Goal: Transaction & Acquisition: Purchase product/service

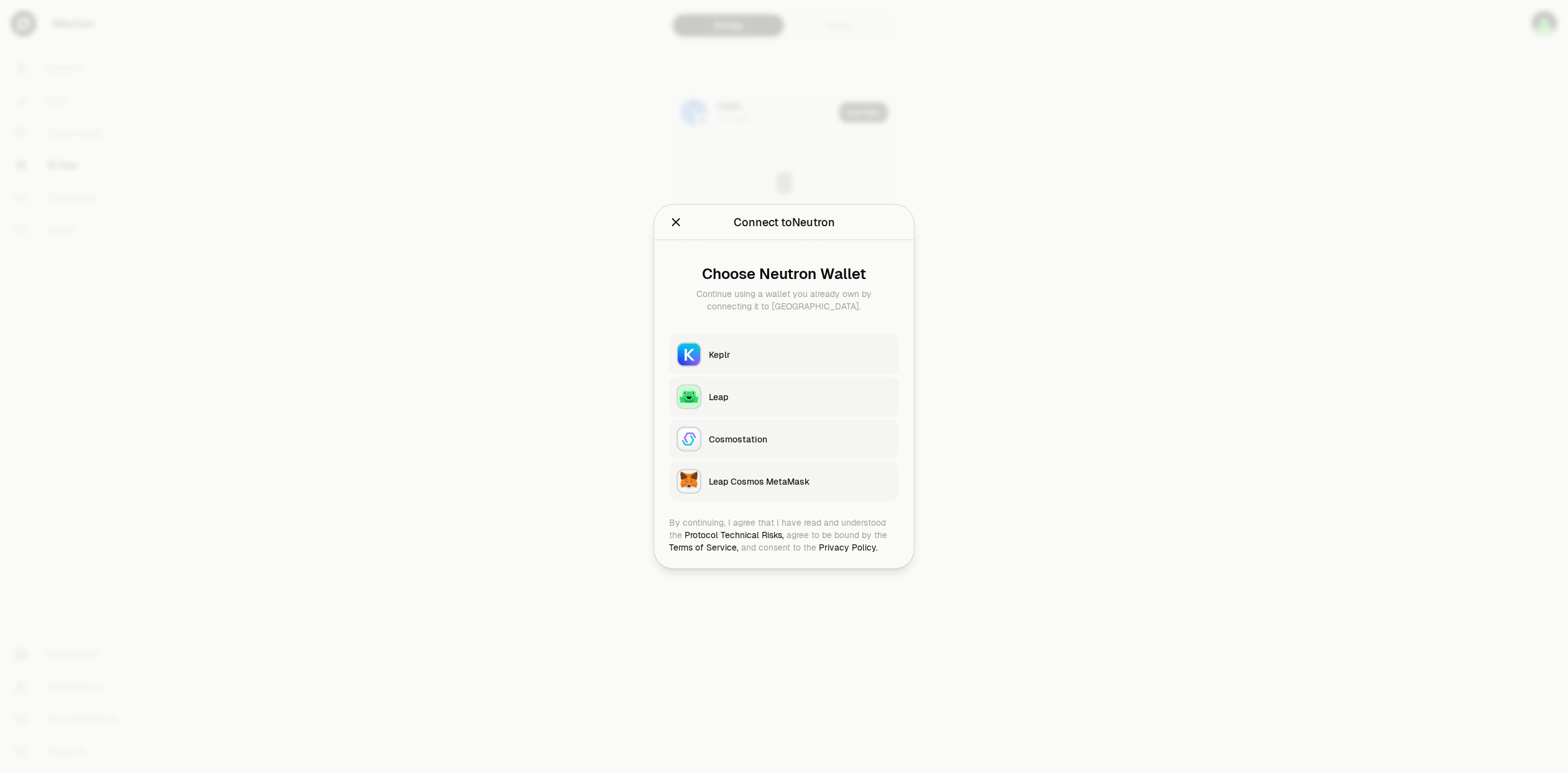
click at [742, 354] on div "Keplr" at bounding box center [800, 355] width 183 height 12
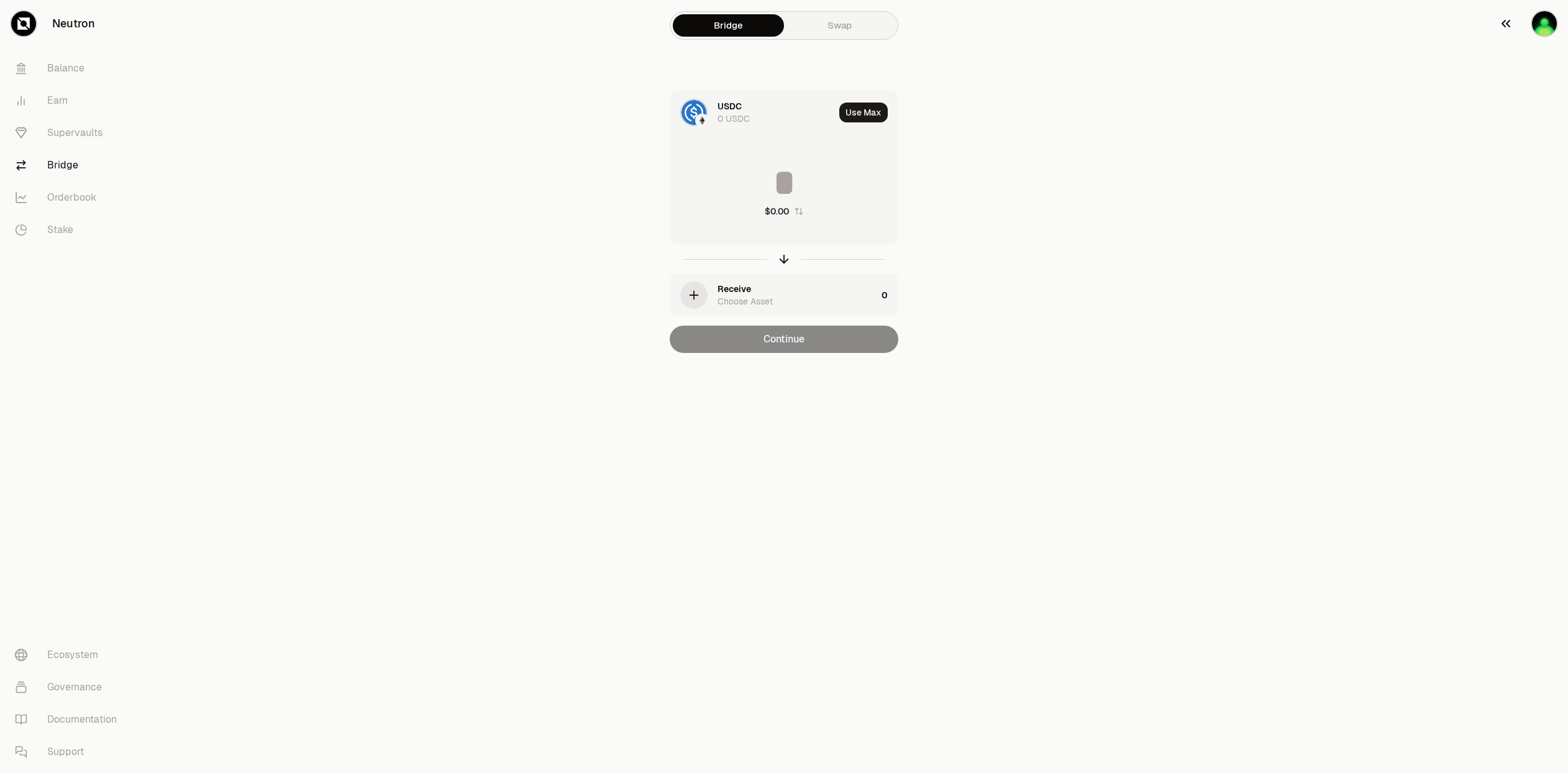
click at [1505, 22] on icon "button" at bounding box center [1506, 24] width 15 height 15
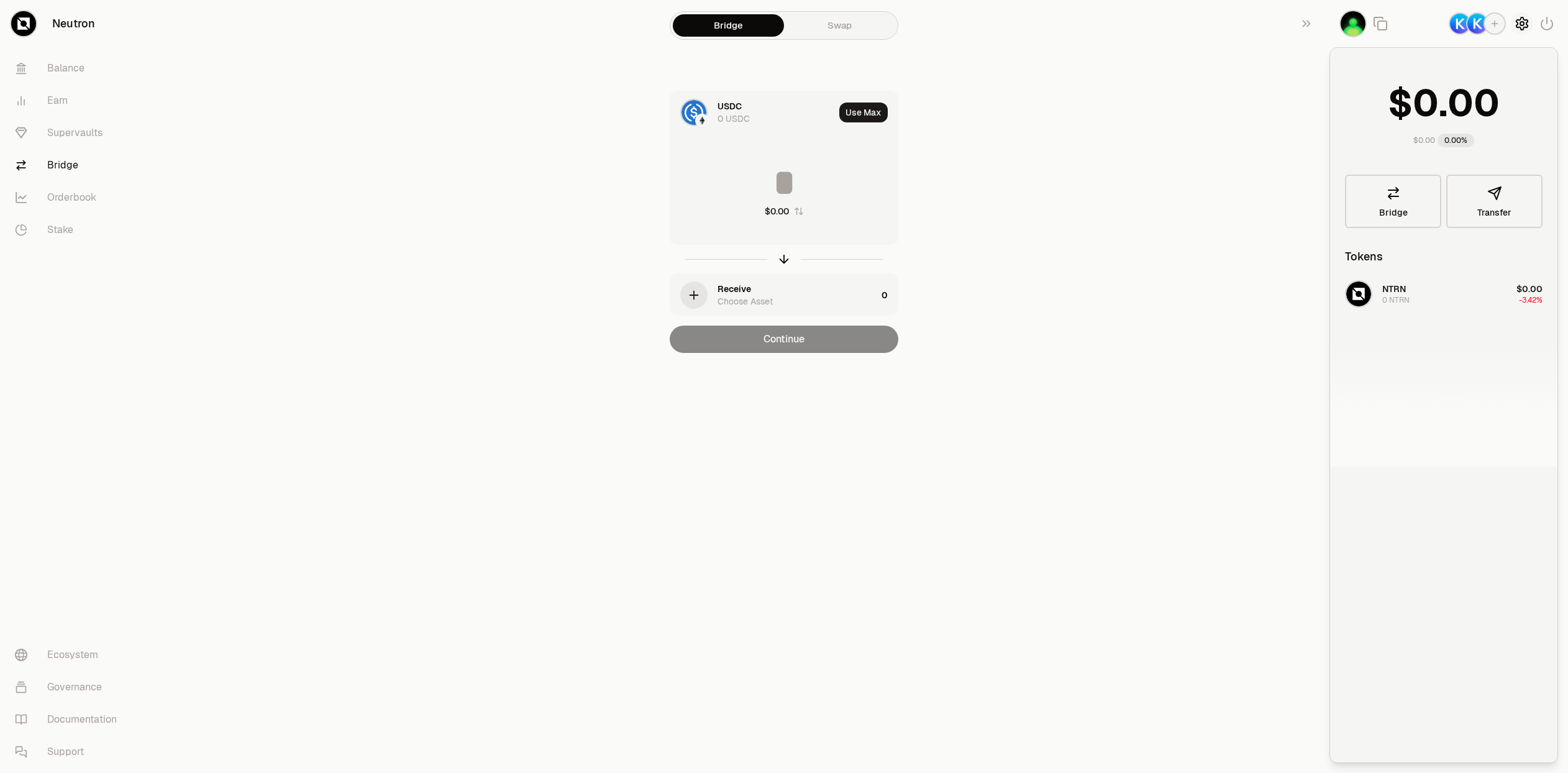
click at [1520, 28] on icon "button" at bounding box center [1522, 24] width 15 height 15
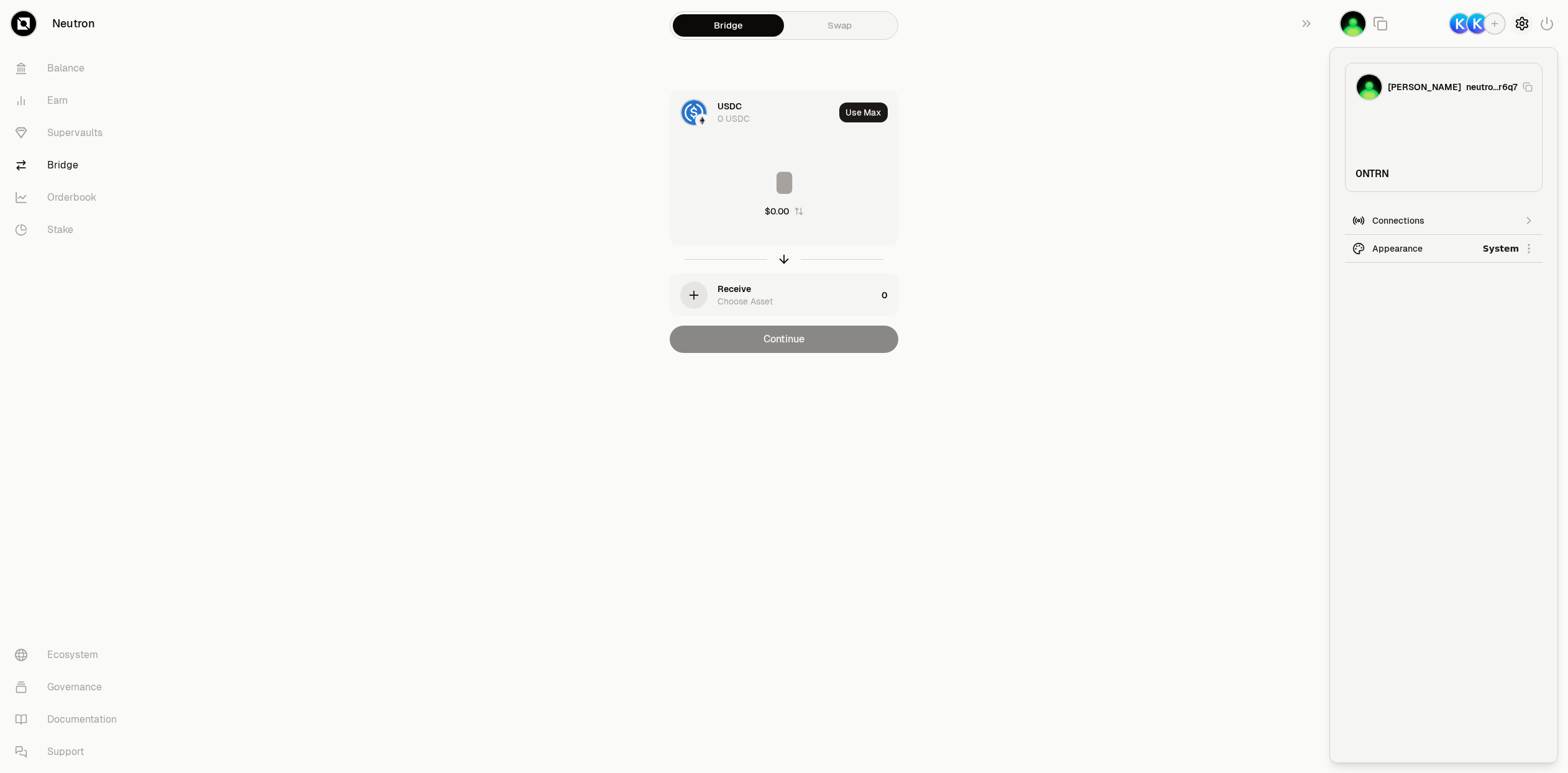
click at [1518, 28] on icon "button" at bounding box center [1522, 24] width 11 height 12
click at [1309, 24] on icon "button" at bounding box center [1306, 24] width 8 height 7
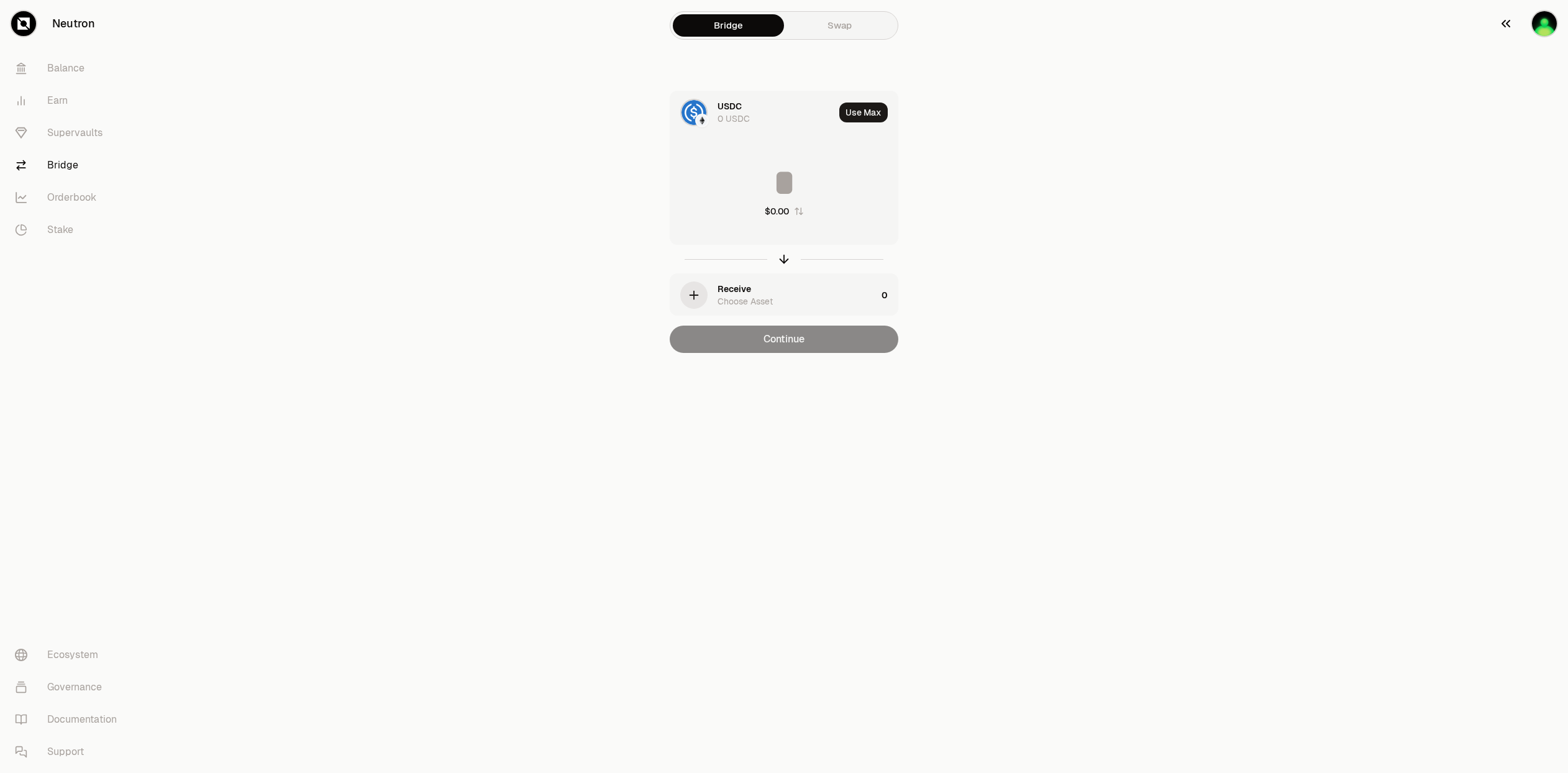
click at [1503, 21] on icon "button" at bounding box center [1506, 24] width 15 height 15
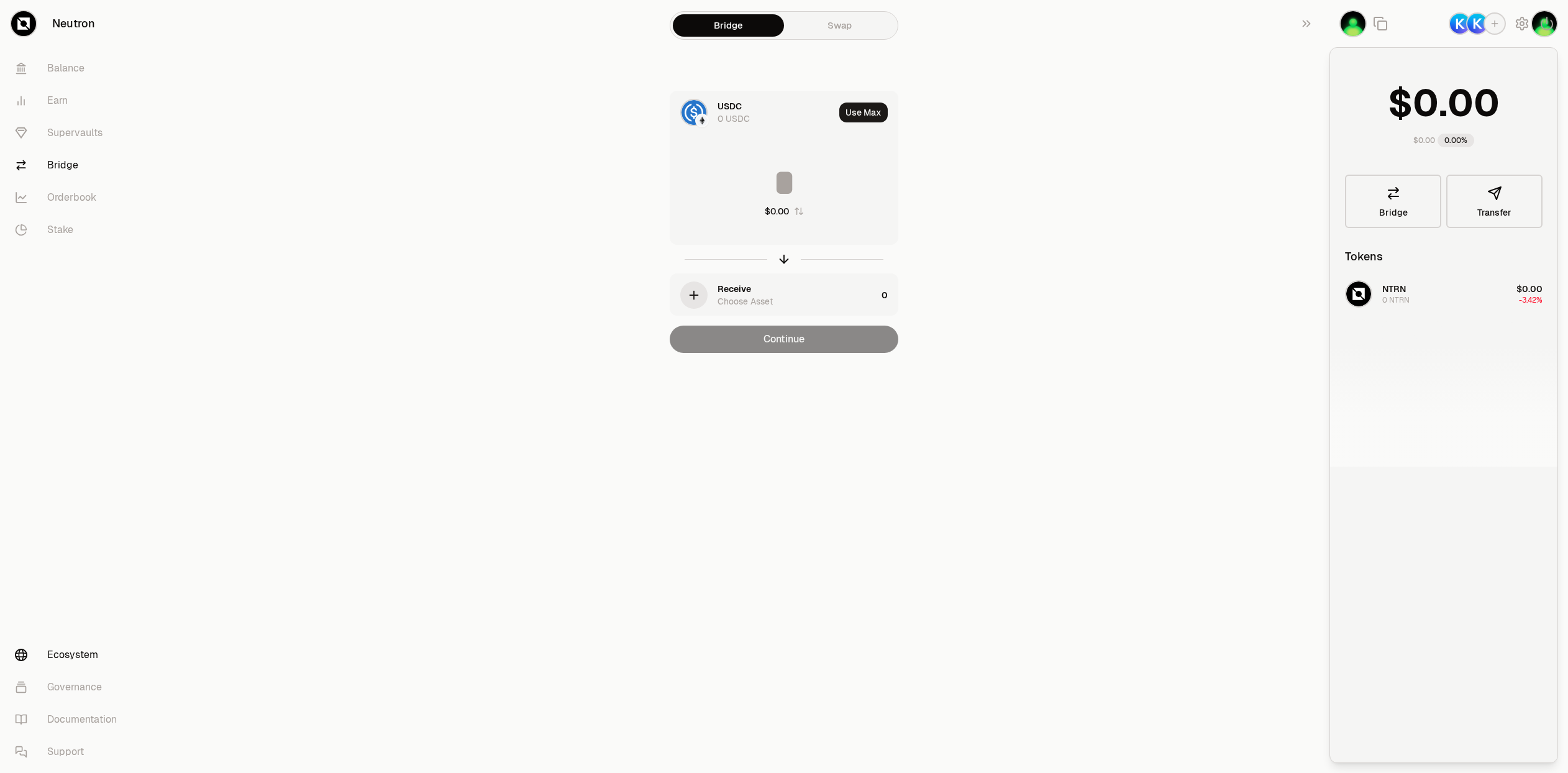
click at [78, 655] on link "Ecosystem" at bounding box center [70, 655] width 129 height 32
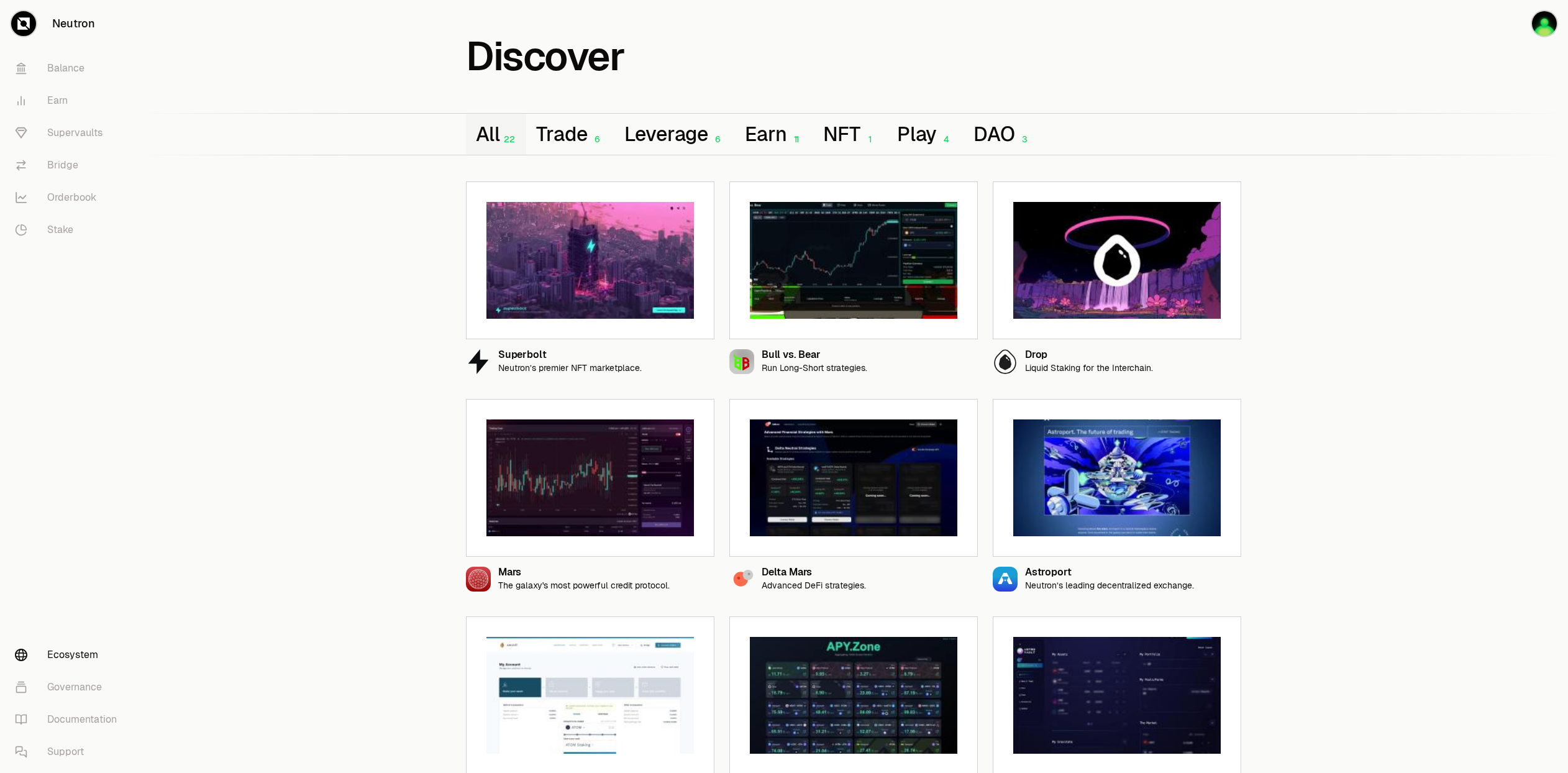
click at [60, 662] on link "Ecosystem" at bounding box center [70, 655] width 129 height 32
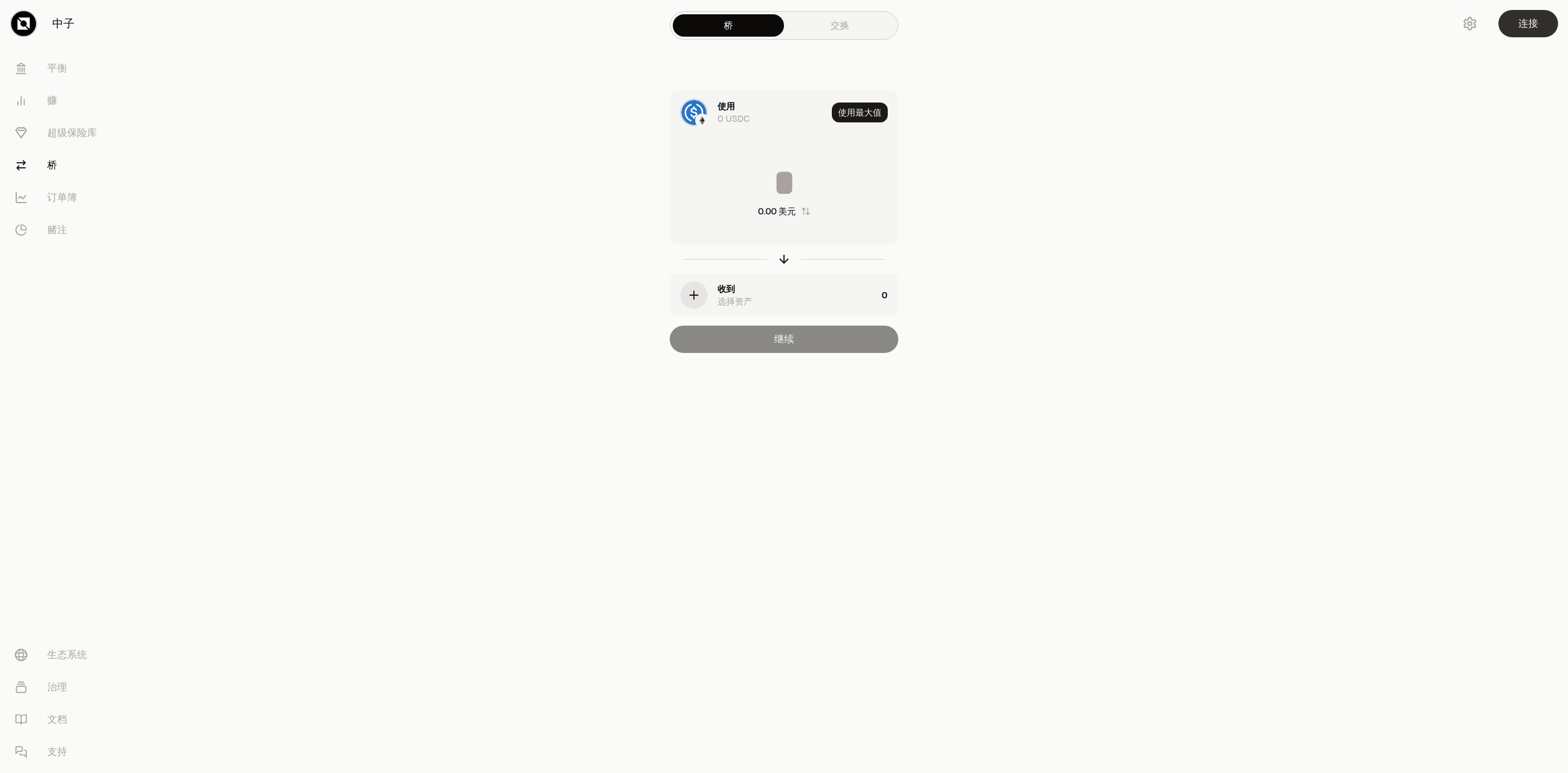
click at [1539, 27] on button "连接" at bounding box center [1528, 24] width 60 height 27
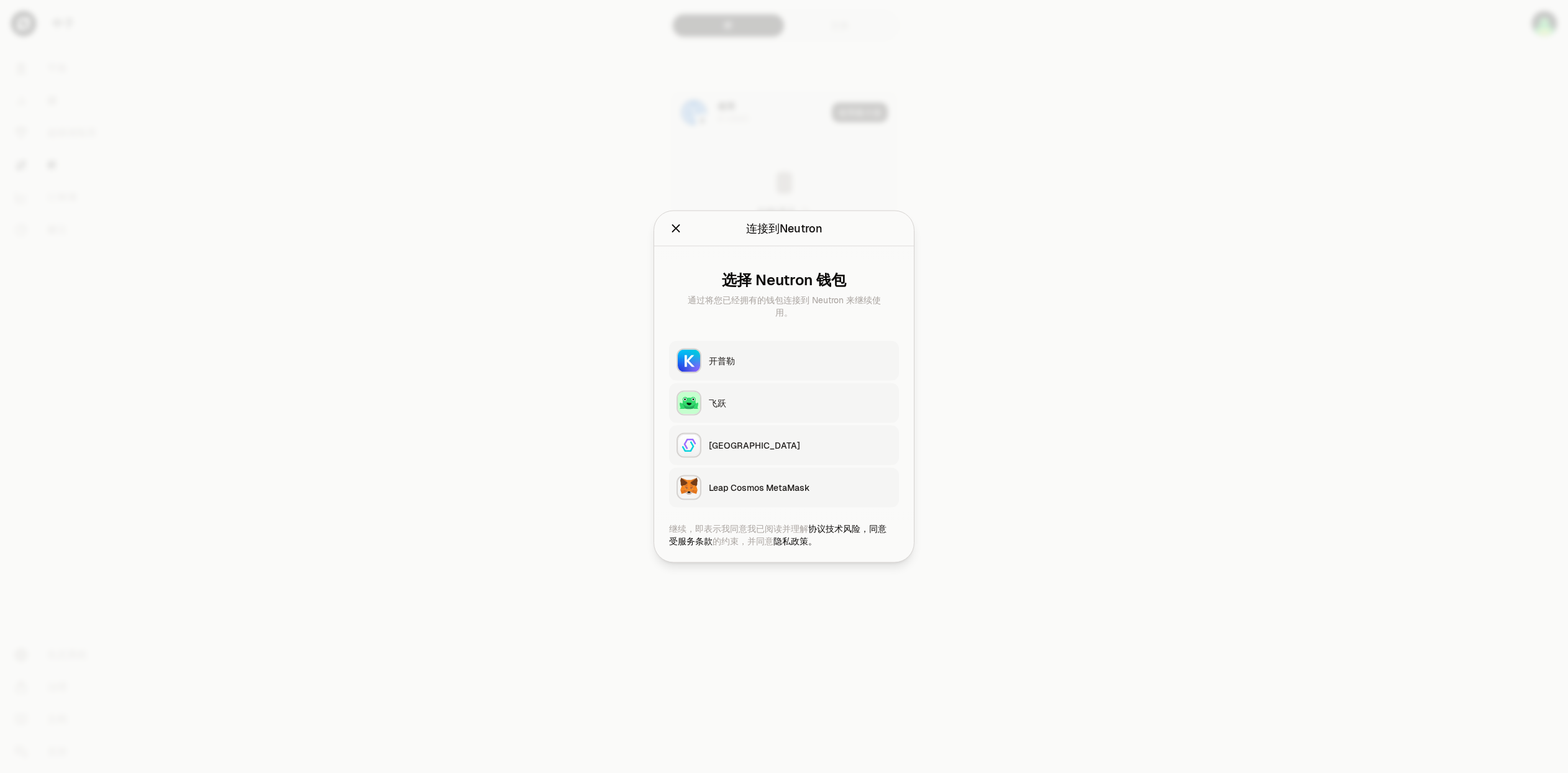
click at [748, 363] on div "开普勒" at bounding box center [800, 361] width 183 height 12
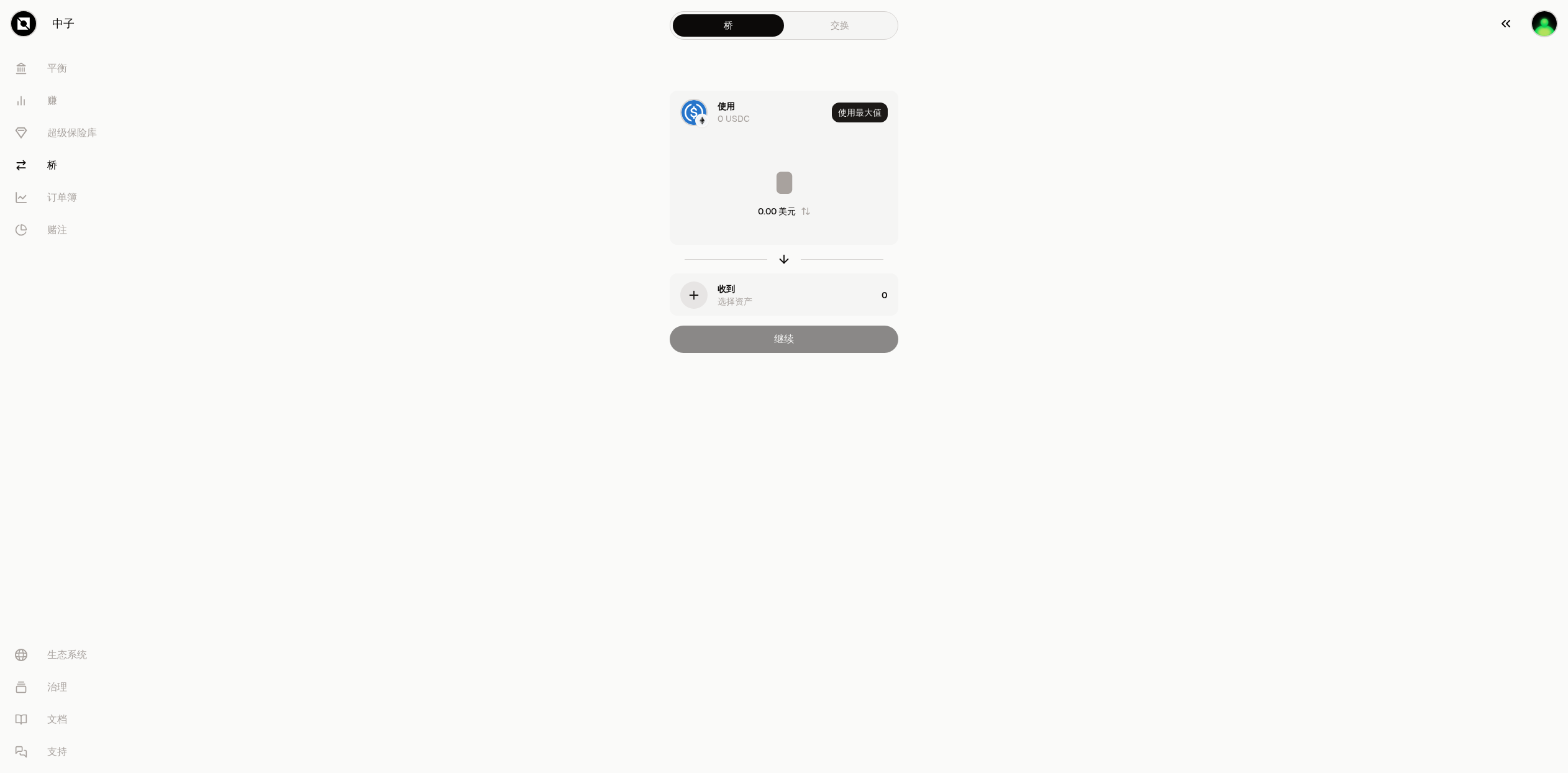
click at [1549, 19] on img "button" at bounding box center [1544, 24] width 25 height 25
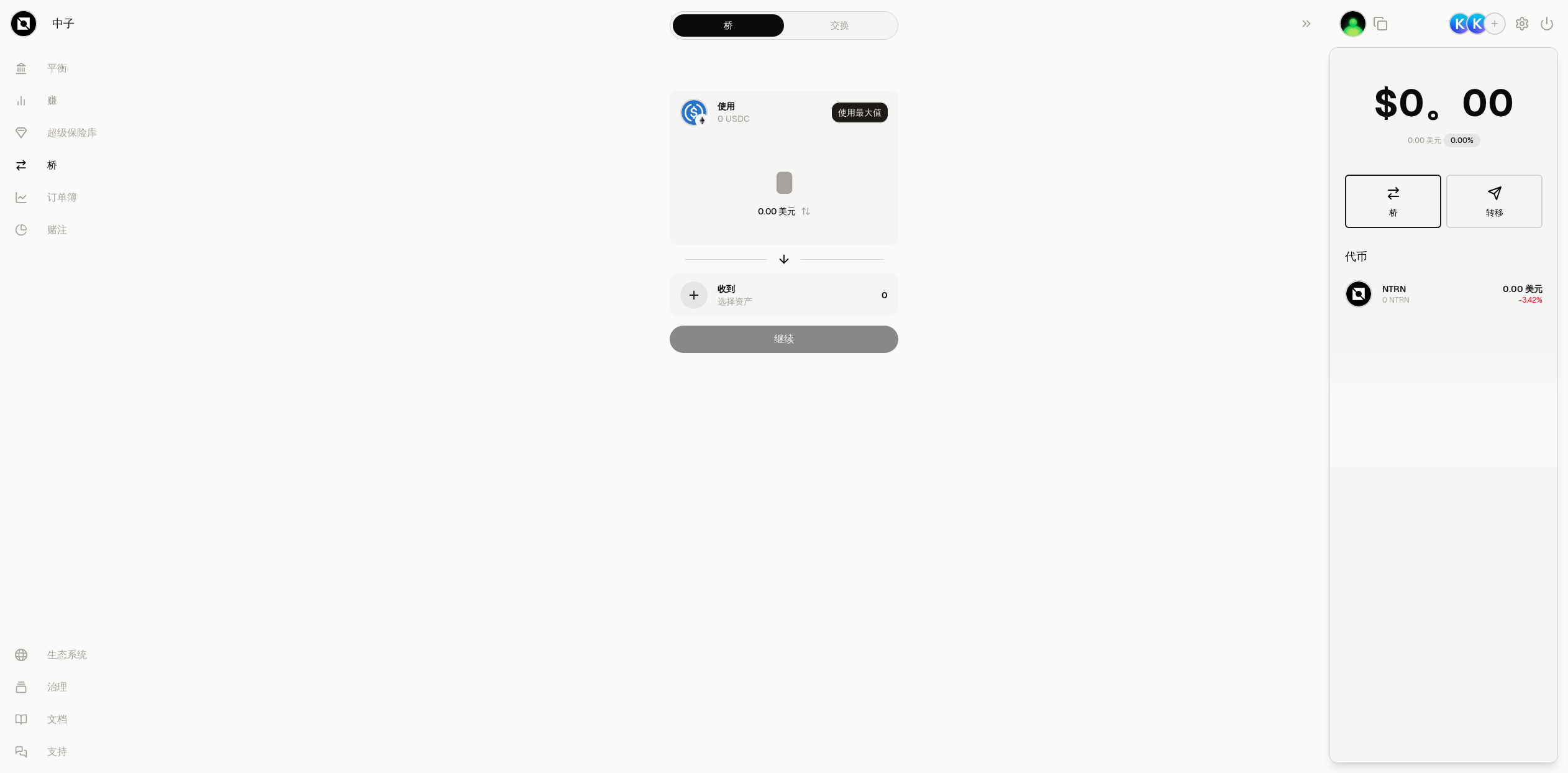
click at [1398, 200] on icon at bounding box center [1393, 193] width 15 height 15
click at [709, 114] on div "使用 0 USDC" at bounding box center [749, 113] width 157 height 42
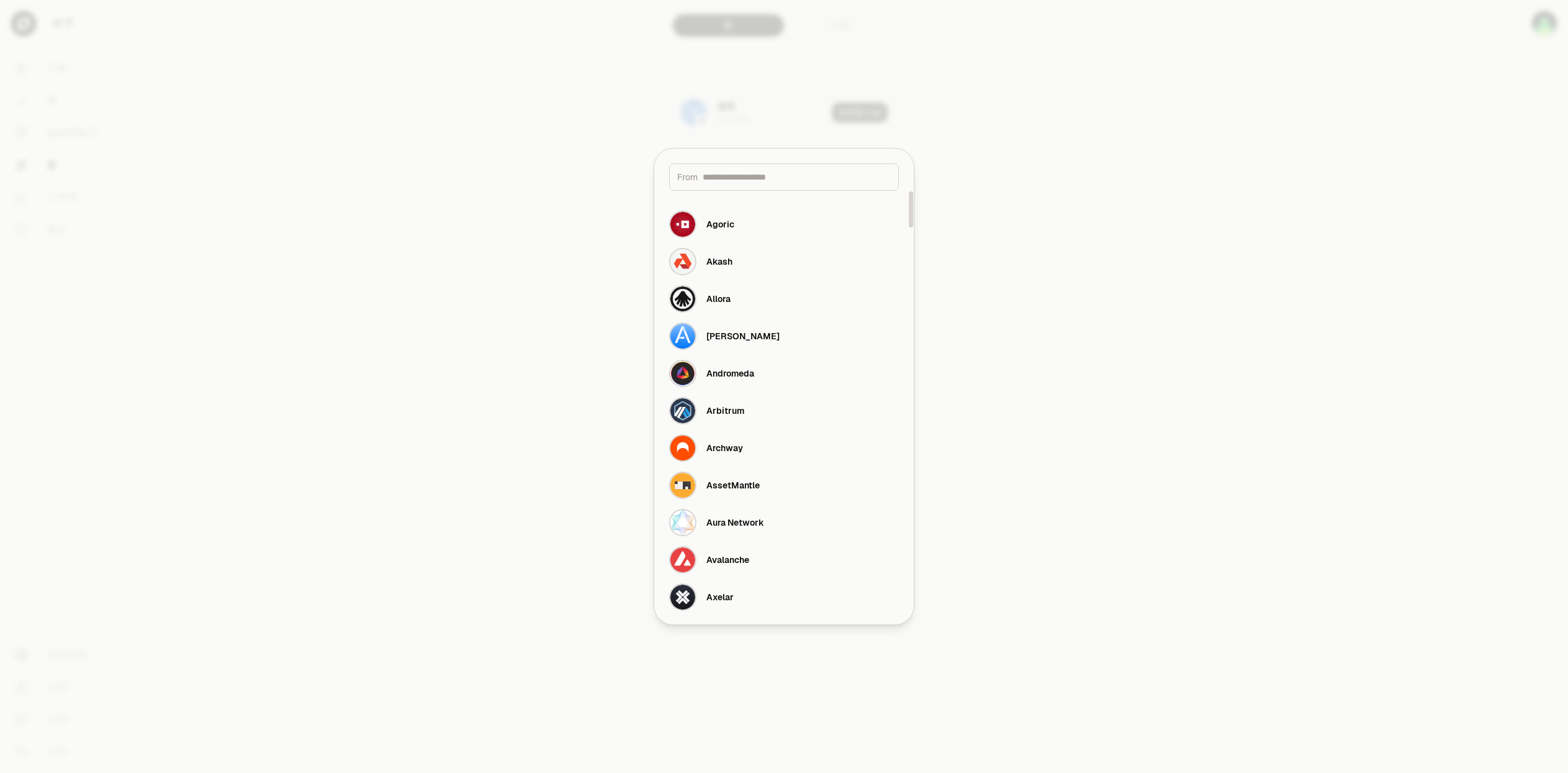
click at [759, 182] on input at bounding box center [796, 177] width 188 height 12
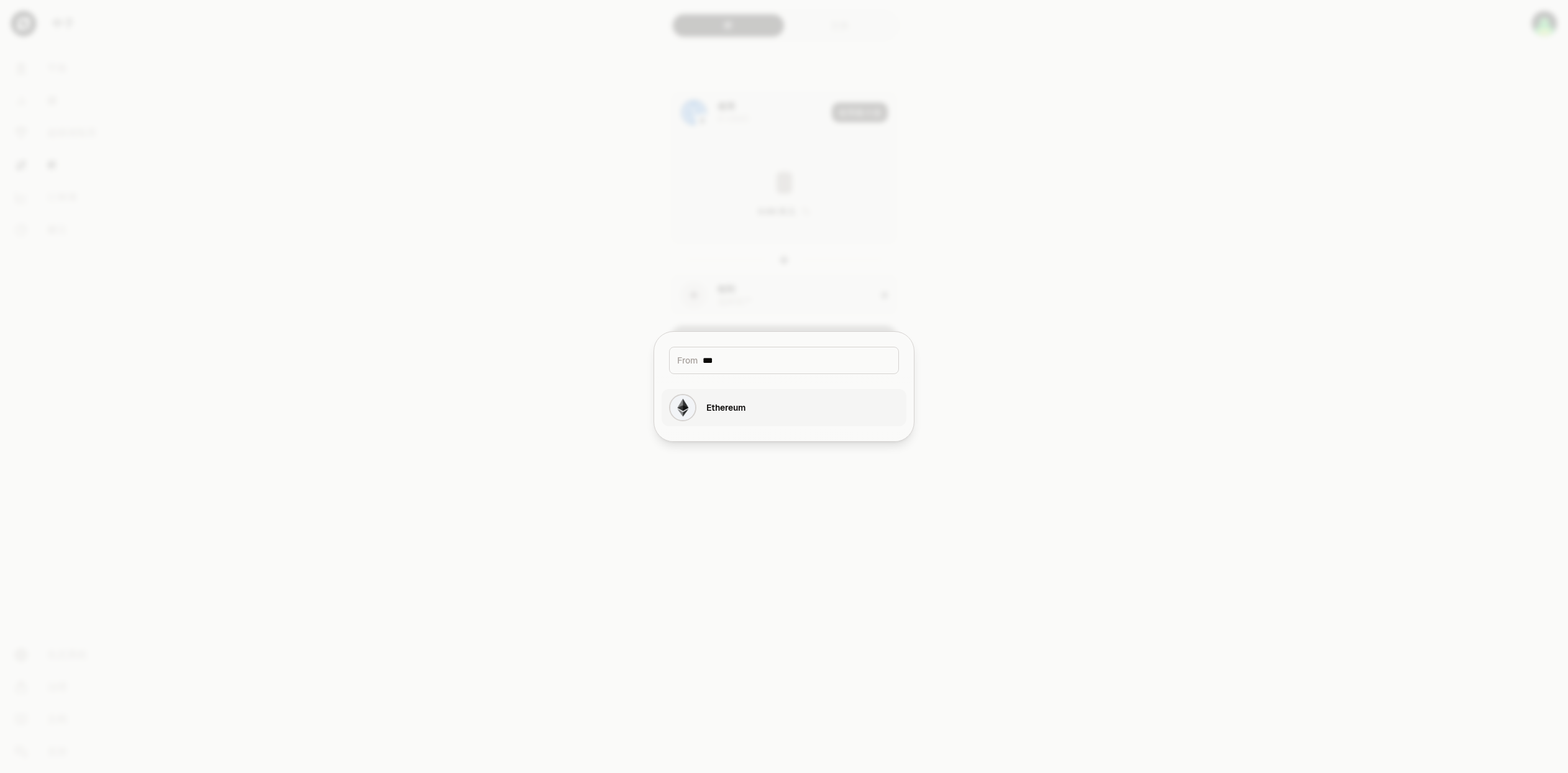
type input "***"
click at [711, 405] on div "Ethereum" at bounding box center [726, 407] width 39 height 12
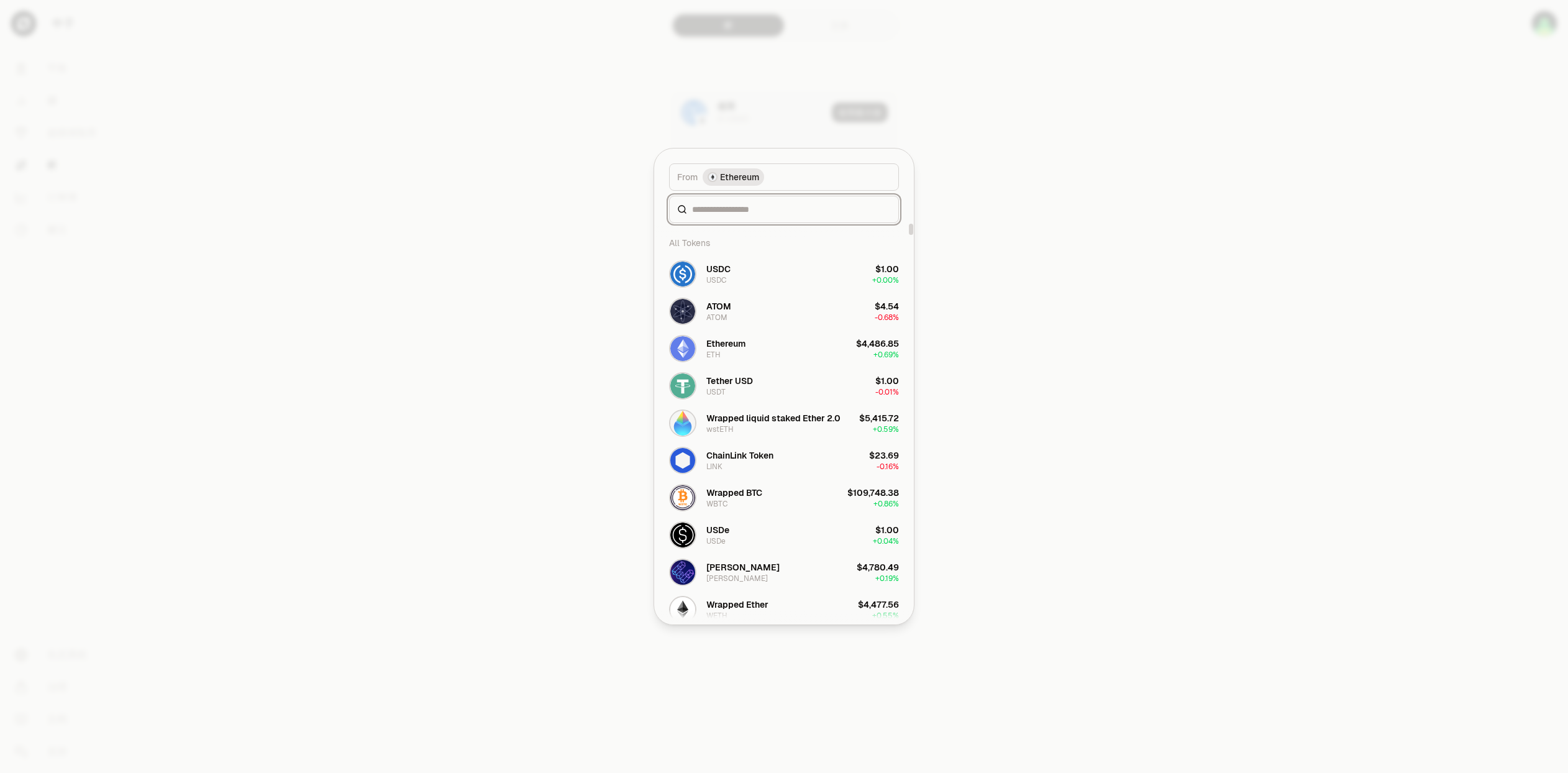
click at [738, 213] on input at bounding box center [791, 210] width 199 height 12
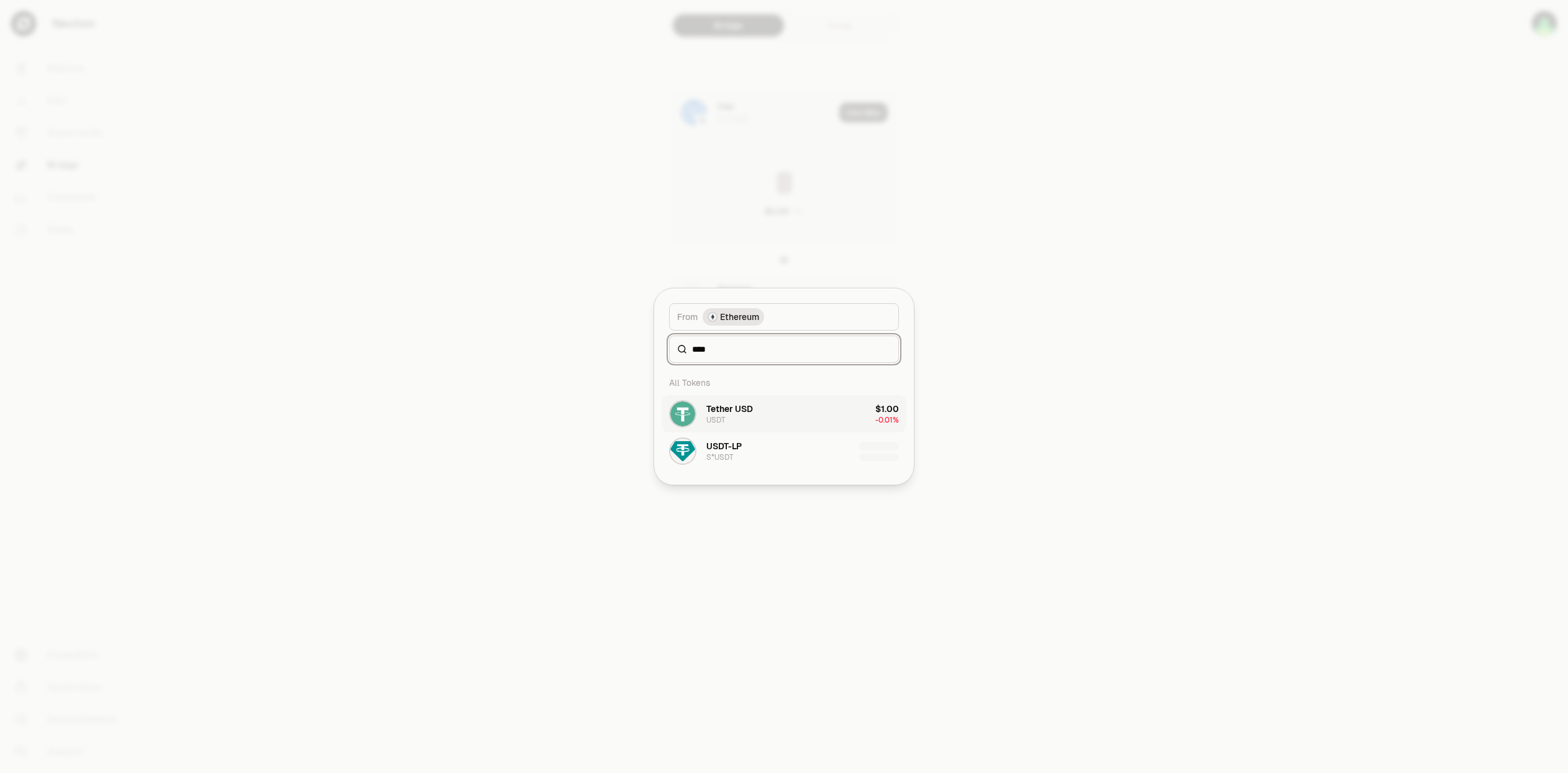
type input "****"
click at [805, 415] on button "Tether USD USDT $1.00 -0.01%" at bounding box center [784, 414] width 245 height 37
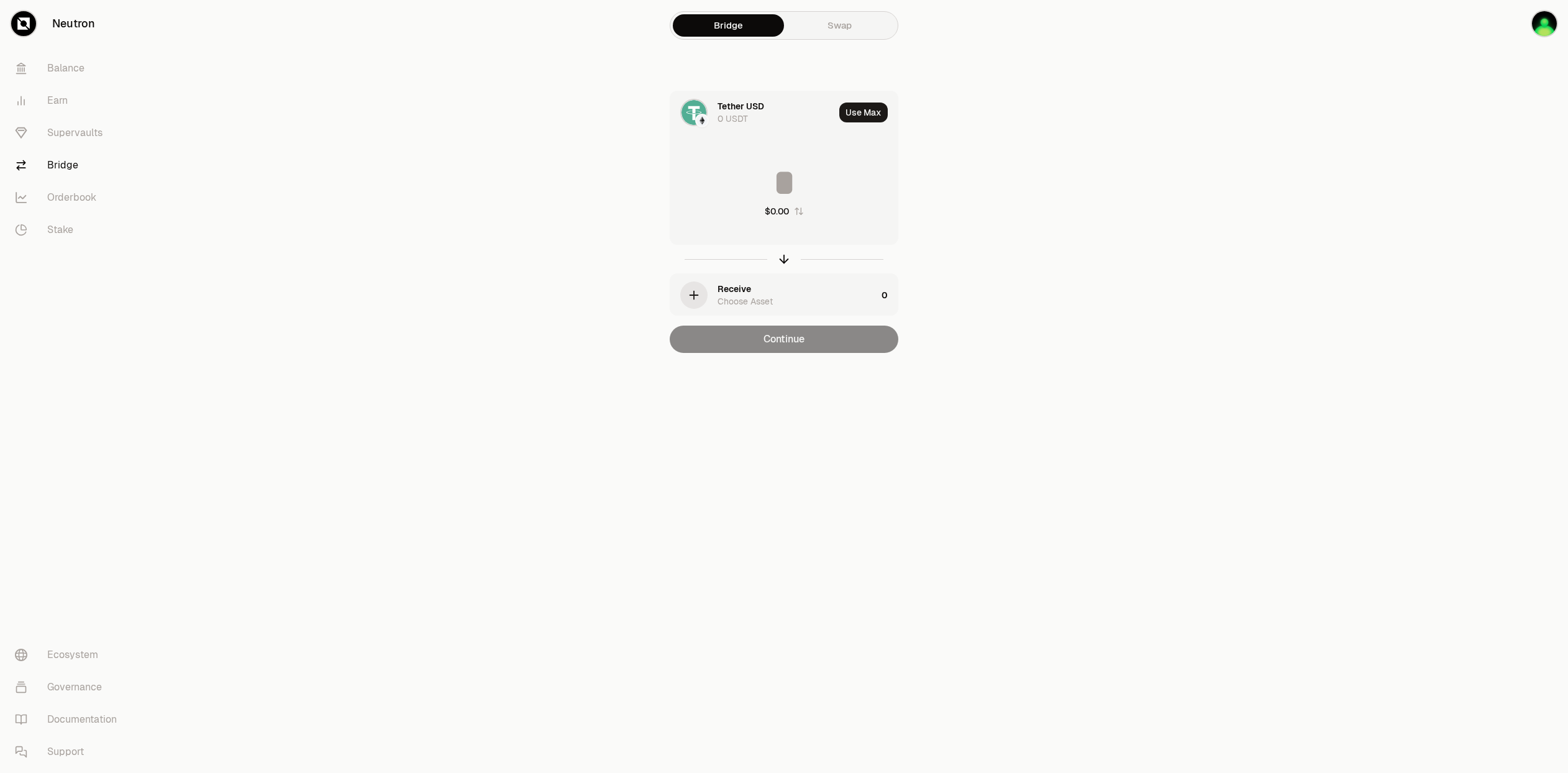
click at [709, 295] on div "Receive Choose Asset" at bounding box center [773, 295] width 206 height 42
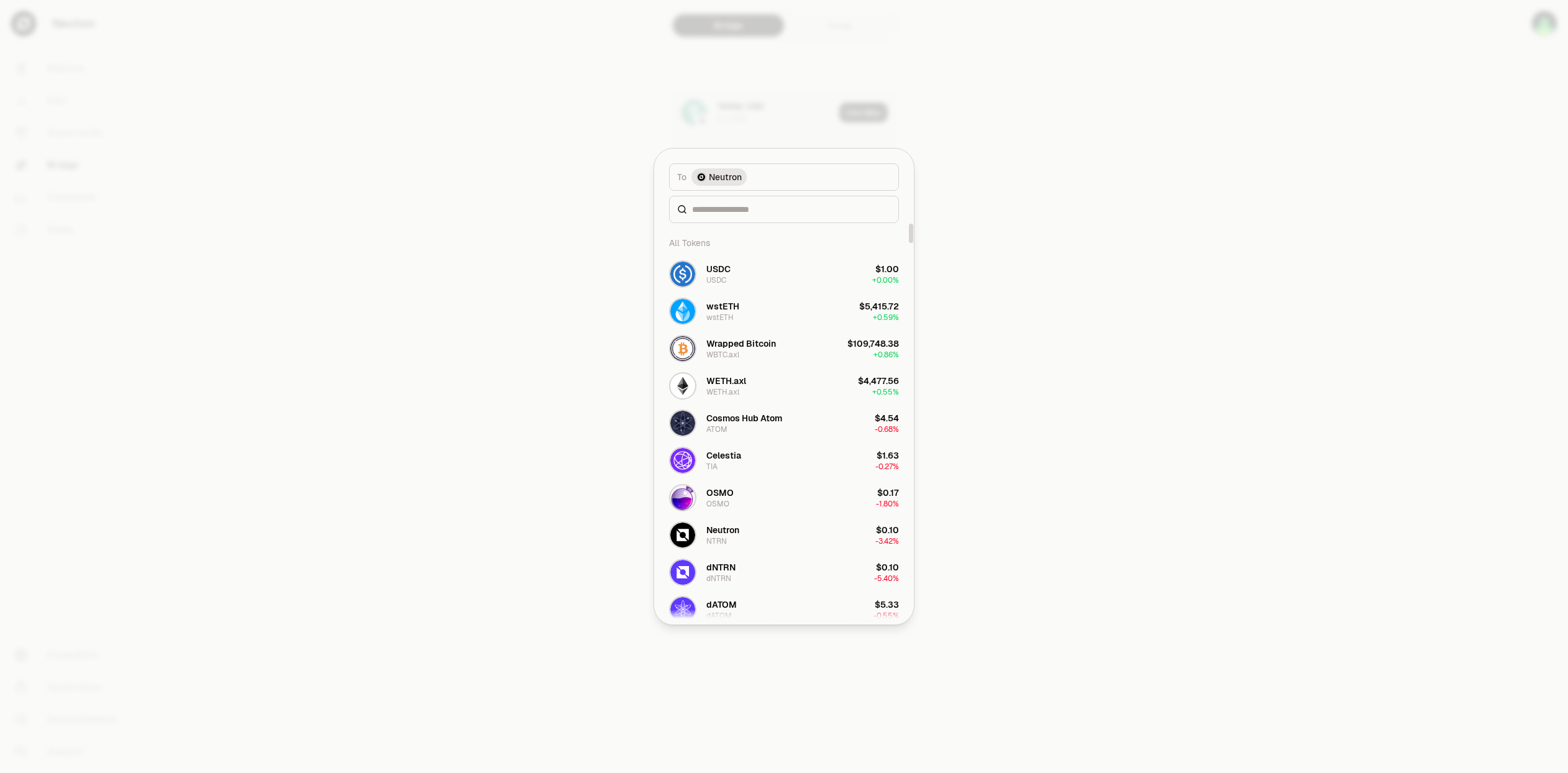
click at [731, 216] on div at bounding box center [784, 210] width 230 height 27
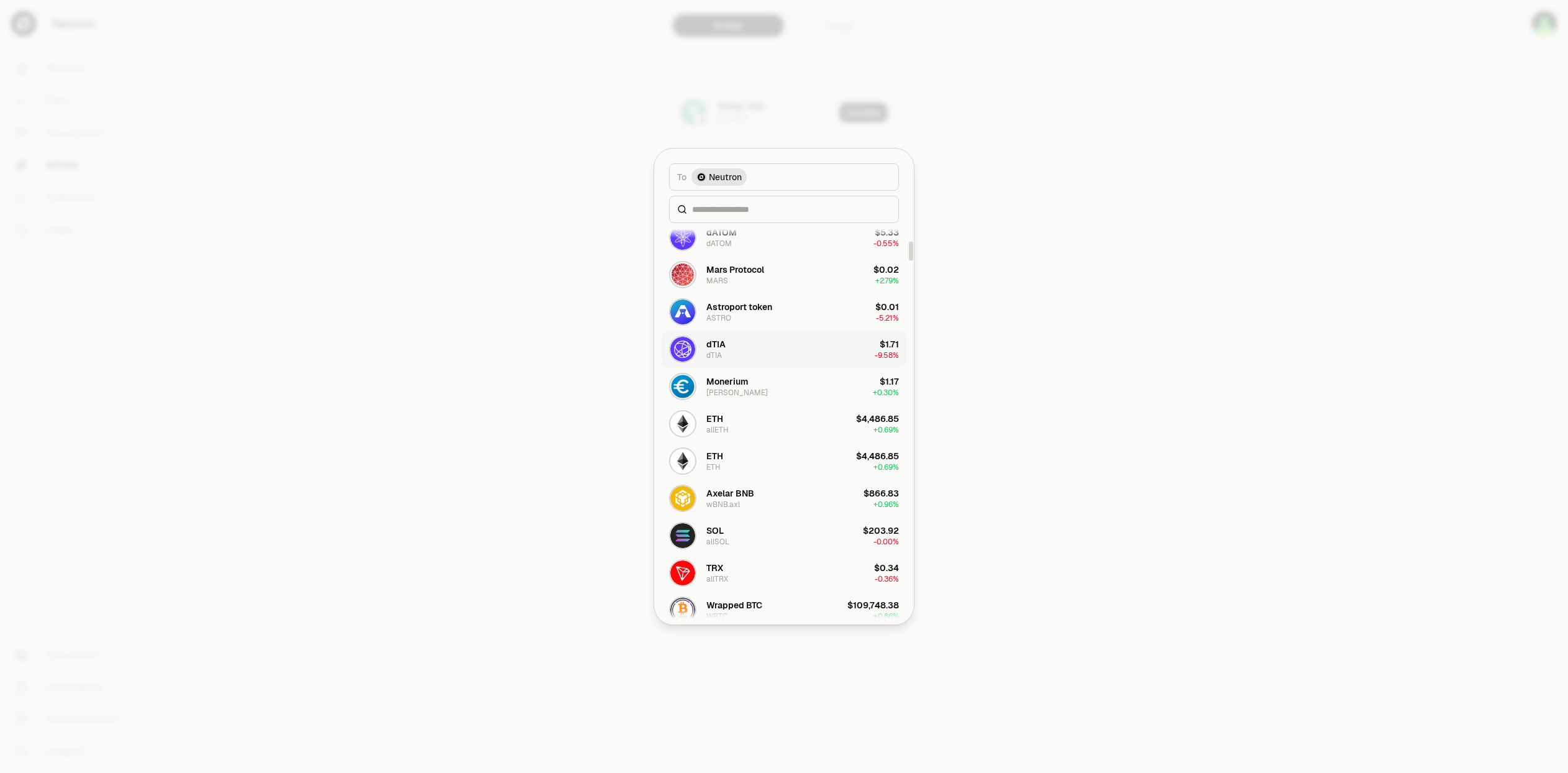
scroll to position [373, 0]
click at [750, 466] on button "ETH ETH $4,486.85 + 0.69%" at bounding box center [784, 460] width 245 height 37
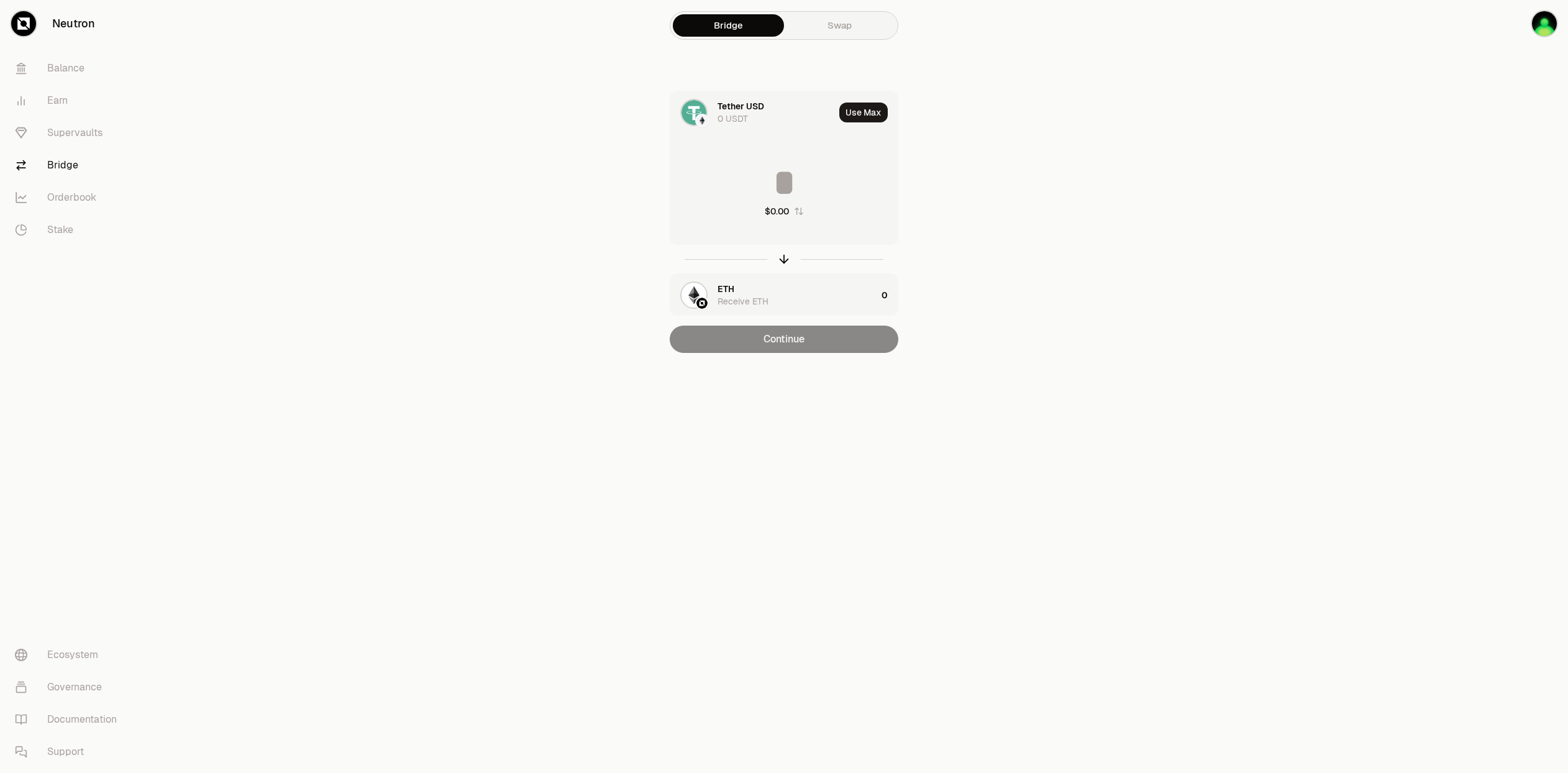
click at [773, 299] on div "ETH Receive ETH" at bounding box center [797, 295] width 159 height 25
click at [724, 195] on div "Receive ETH" at bounding box center [743, 190] width 51 height 12
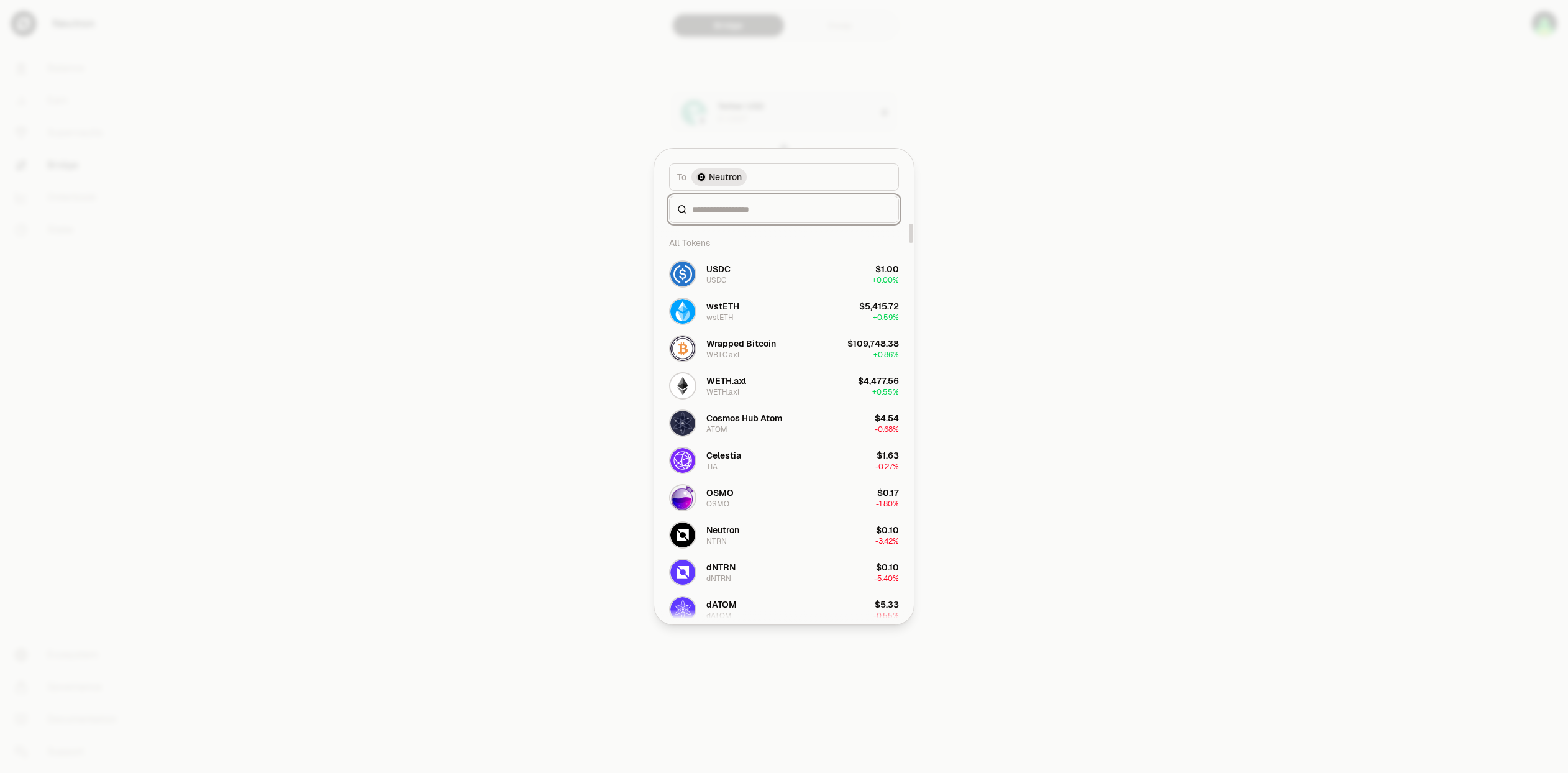
click at [714, 210] on input at bounding box center [791, 210] width 199 height 12
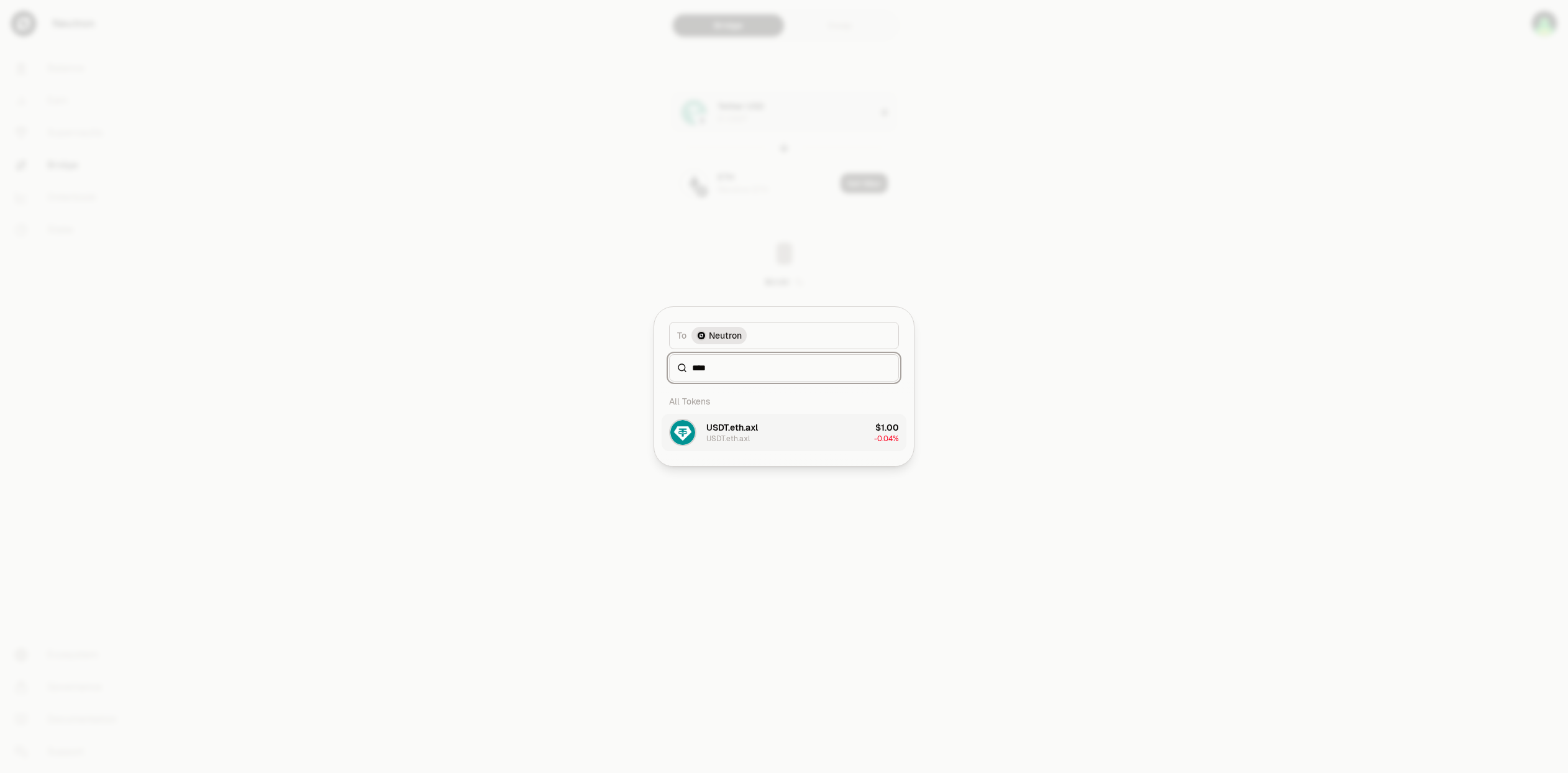
type input "****"
click at [777, 428] on button "USDT.eth.axl USDT.eth.axl $1.00 -0.04%" at bounding box center [784, 432] width 245 height 37
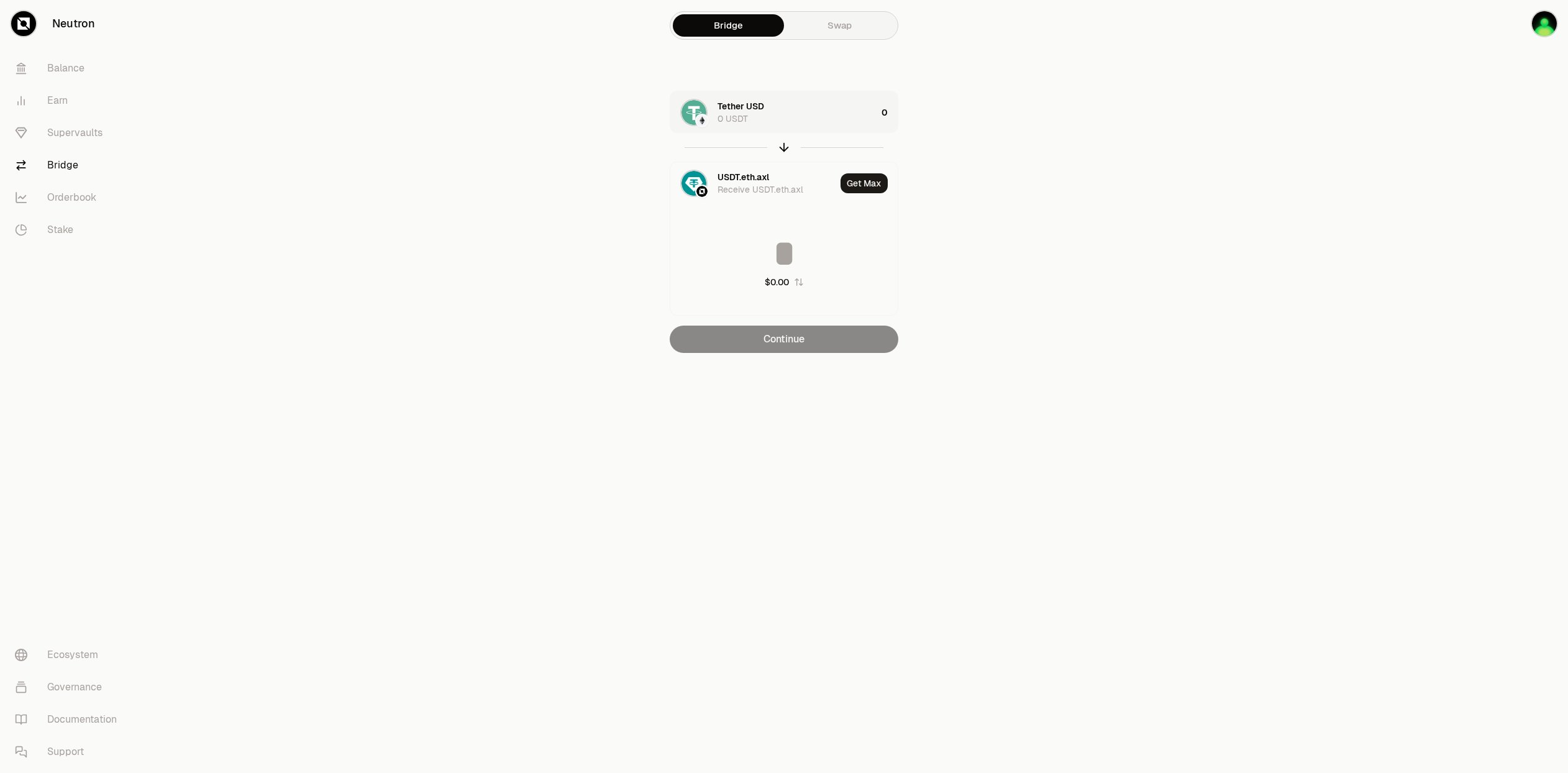
click at [1059, 321] on main "Bridge Swap Tether USD 0 USDT 0 USDT.eth.axl Receive USDT.eth.axl Get Max $0.00…" at bounding box center [854, 201] width 1429 height 402
click at [1541, 30] on img "button" at bounding box center [1544, 24] width 25 height 25
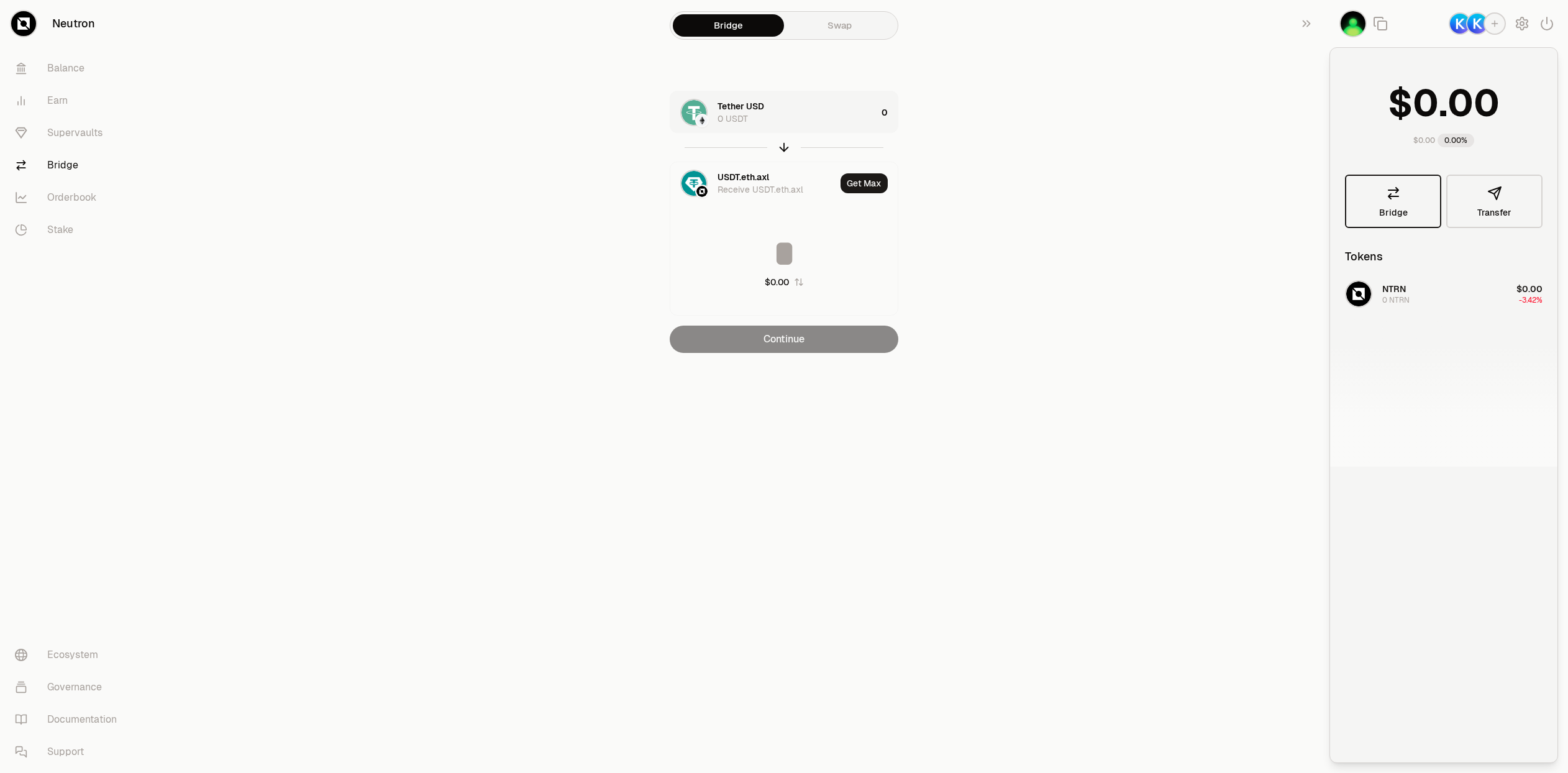
click at [1386, 204] on link "Bridge" at bounding box center [1393, 201] width 96 height 53
click at [1481, 190] on button "Transfer" at bounding box center [1494, 201] width 96 height 53
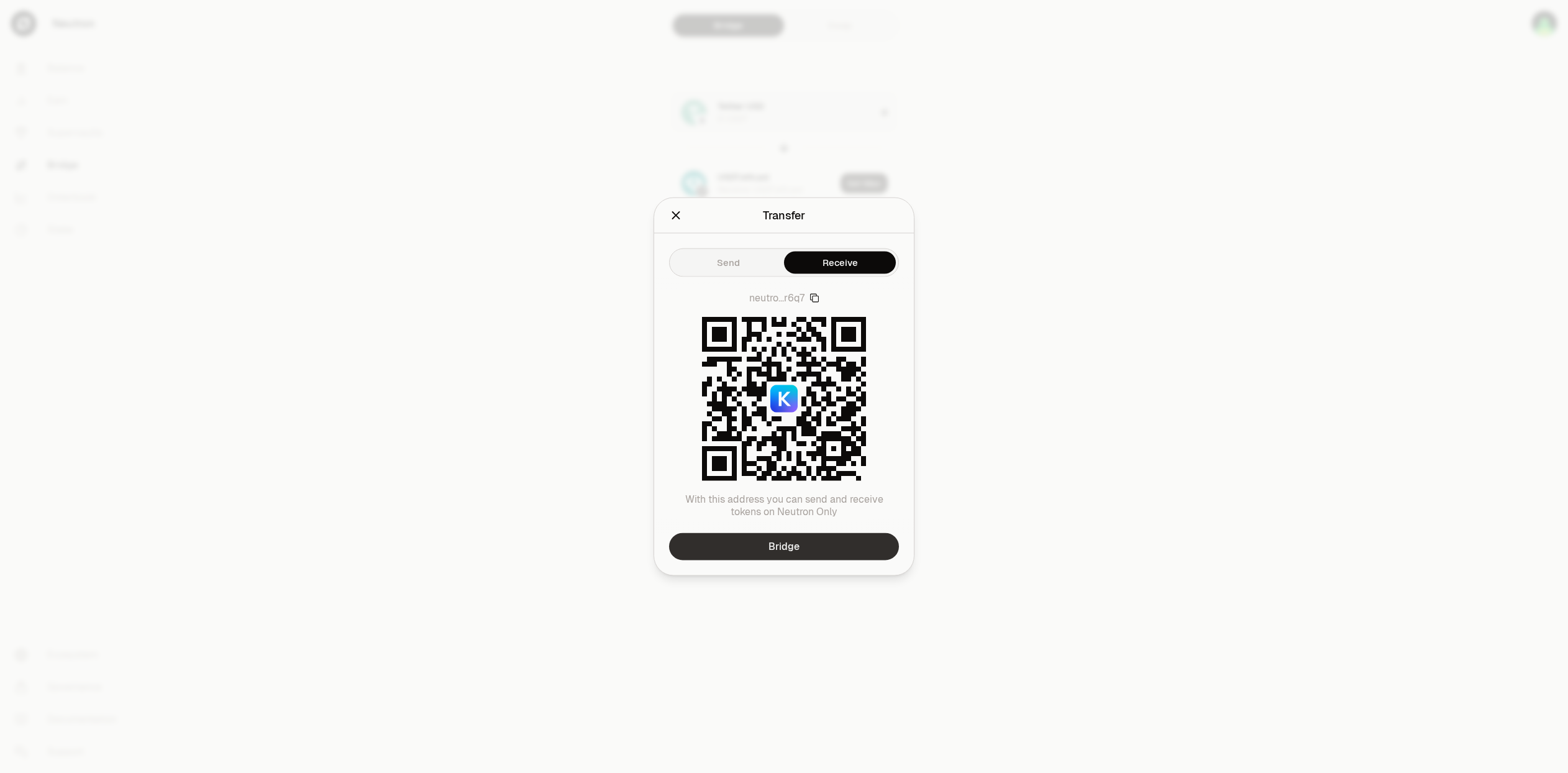
click at [748, 540] on link "Bridge" at bounding box center [784, 547] width 230 height 27
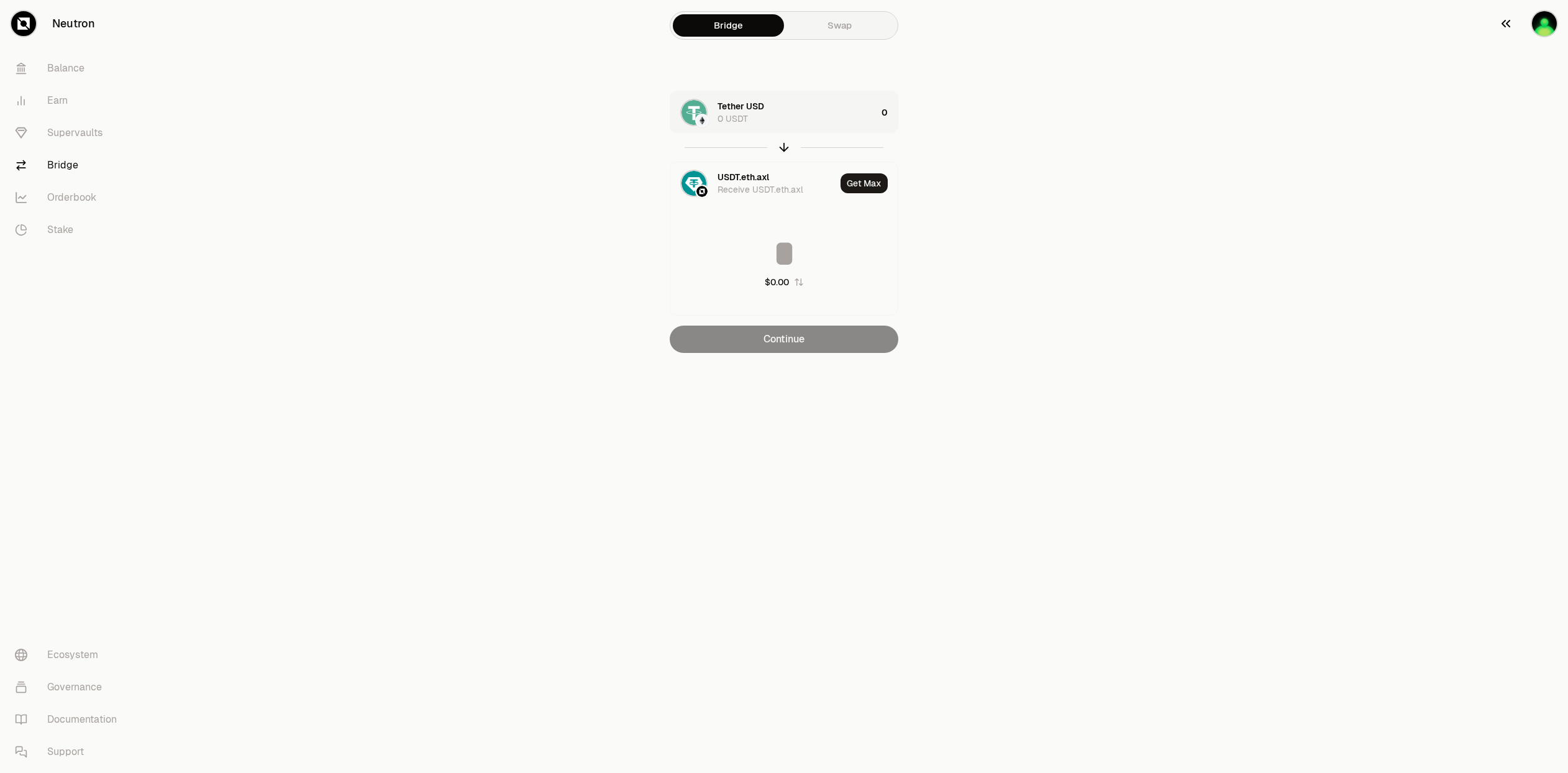
click at [1548, 23] on img "button" at bounding box center [1544, 24] width 25 height 25
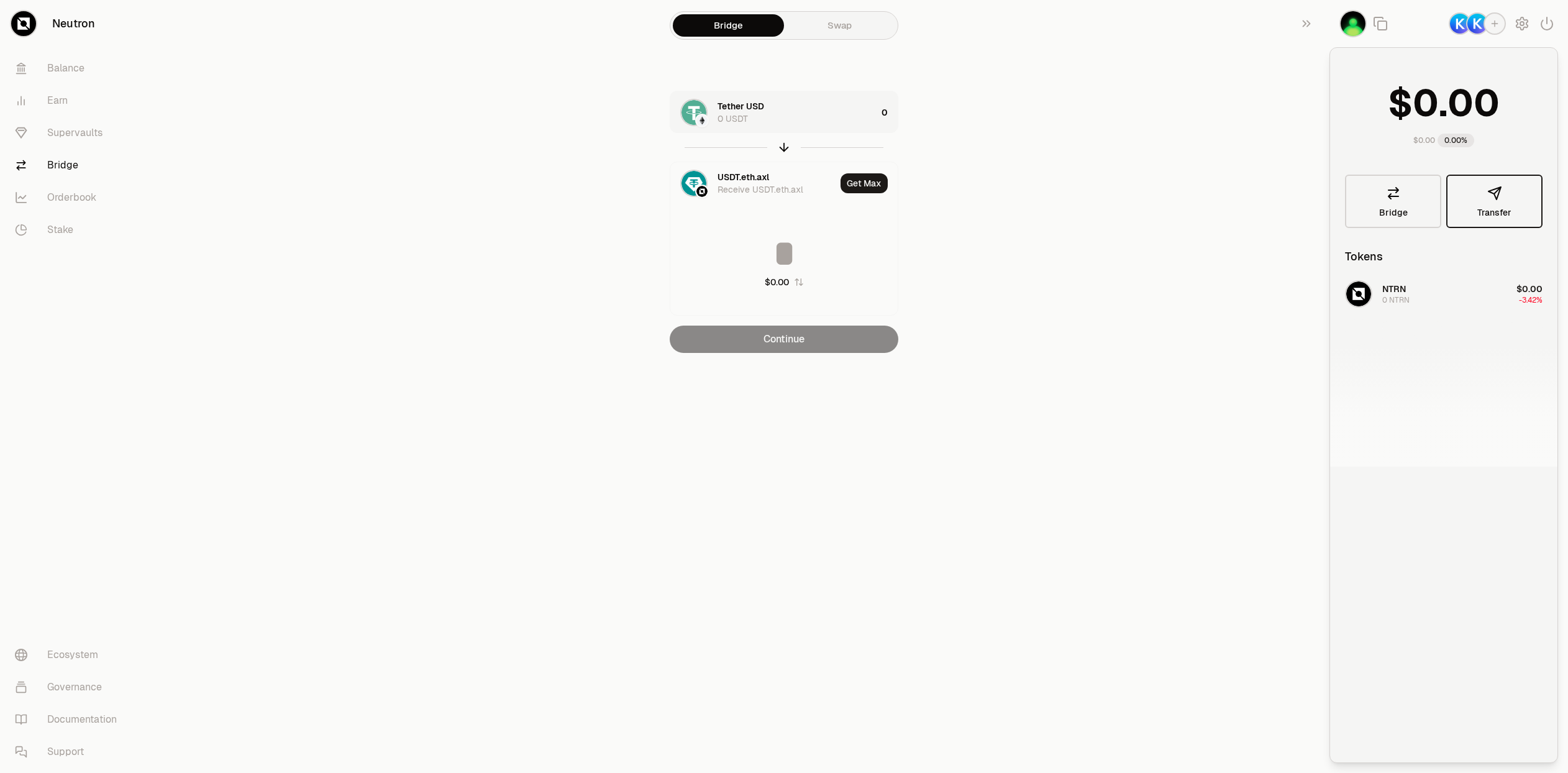
click at [1493, 215] on span "Transfer" at bounding box center [1494, 213] width 34 height 9
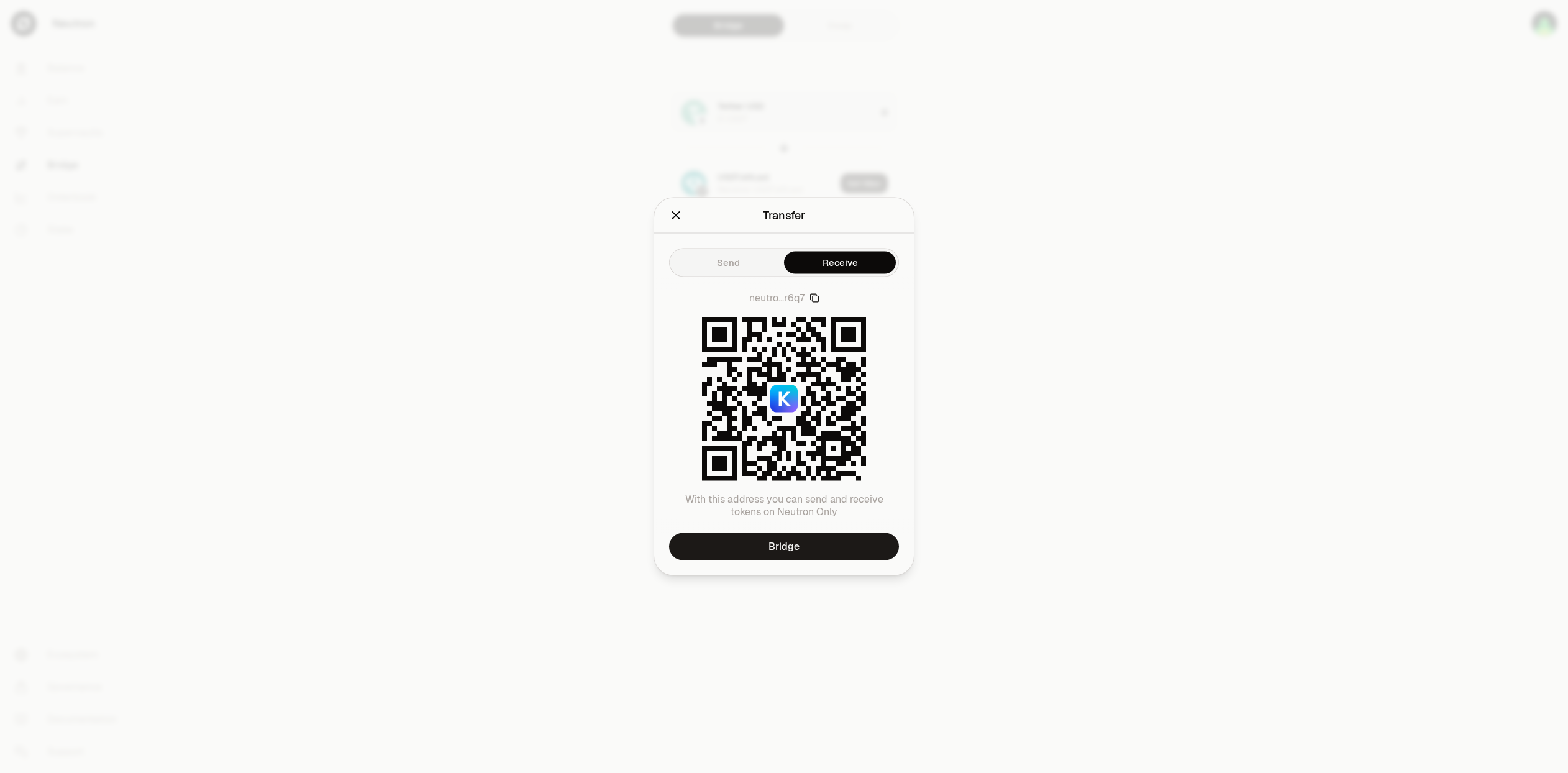
click at [818, 297] on icon "button" at bounding box center [814, 299] width 10 height 10
click at [671, 218] on icon "Close" at bounding box center [676, 216] width 14 height 14
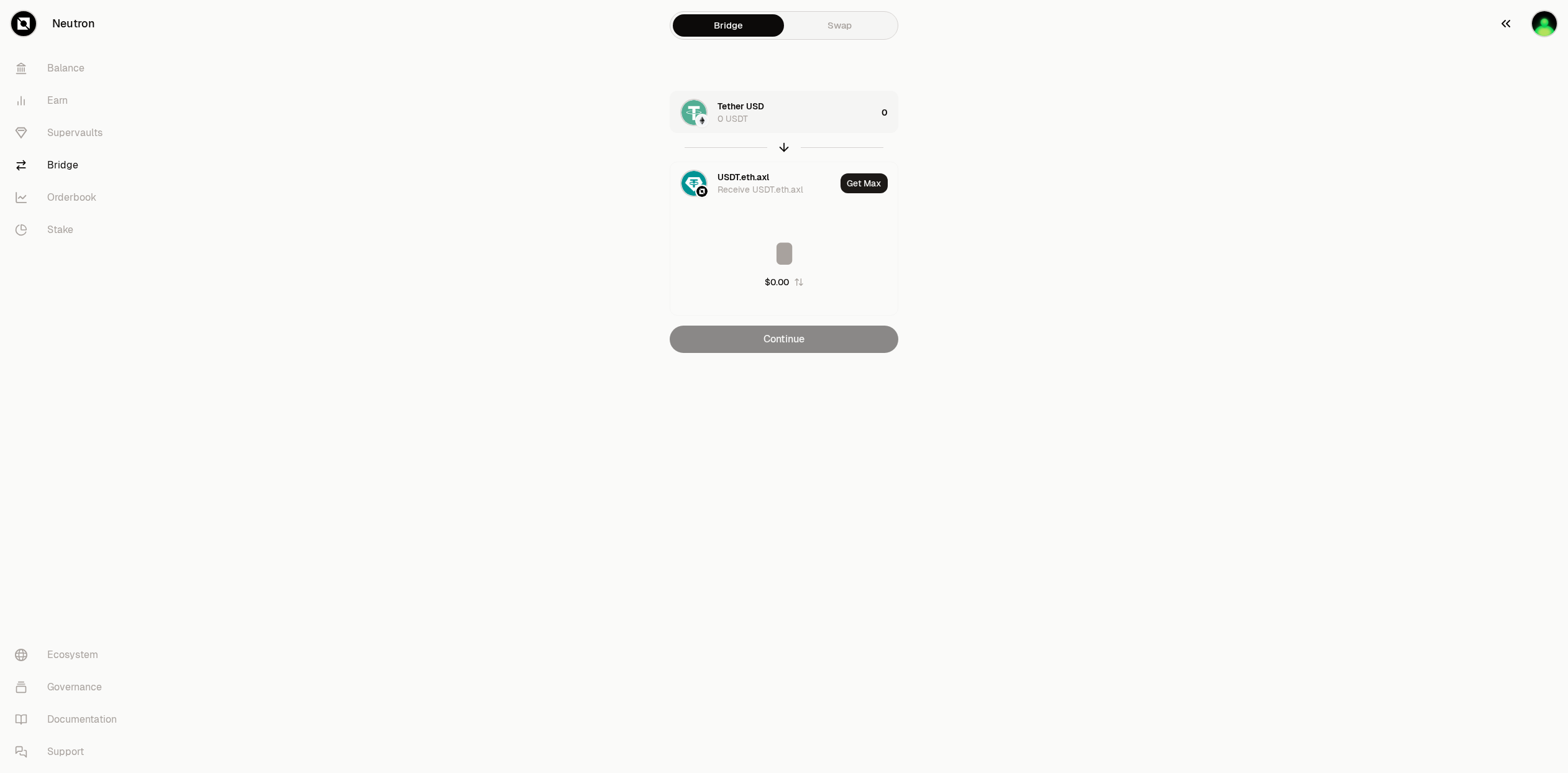
click at [1535, 20] on img "button" at bounding box center [1544, 24] width 25 height 25
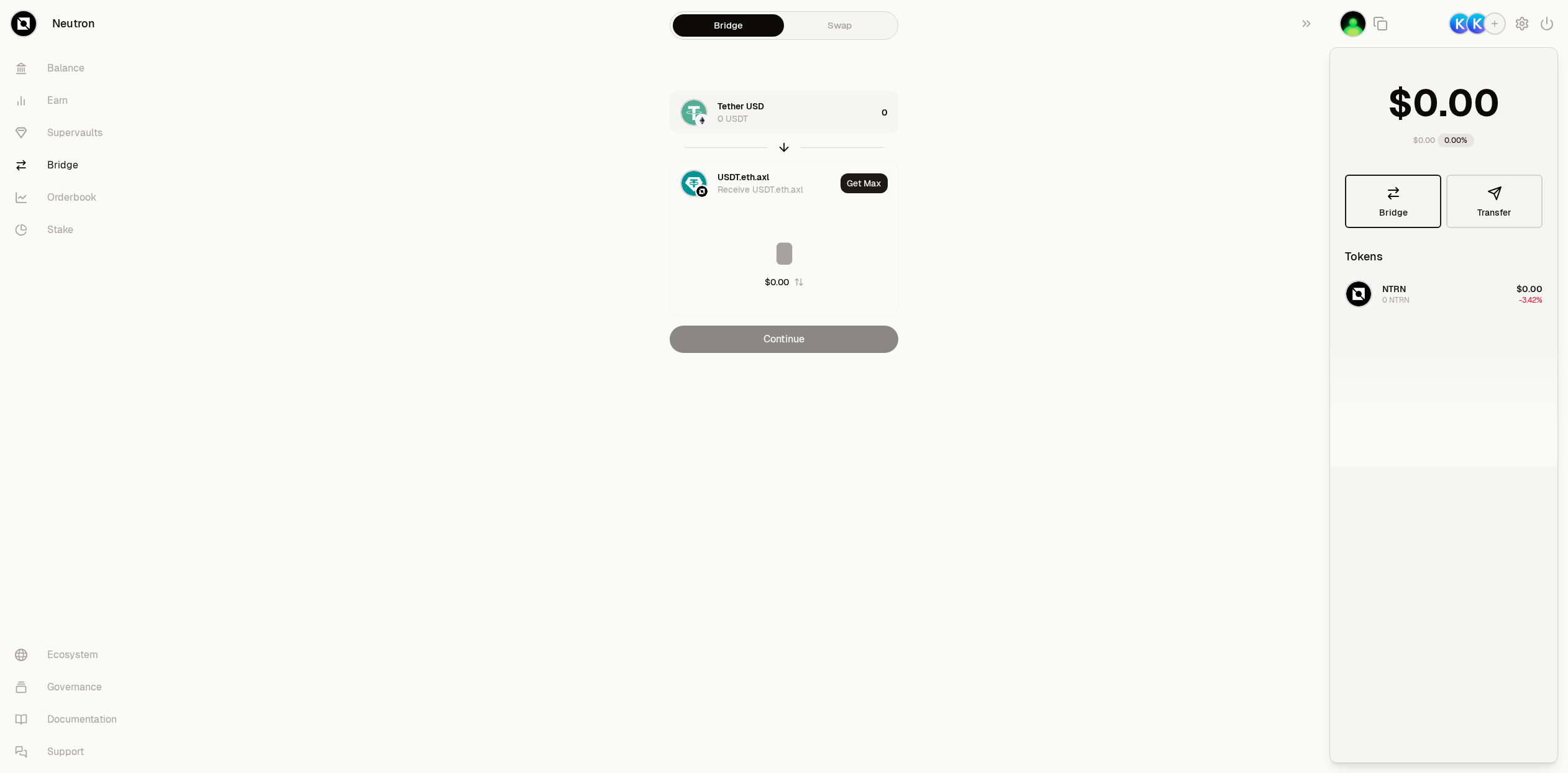
click at [1405, 206] on link "Bridge" at bounding box center [1393, 201] width 96 height 53
click at [1386, 203] on link "Bridge" at bounding box center [1393, 201] width 96 height 53
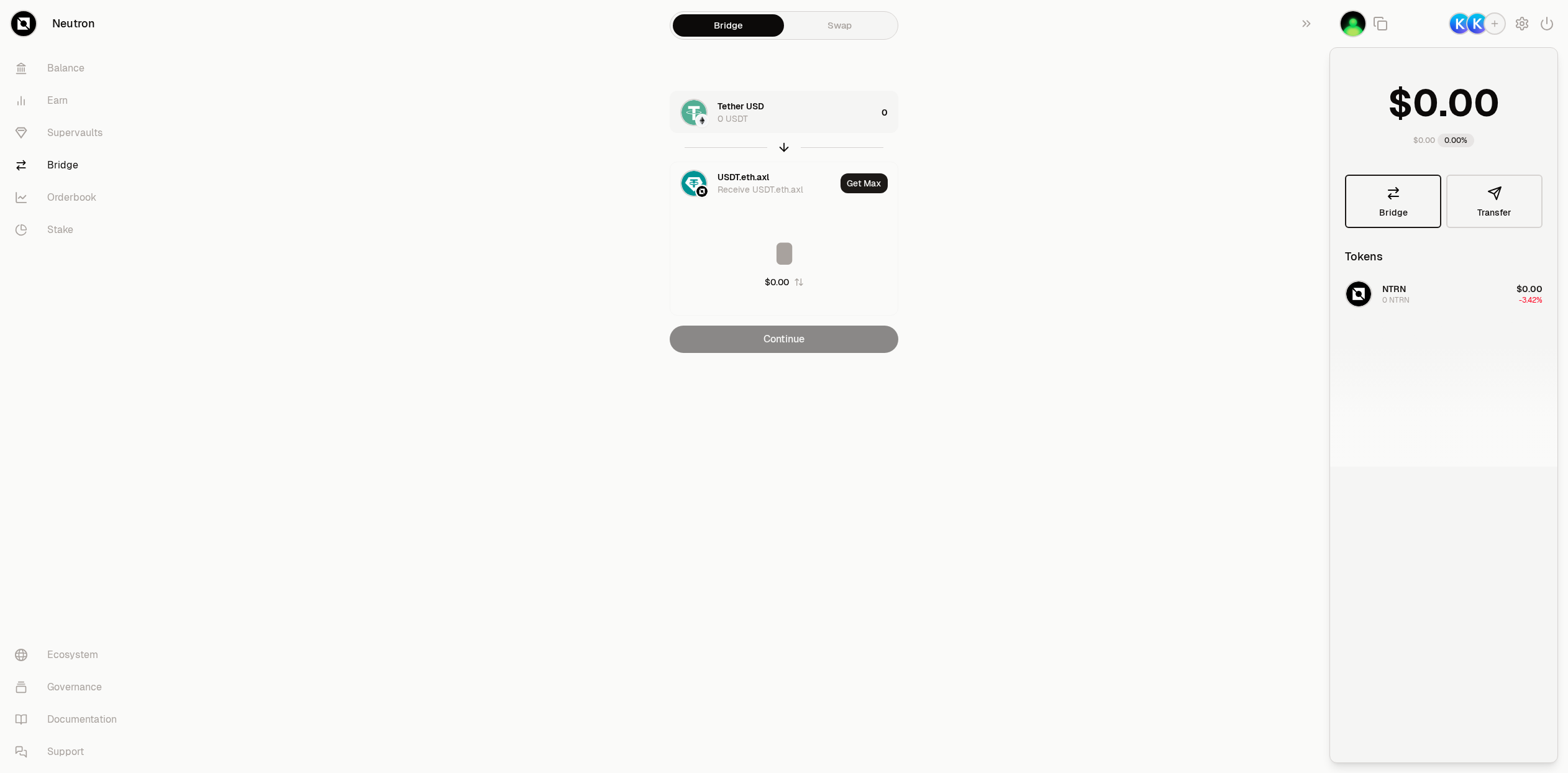
click at [1386, 203] on link "Bridge" at bounding box center [1393, 201] width 96 height 53
click at [1204, 248] on main "Bridge Swap Tether USD 0 USDT 0 USDT.eth.axl Receive USDT.eth.axl Get Max $0.00…" at bounding box center [854, 201] width 1429 height 402
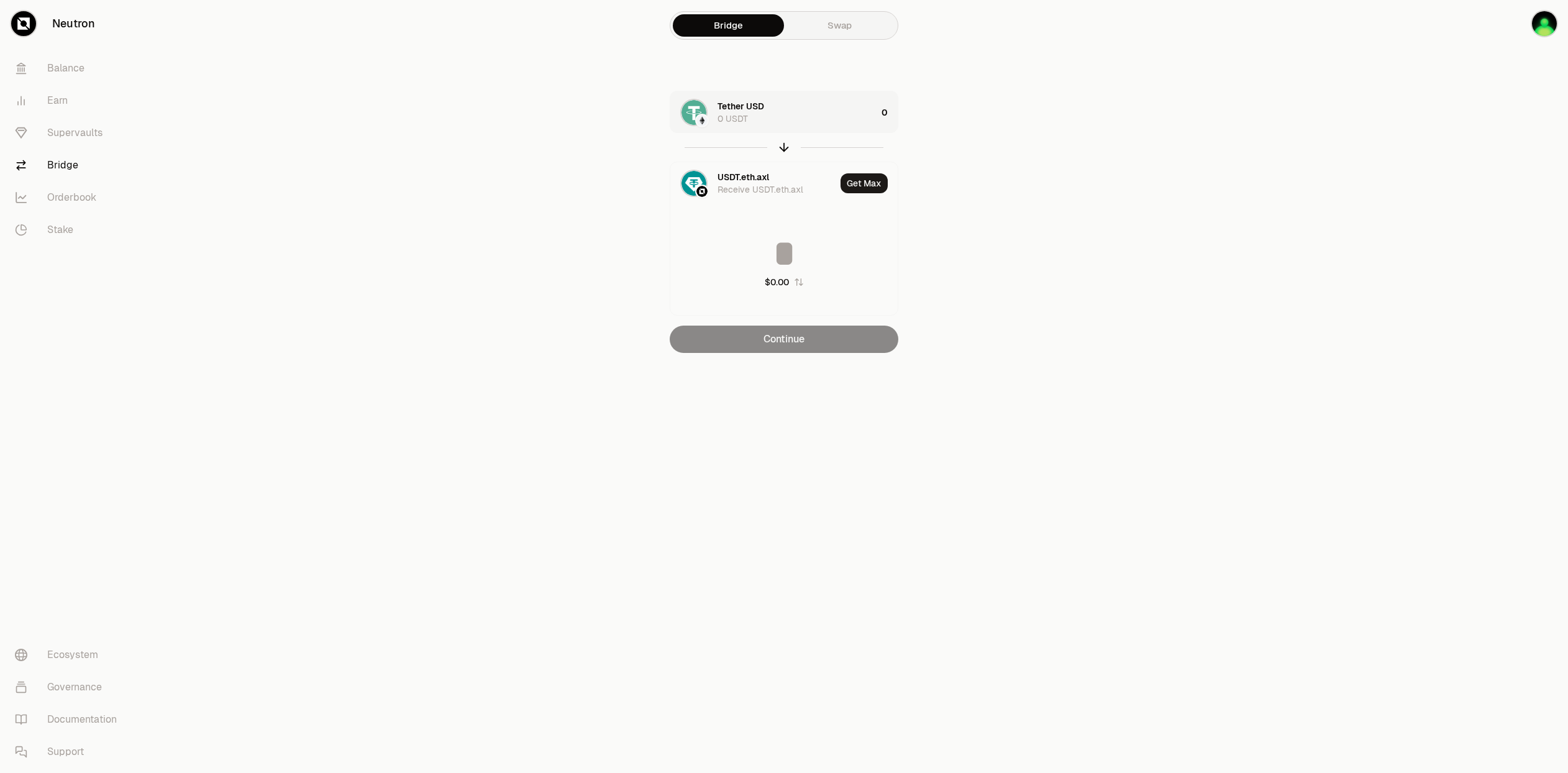
click at [819, 22] on link "Swap" at bounding box center [839, 25] width 111 height 22
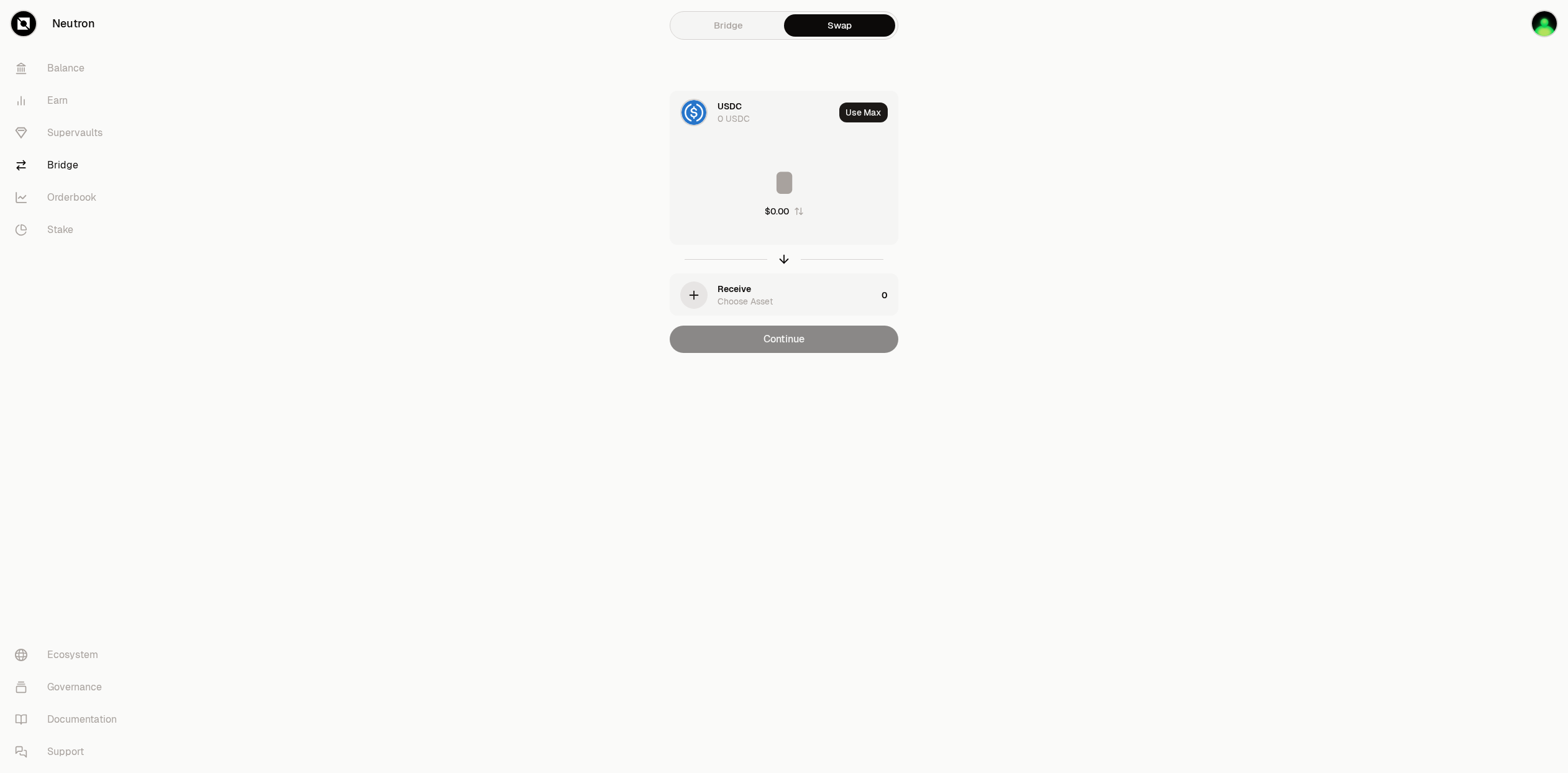
click at [739, 22] on link "Bridge" at bounding box center [728, 25] width 111 height 22
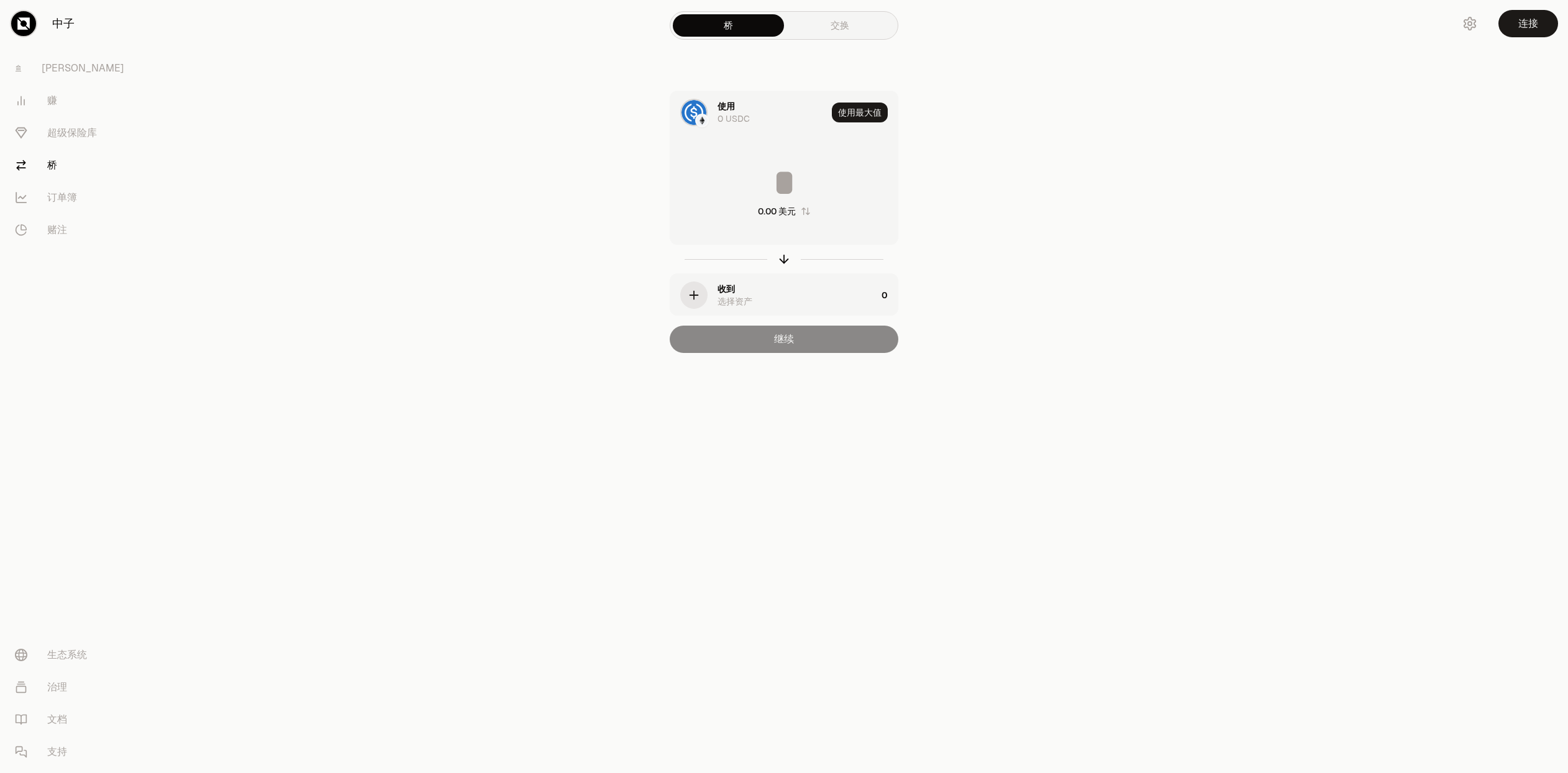
click at [729, 296] on font "选择资产" at bounding box center [735, 302] width 35 height 11
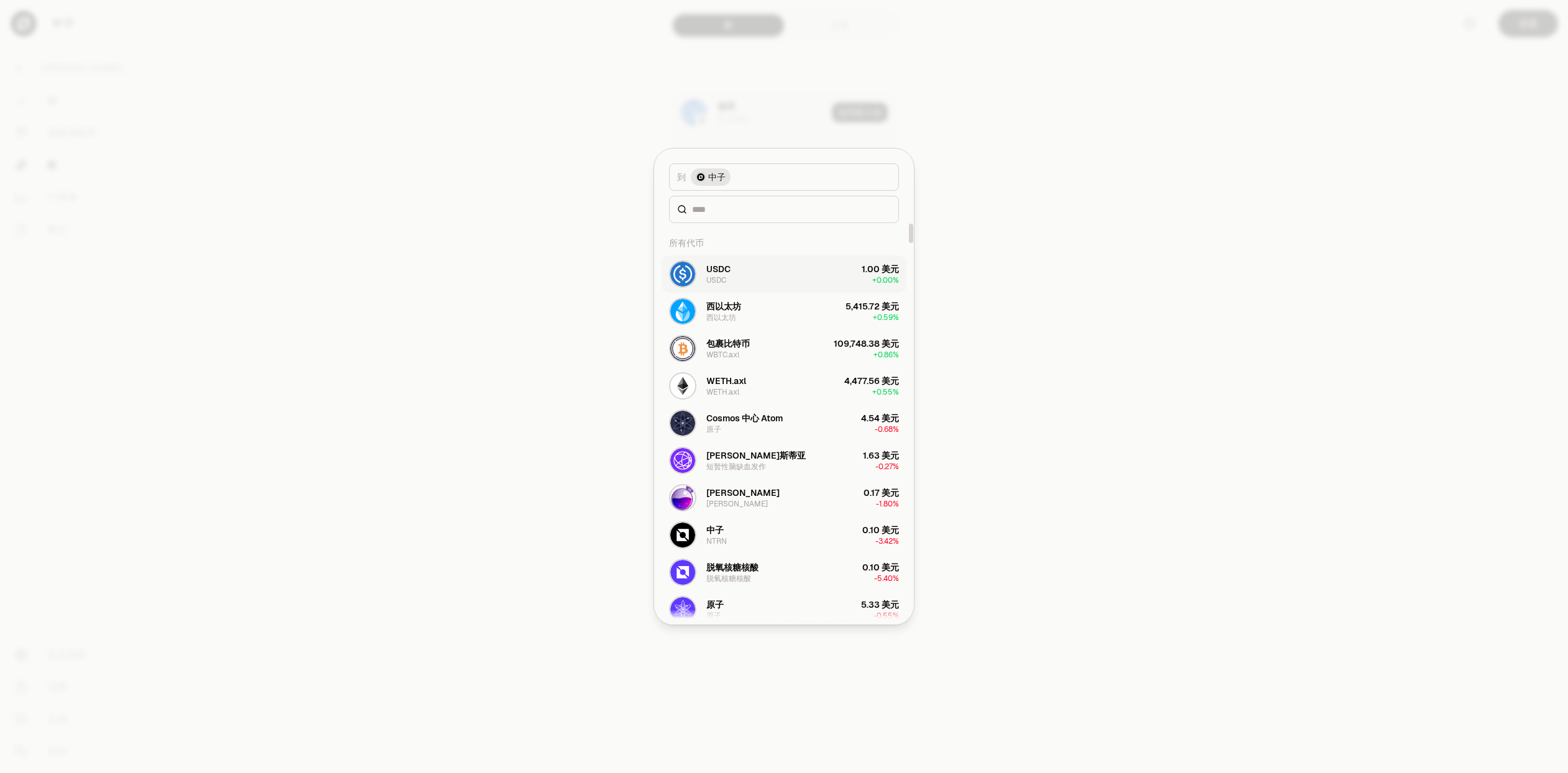
click at [778, 274] on button "USDC USDC 1.00 美元 + 0.00%" at bounding box center [784, 274] width 245 height 37
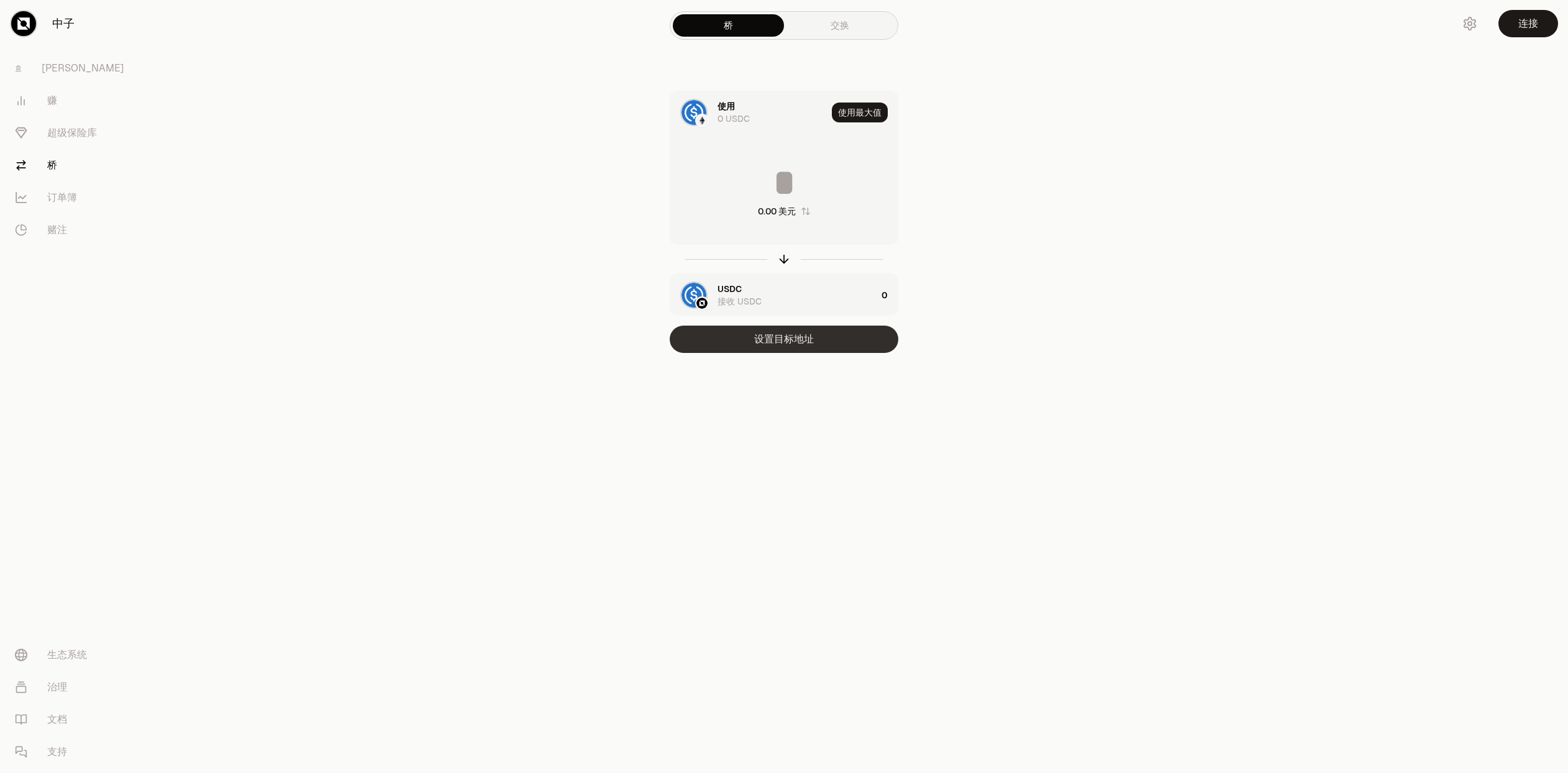
click at [761, 338] on font "设置目标地址" at bounding box center [784, 339] width 60 height 13
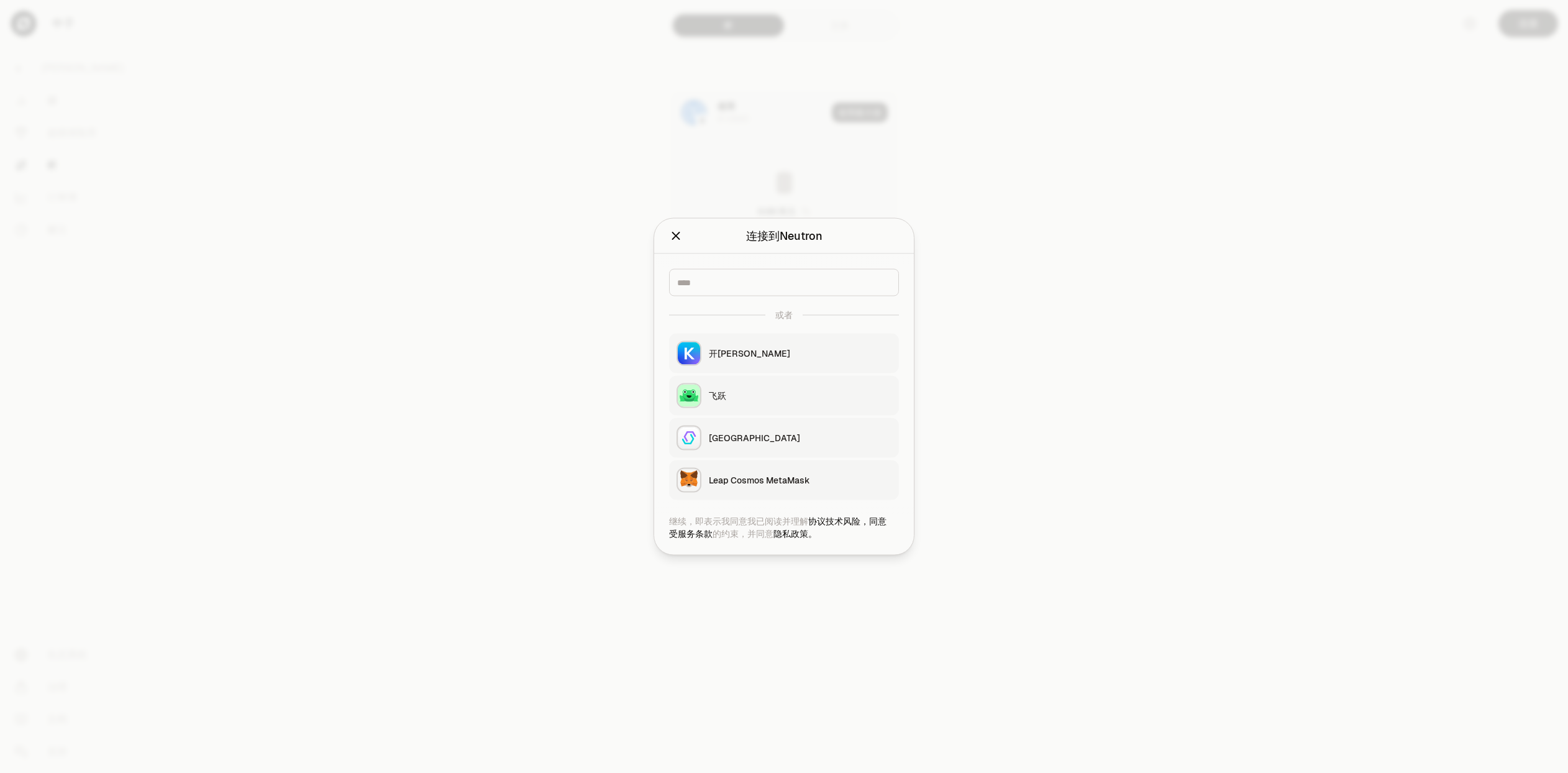
click at [736, 358] on div "开普勒" at bounding box center [800, 354] width 183 height 12
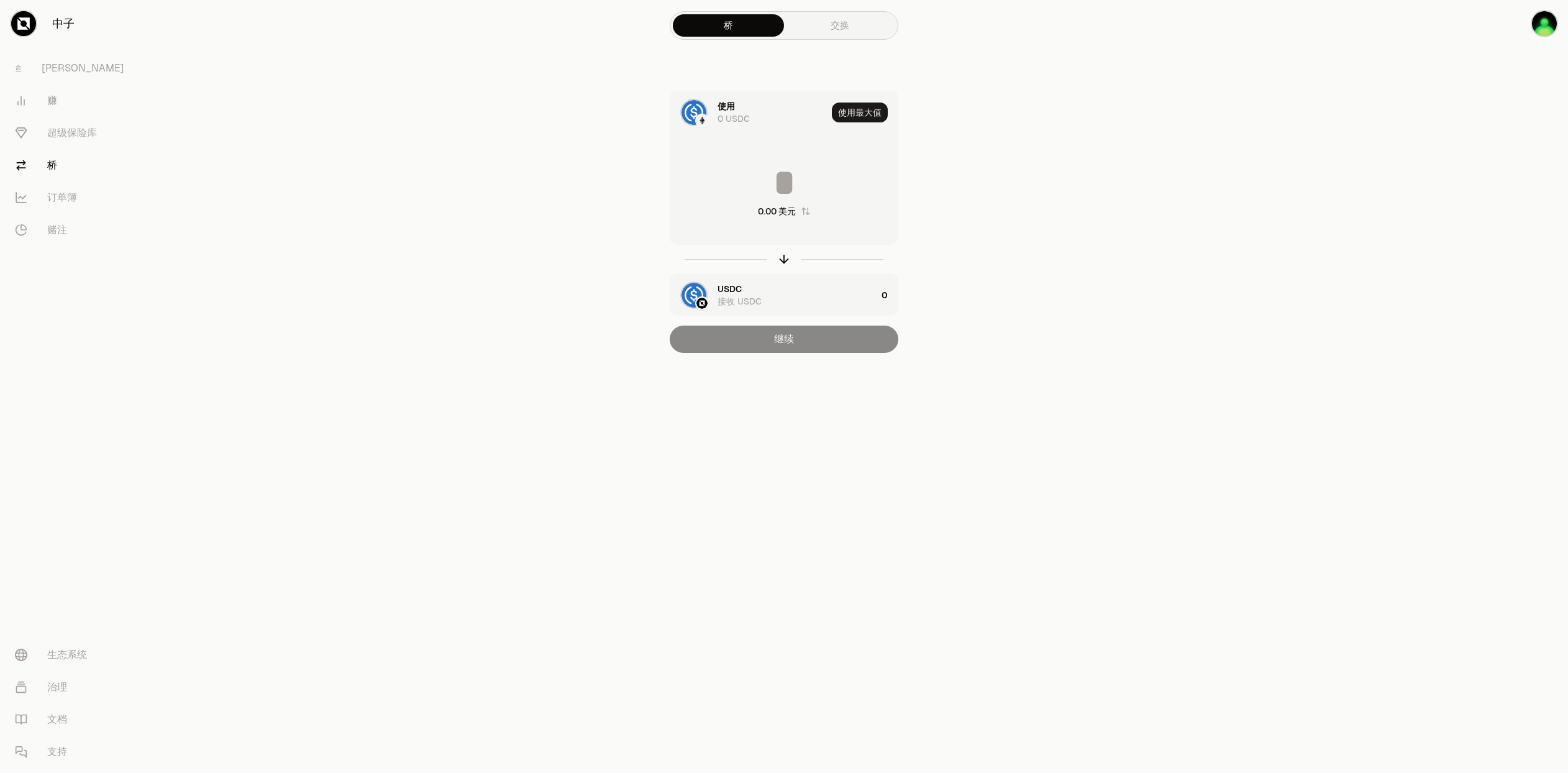
click at [603, 322] on div "使用 0 USDC 使用最大值 0.00 美元 USDC 接收 USDC 0 继续" at bounding box center [783, 222] width 417 height 262
click at [803, 341] on div "继续" at bounding box center [784, 340] width 229 height 27
click at [798, 174] on input at bounding box center [784, 183] width 228 height 37
type input "*"
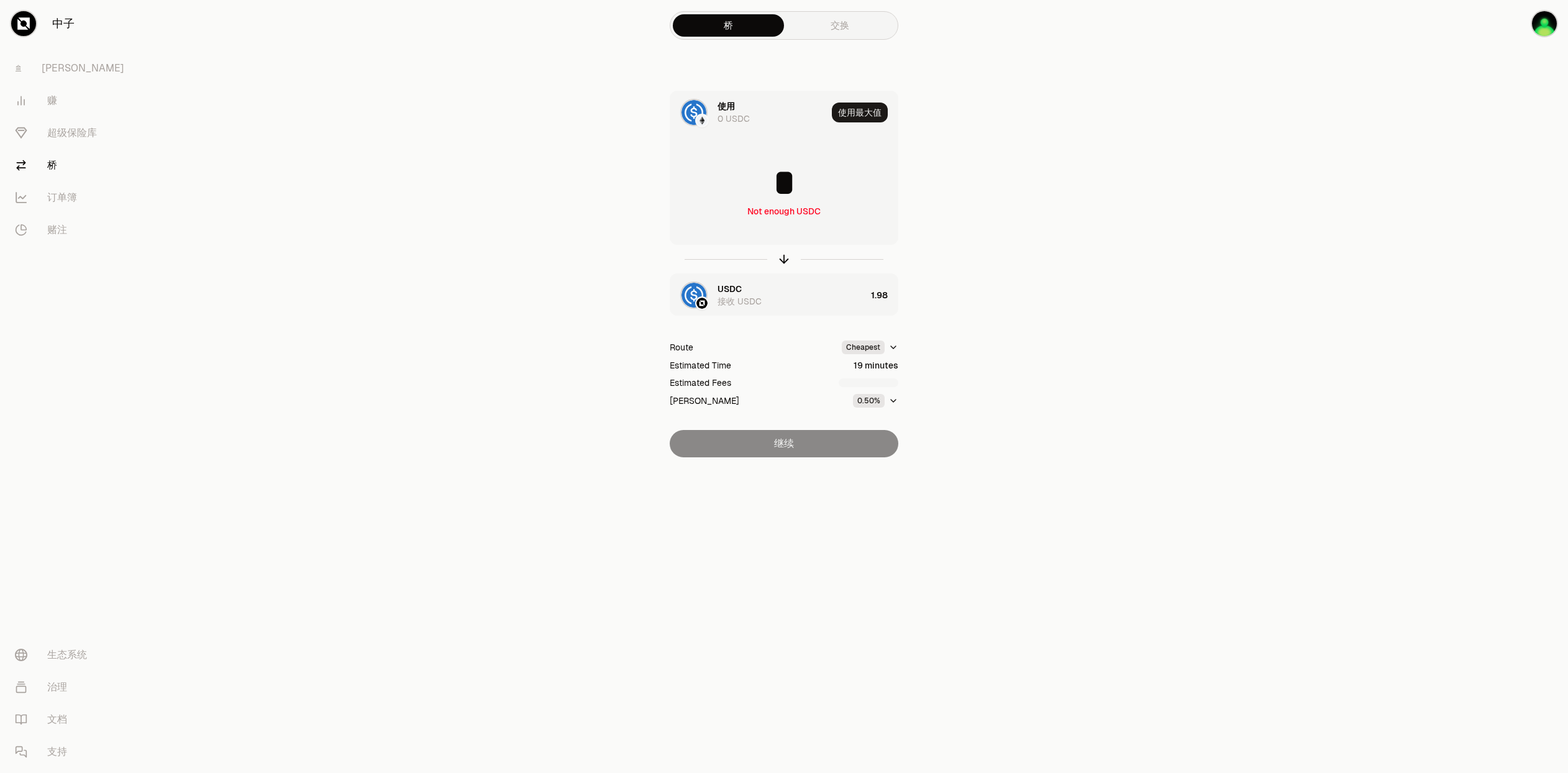
type input "*"
click at [727, 112] on div "使用" at bounding box center [726, 106] width 17 height 12
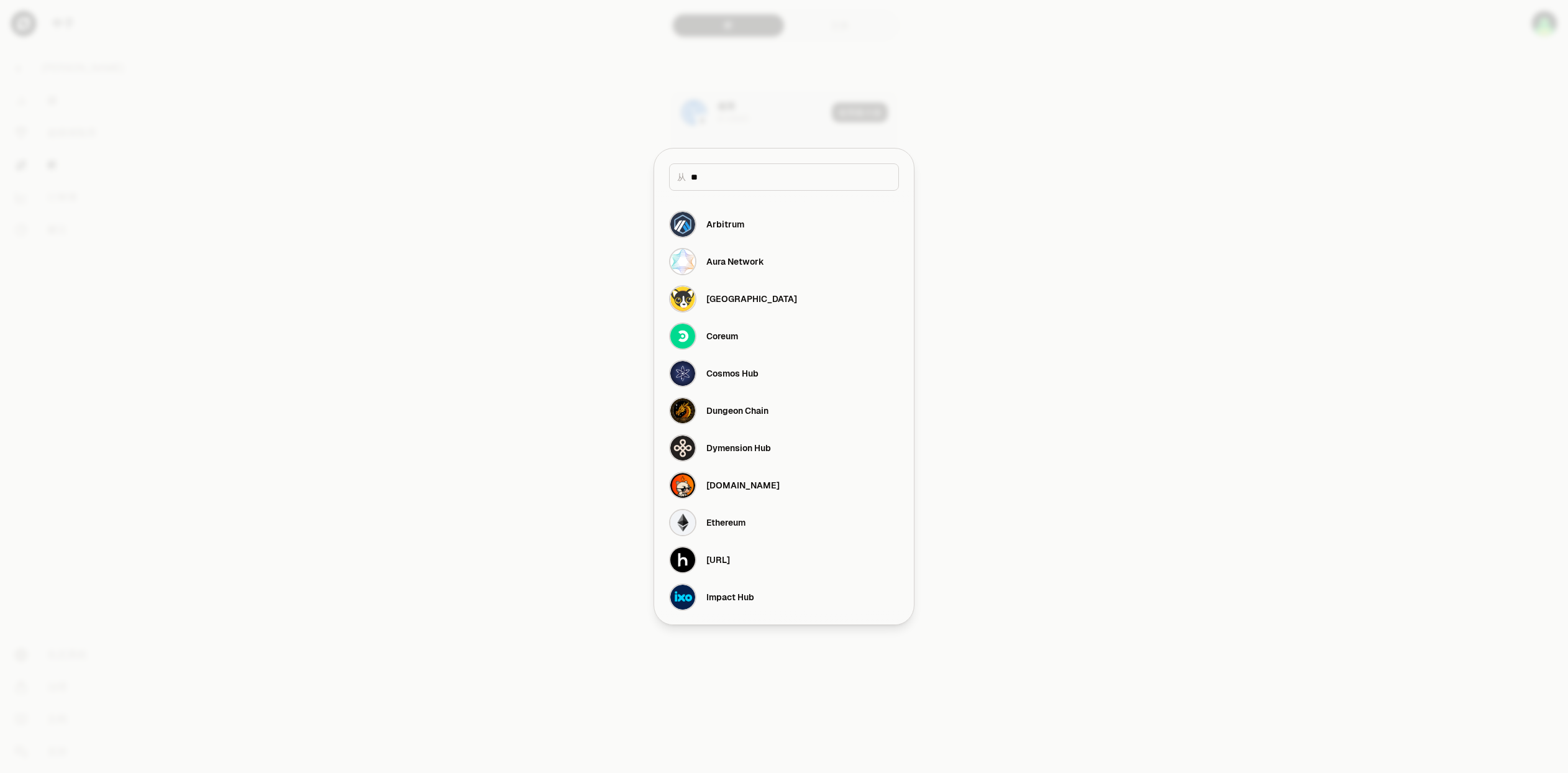
type input "*"
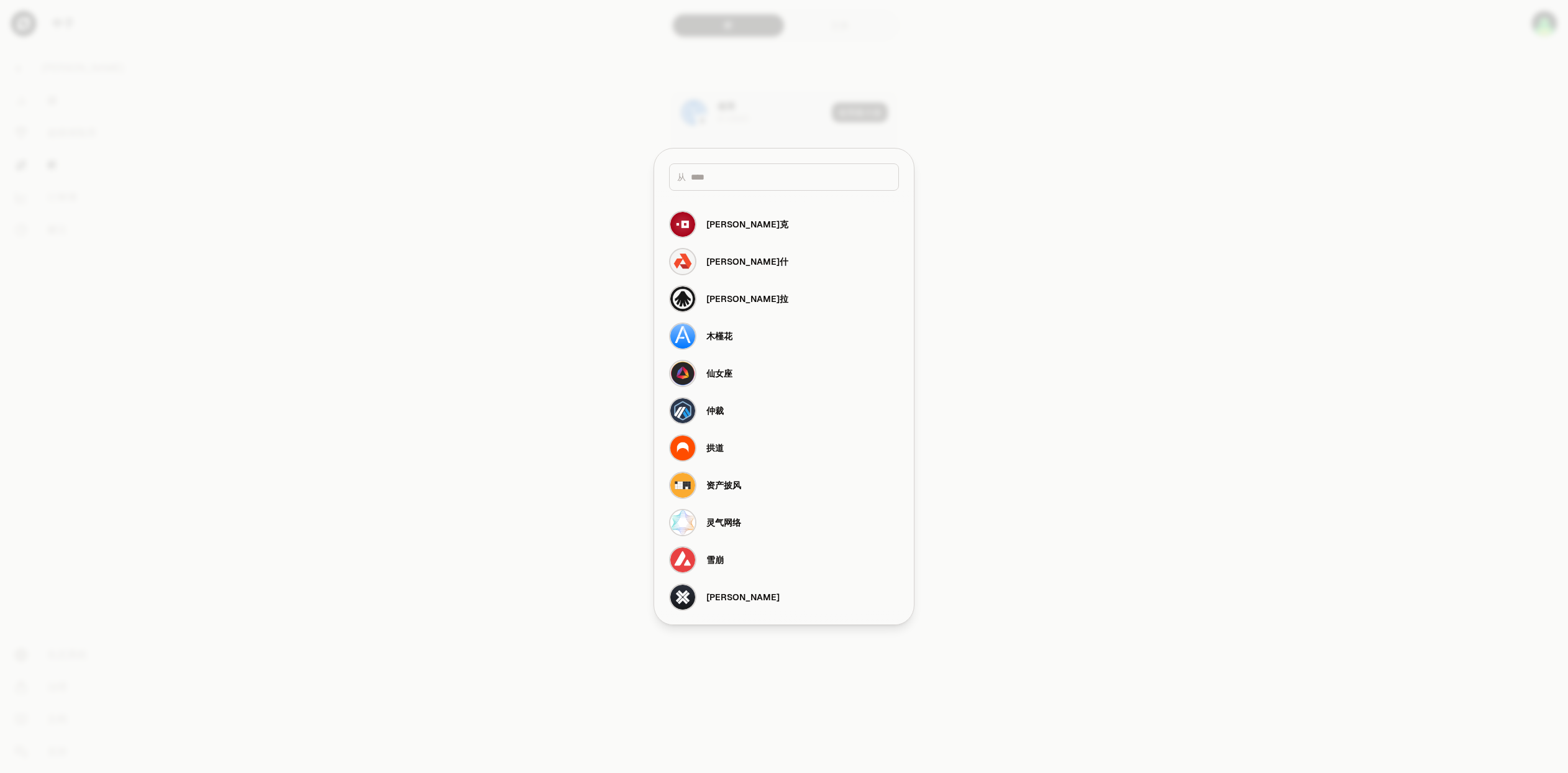
click at [592, 255] on div at bounding box center [784, 386] width 1568 height 773
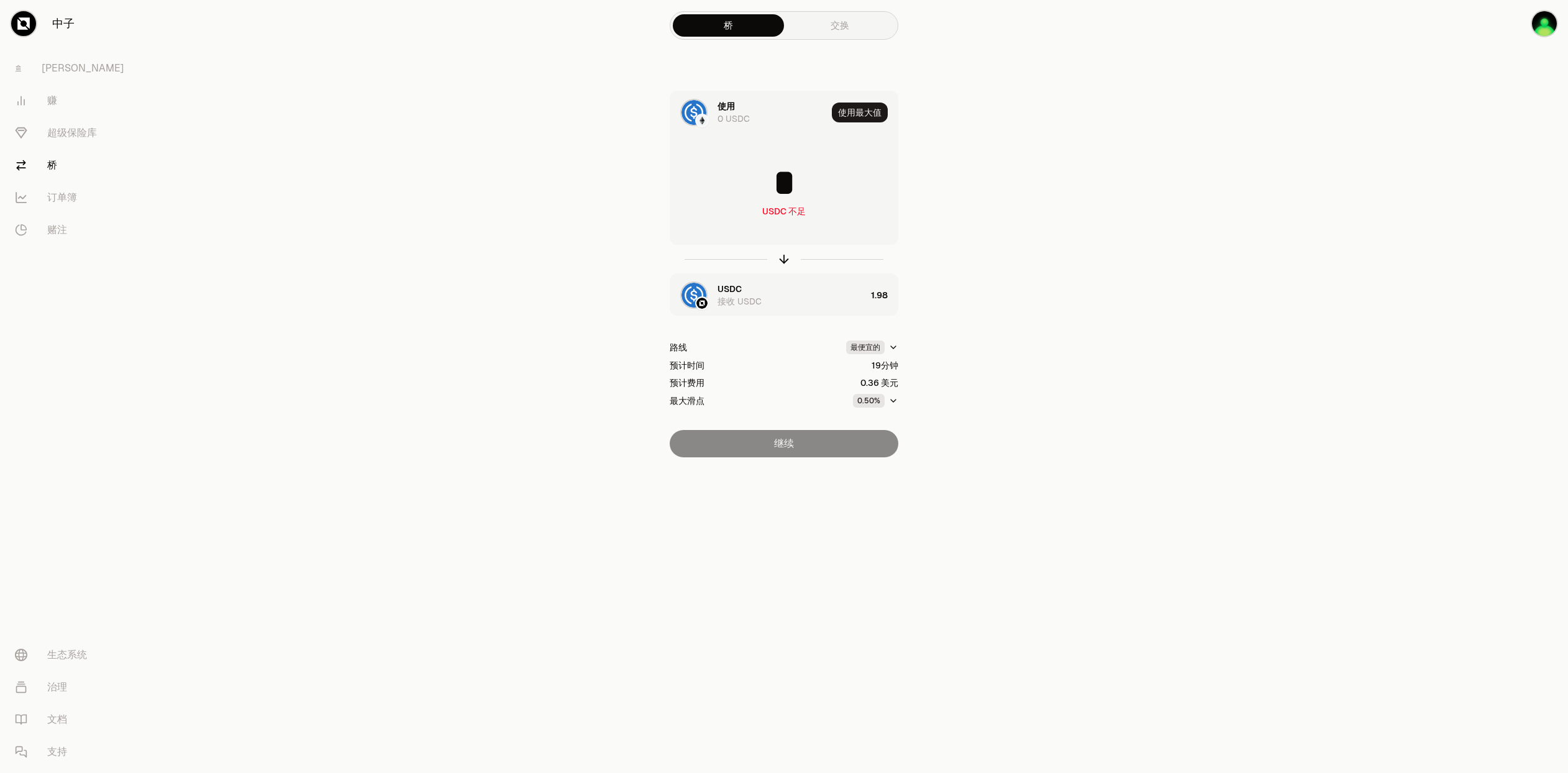
click at [702, 121] on img at bounding box center [702, 121] width 11 height 11
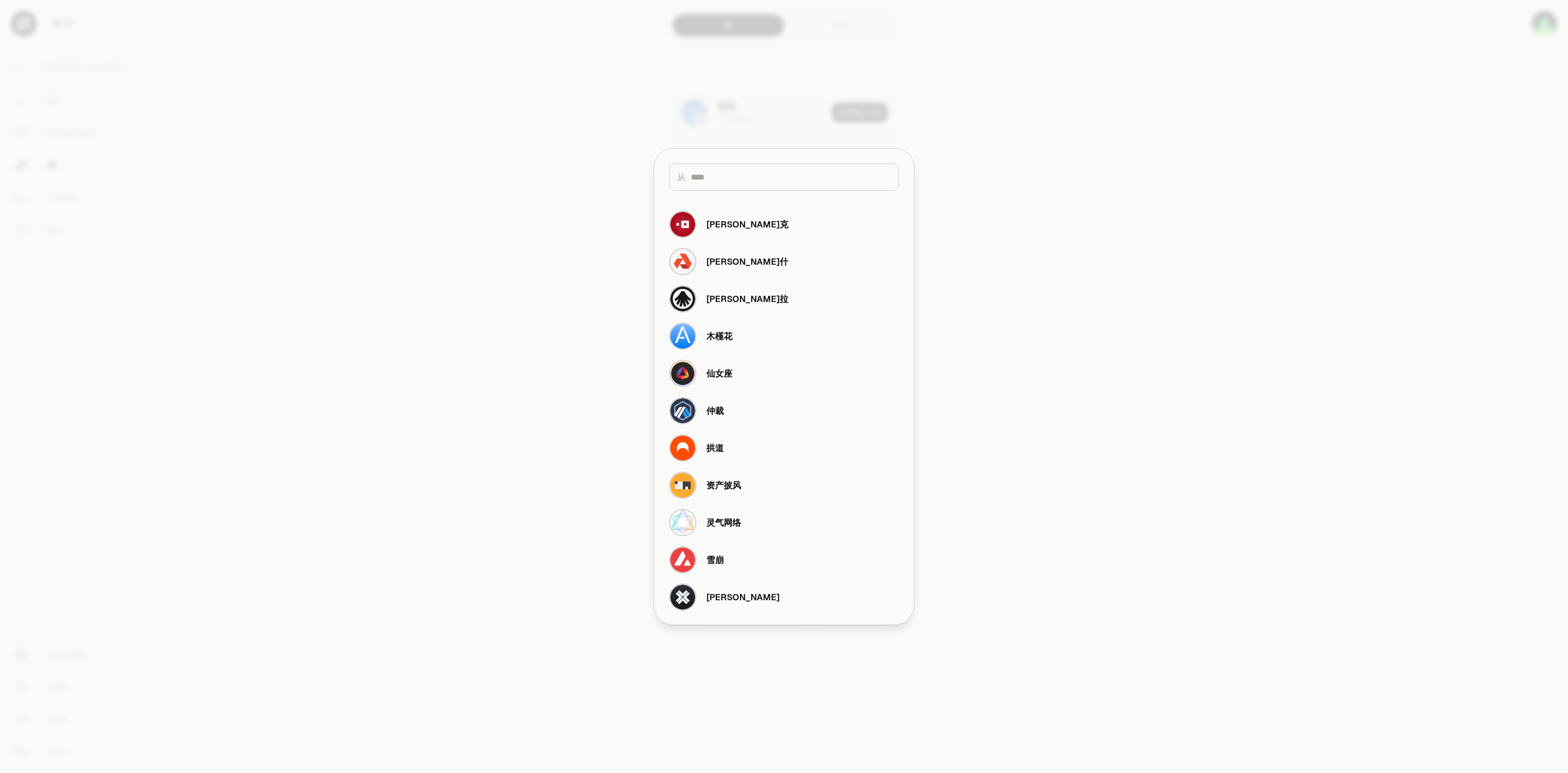
click at [538, 180] on div at bounding box center [784, 386] width 1568 height 773
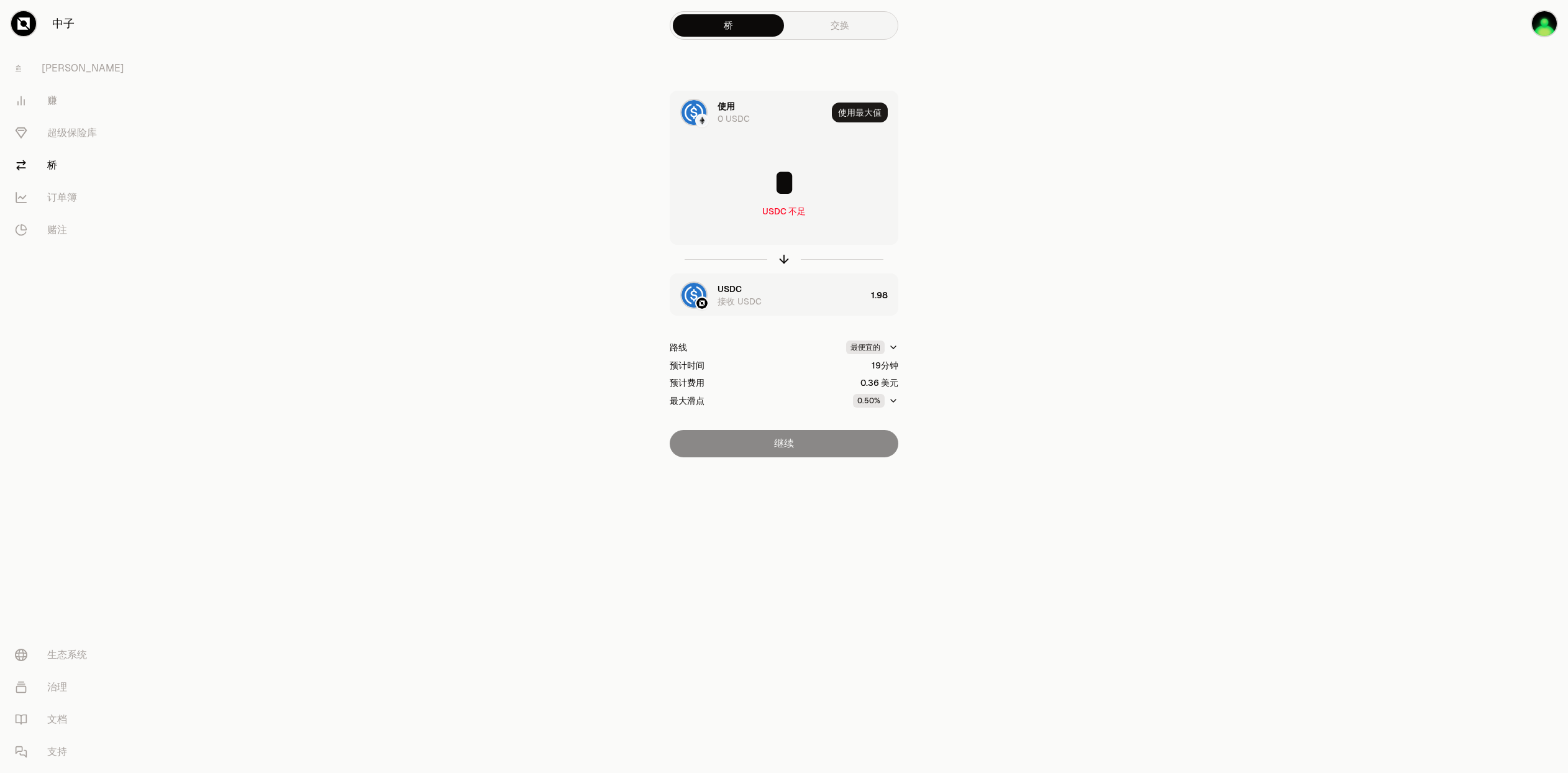
click at [730, 104] on font "使用" at bounding box center [726, 106] width 17 height 11
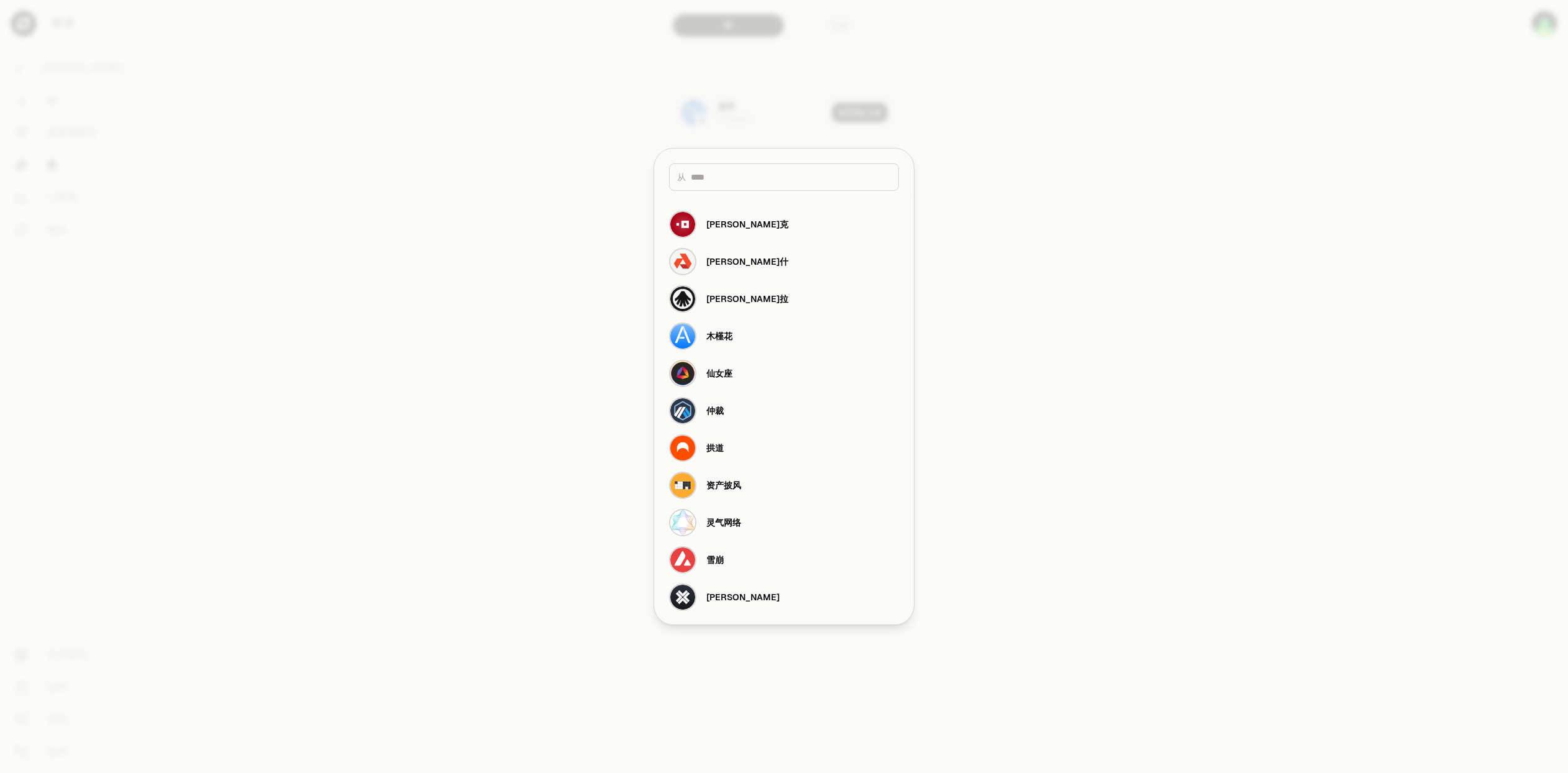
click at [546, 192] on div at bounding box center [784, 386] width 1568 height 773
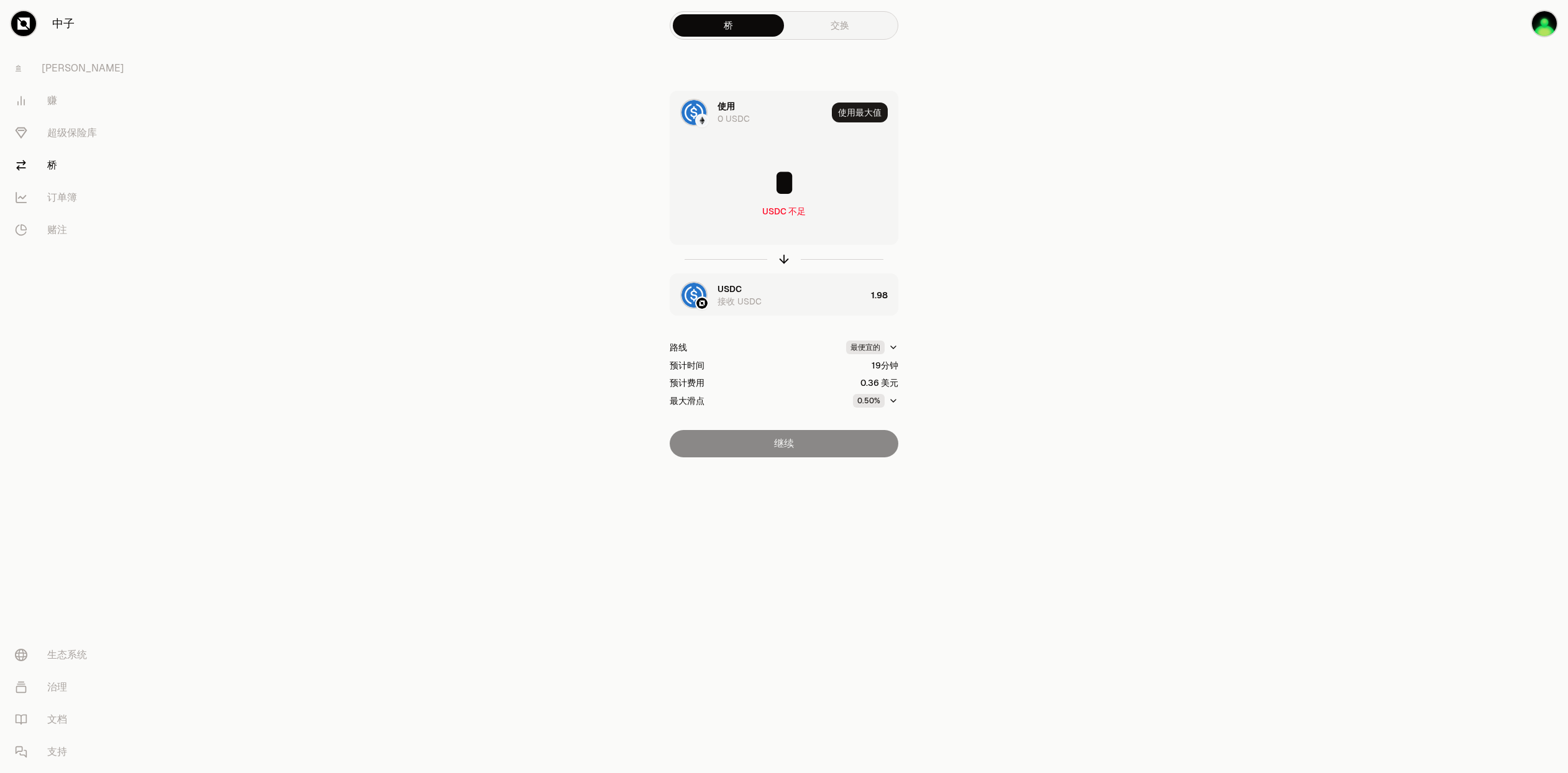
click at [1200, 294] on main "桥 交换 使用 0 USDC 使用最大值 * USDC 不足 USDC 接收 USDC 1.98 路线 最便宜的 预计时间 19分钟 预计费用 0.36 美元…" at bounding box center [854, 253] width 1429 height 507
click at [1544, 25] on img "button" at bounding box center [1544, 24] width 25 height 25
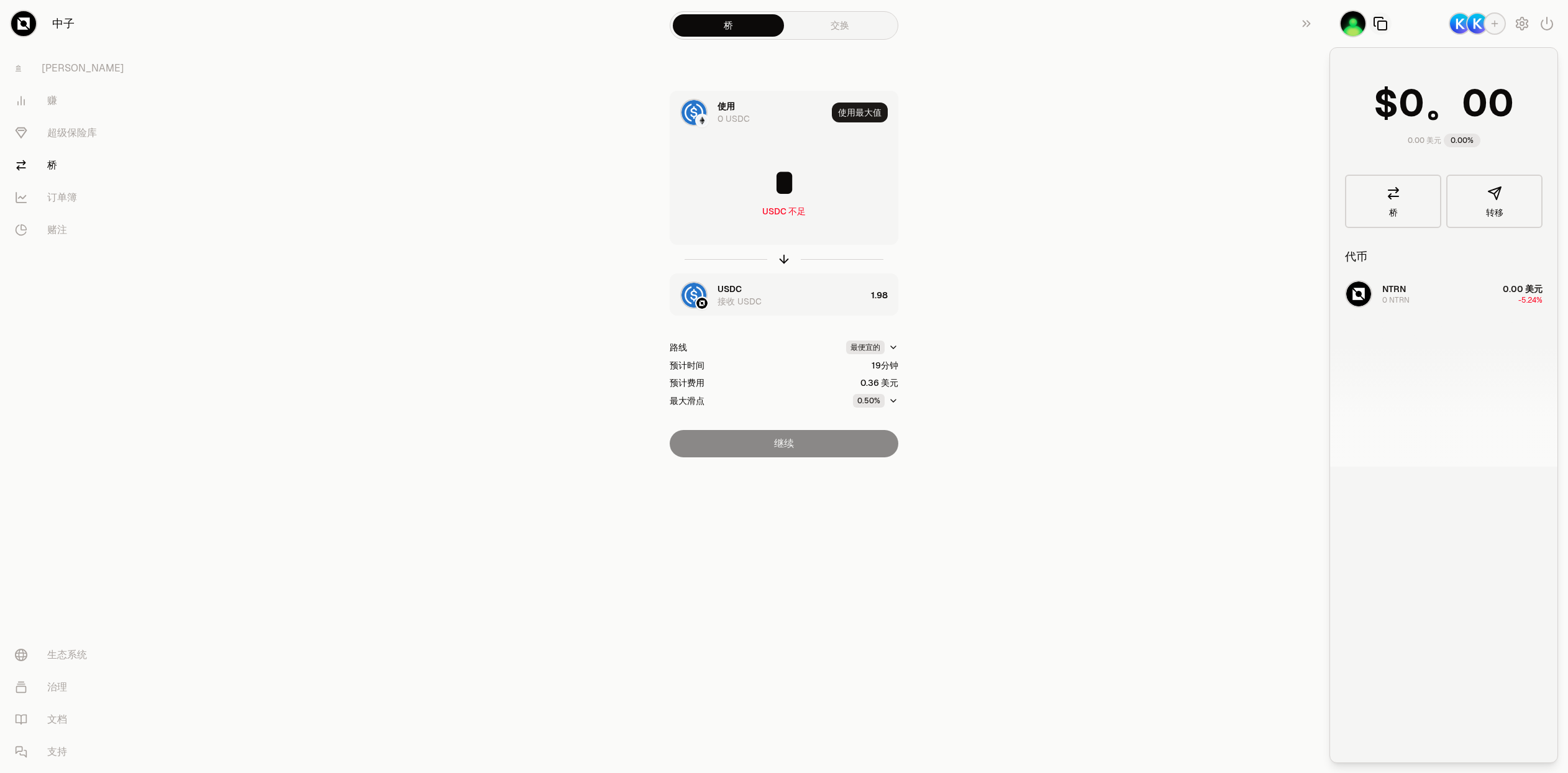
click at [1384, 23] on icon "button" at bounding box center [1380, 24] width 15 height 15
click at [1523, 24] on icon "button" at bounding box center [1522, 24] width 15 height 15
click at [1487, 219] on div "连接" at bounding box center [1444, 221] width 143 height 12
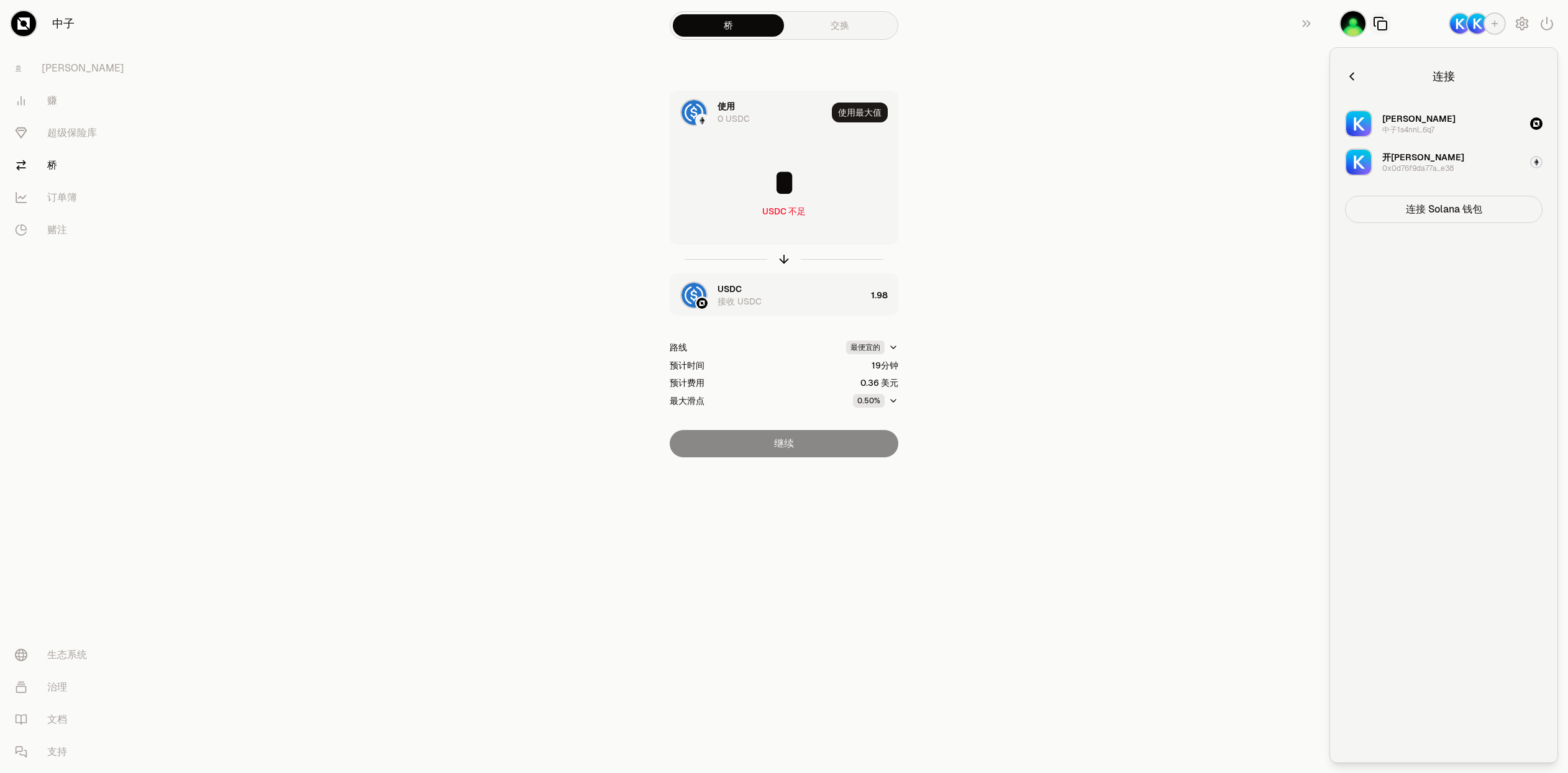
click at [1436, 206] on font "连接 Solana 钱包" at bounding box center [1444, 209] width 76 height 13
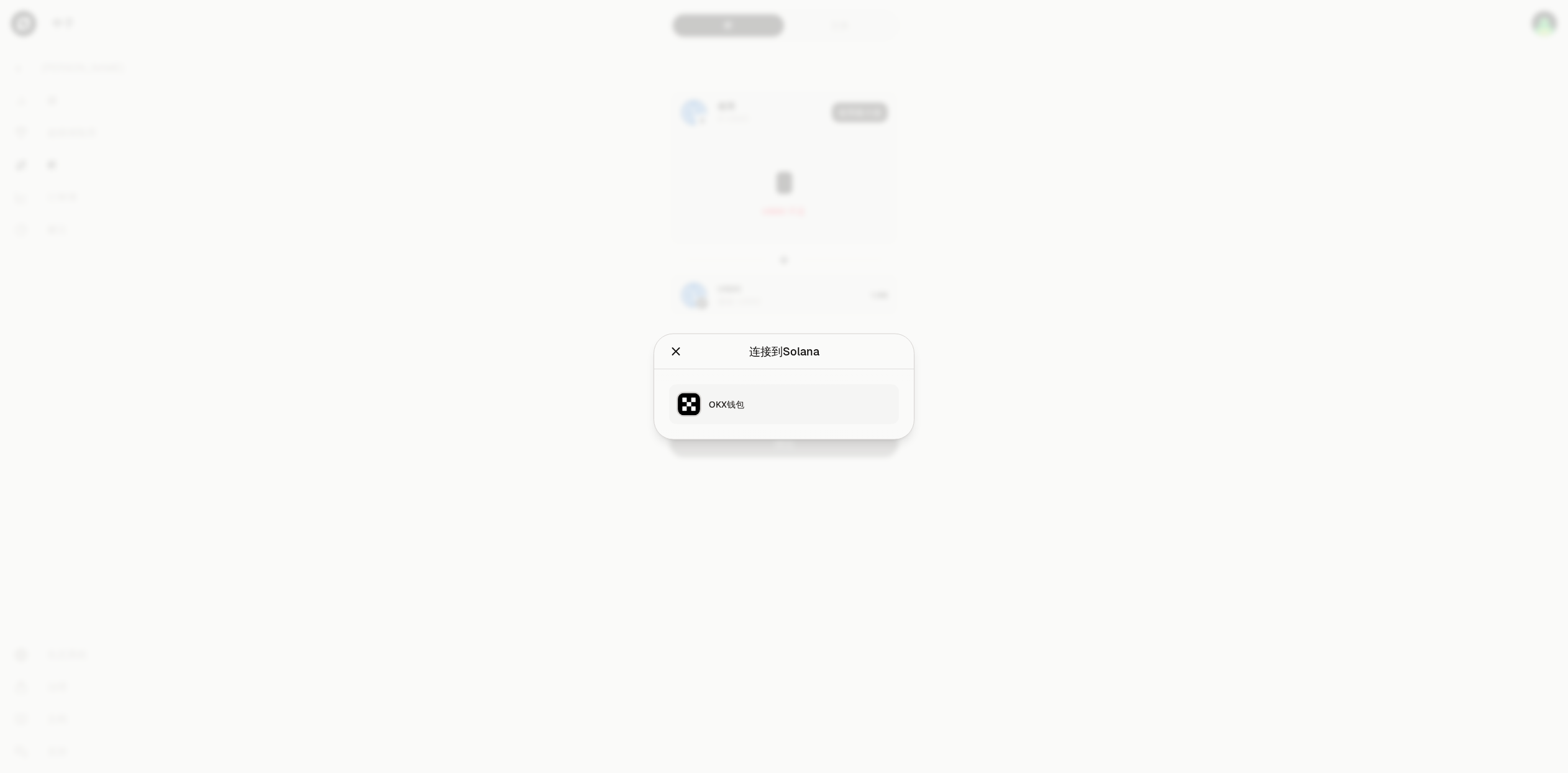
click at [744, 405] on div "OKX钱包" at bounding box center [800, 404] width 183 height 12
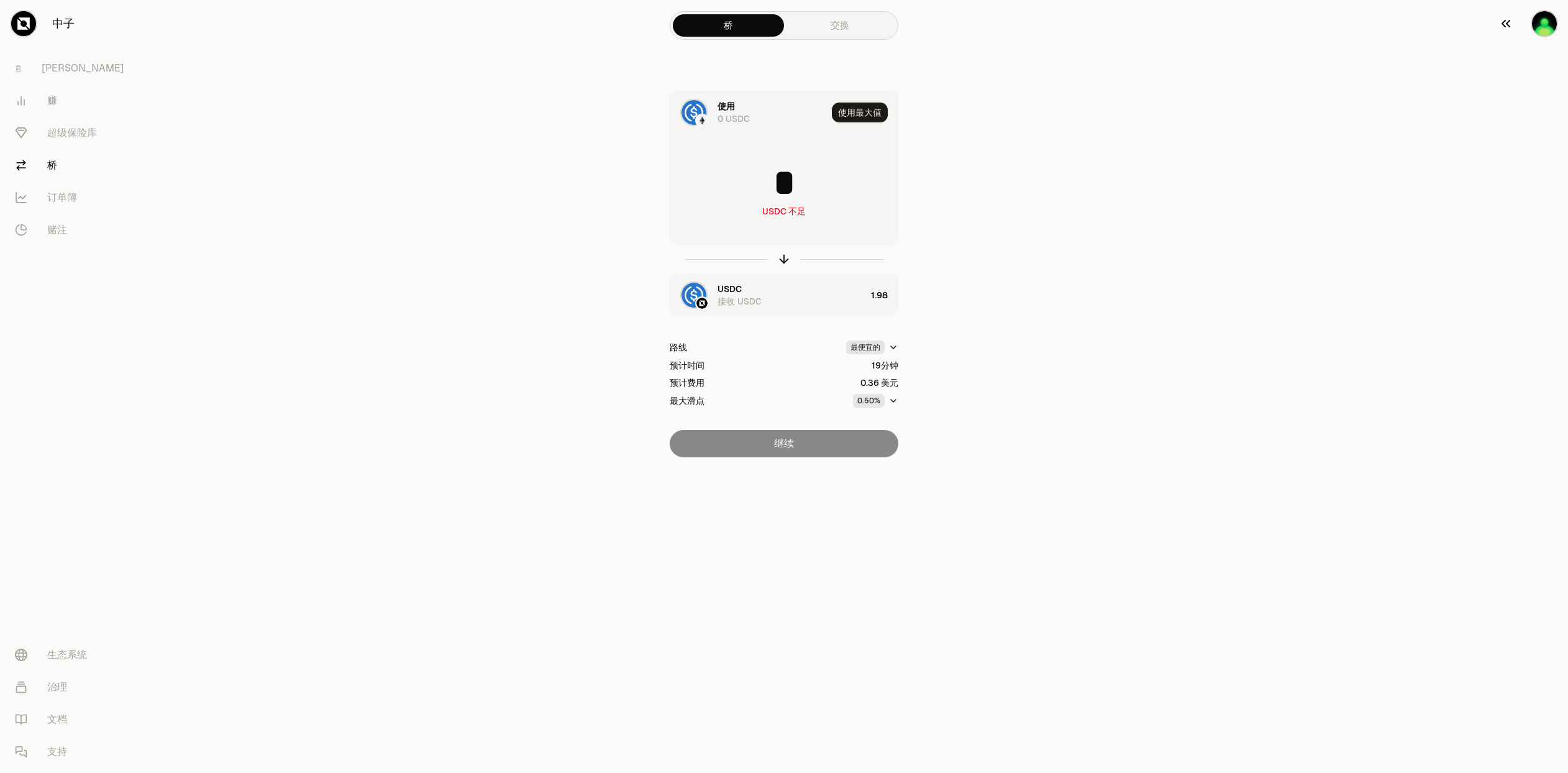
click at [1552, 24] on img "button" at bounding box center [1544, 24] width 25 height 25
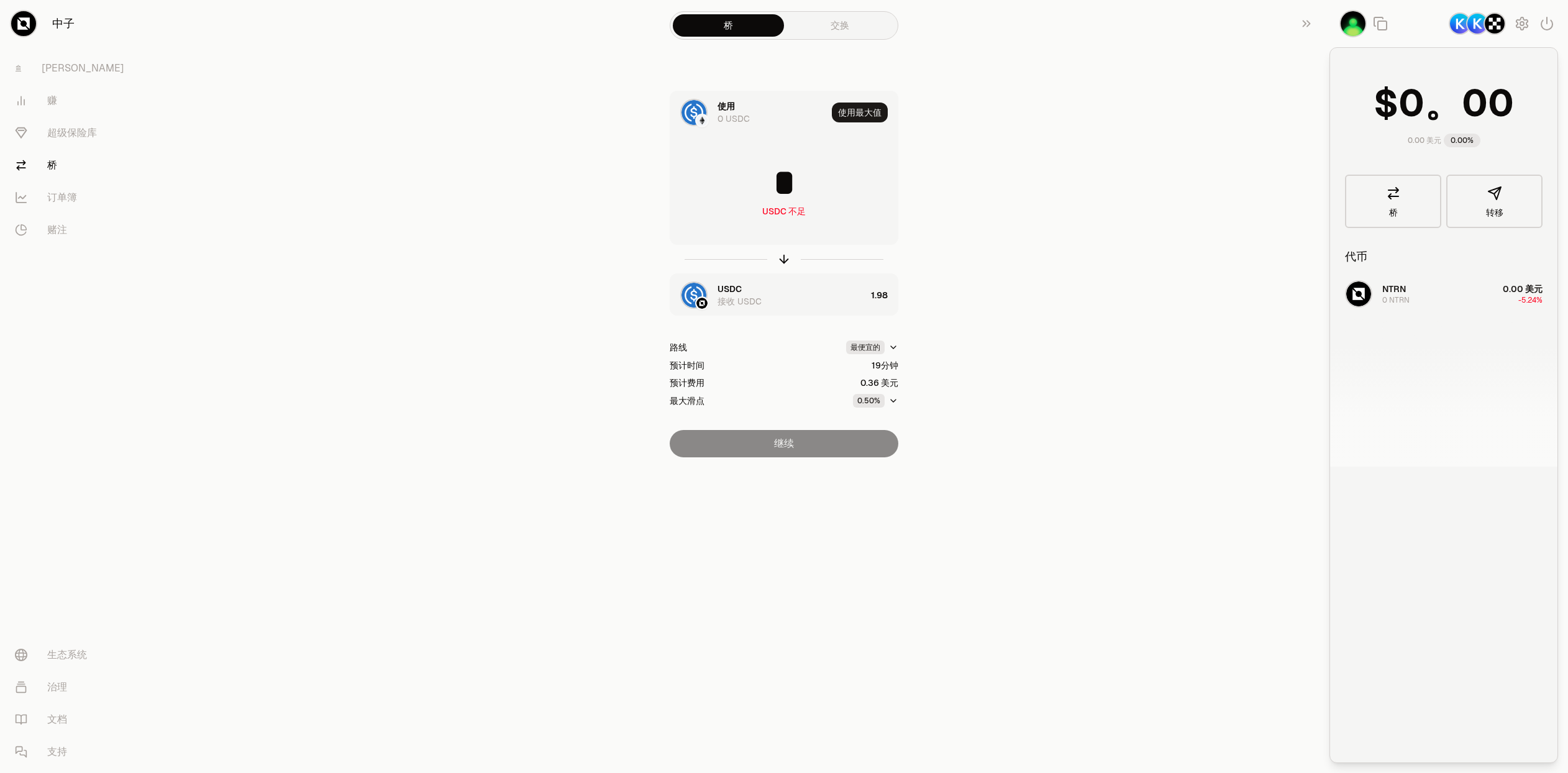
click at [1490, 29] on img "button" at bounding box center [1495, 24] width 20 height 20
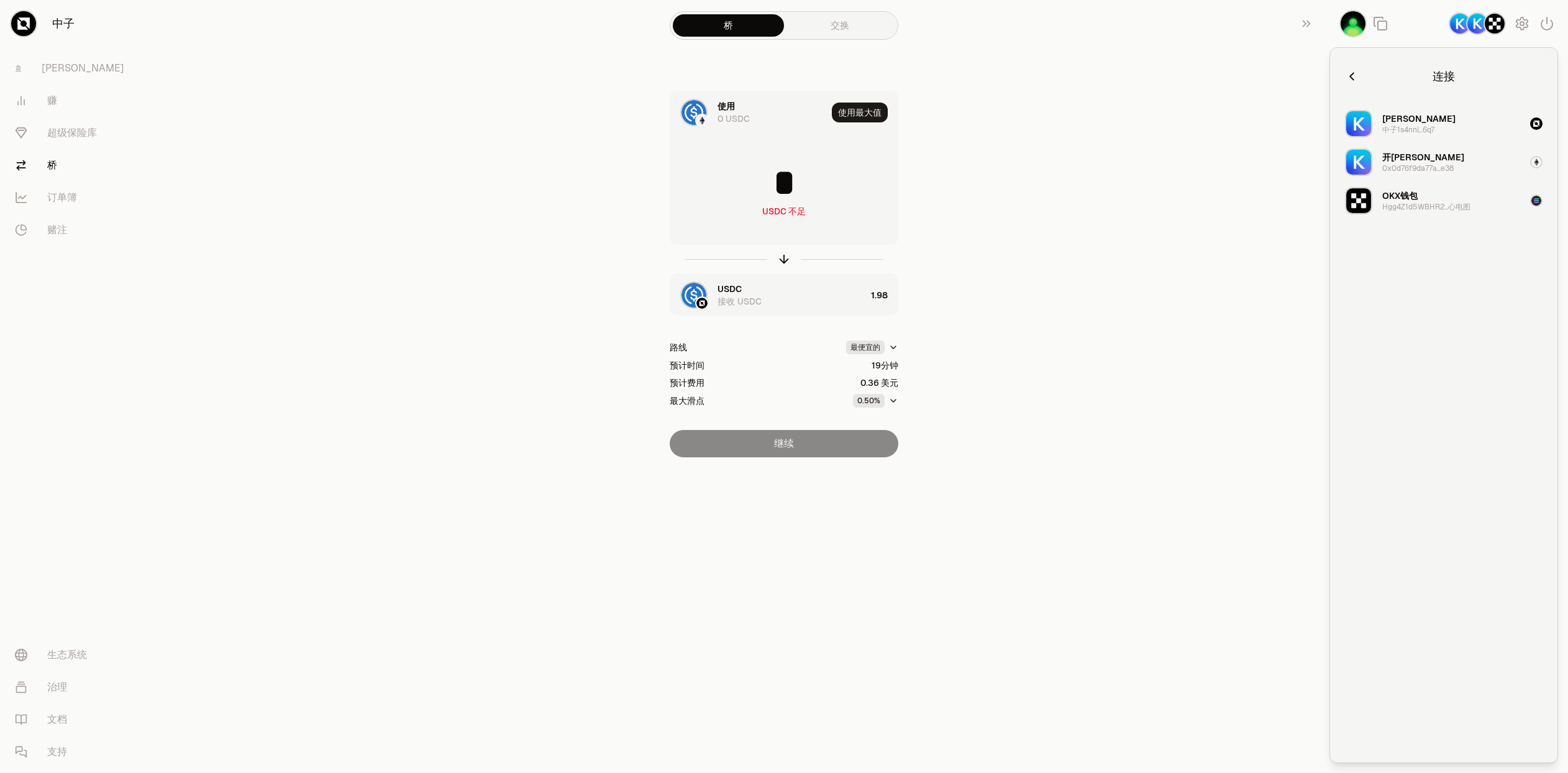
click at [1495, 196] on button "OKX钱包 Hgg4Z1d5WBHR2...心电图" at bounding box center [1444, 201] width 213 height 37
click at [1384, 201] on font "OKX钱包" at bounding box center [1400, 196] width 35 height 11
click at [1343, 70] on div "连接 管理你的钱包 连接 白澍 中子1s4nnl...6q7 开普勒 0x0d76f9da77a...e38 OKX钱包 Hgg4Z1d5WBHR2...心电图" at bounding box center [1444, 405] width 229 height 716
click at [1354, 78] on icon "button" at bounding box center [1352, 76] width 14 height 14
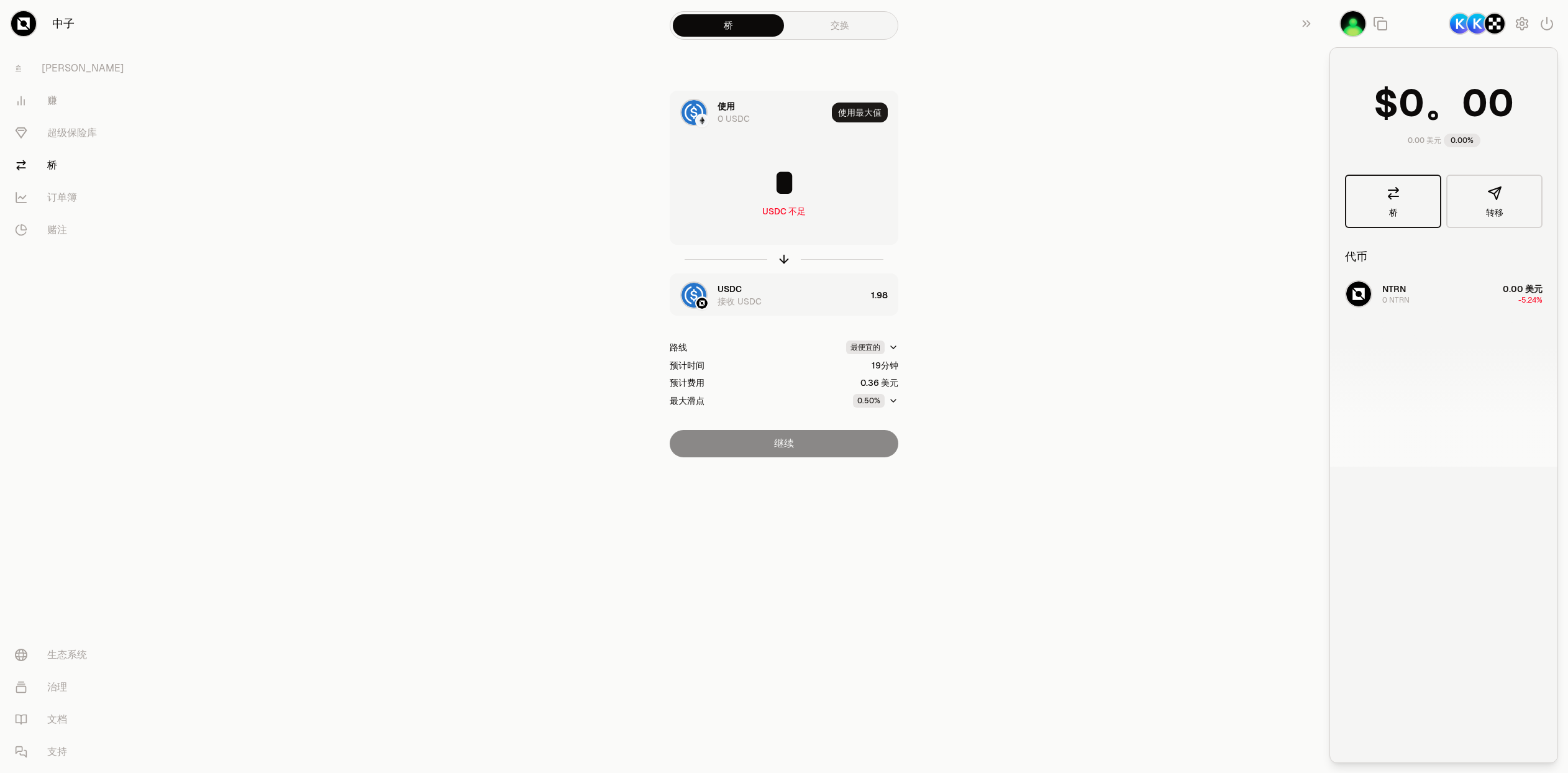
click at [1395, 198] on icon at bounding box center [1393, 193] width 15 height 15
click at [1484, 193] on button "转移" at bounding box center [1494, 201] width 96 height 53
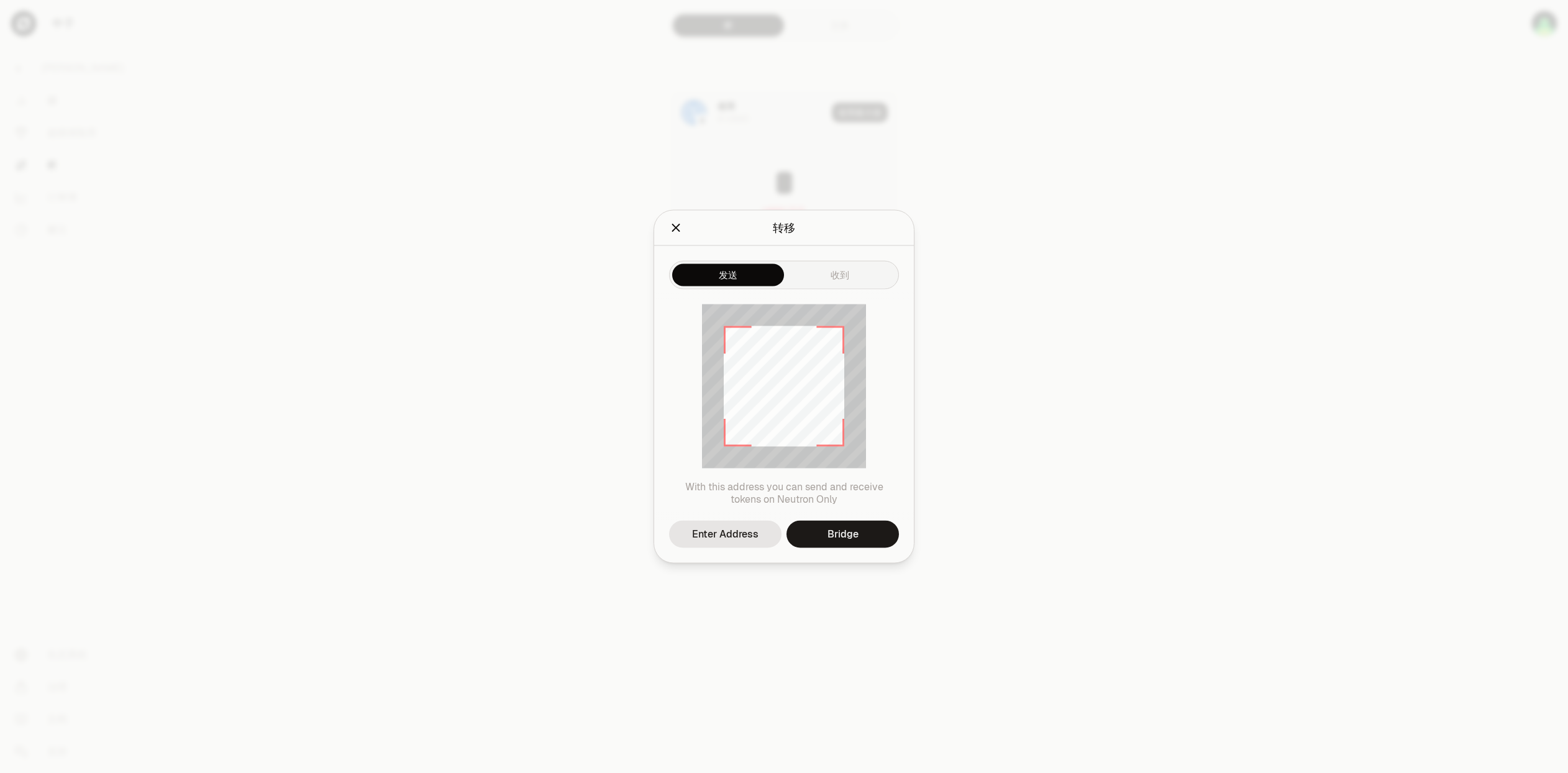
click at [740, 276] on button "发送" at bounding box center [728, 275] width 112 height 22
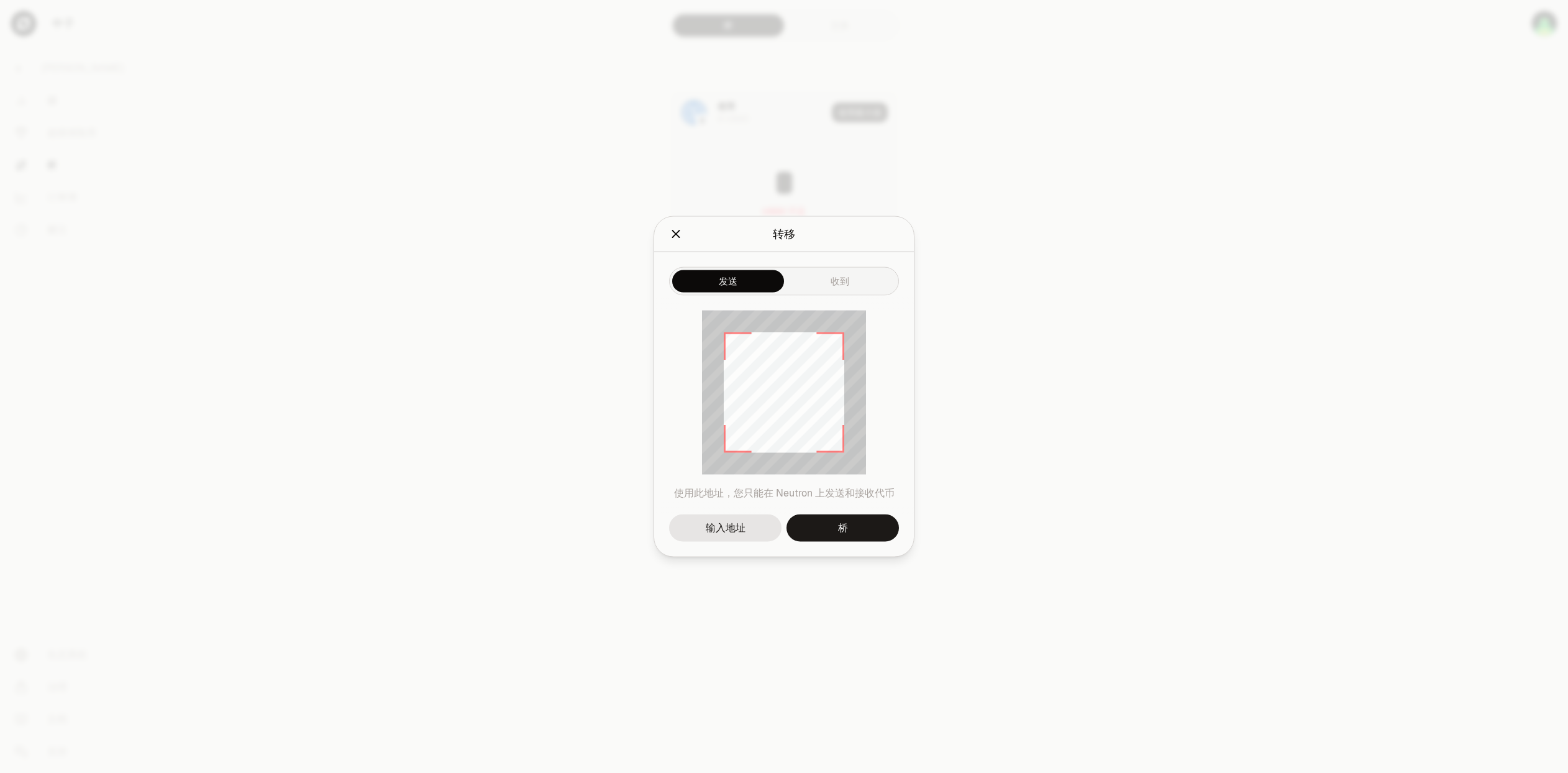
click at [850, 287] on div "发送 收到 使用此地址，您只能在 Neutron 上发送和接收代币 输入地址 桥" at bounding box center [784, 405] width 260 height 305
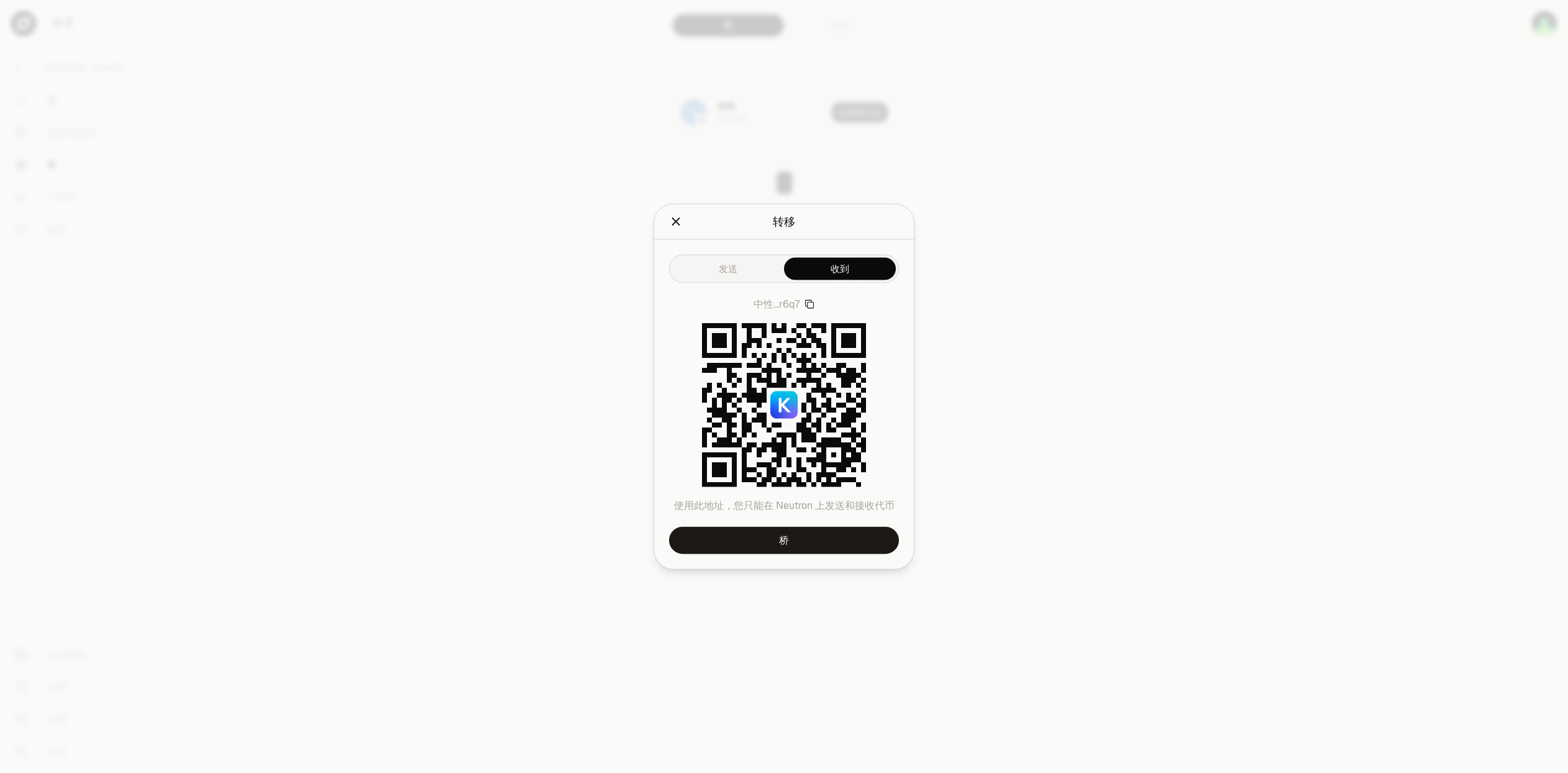
click at [1013, 252] on div at bounding box center [784, 386] width 1568 height 773
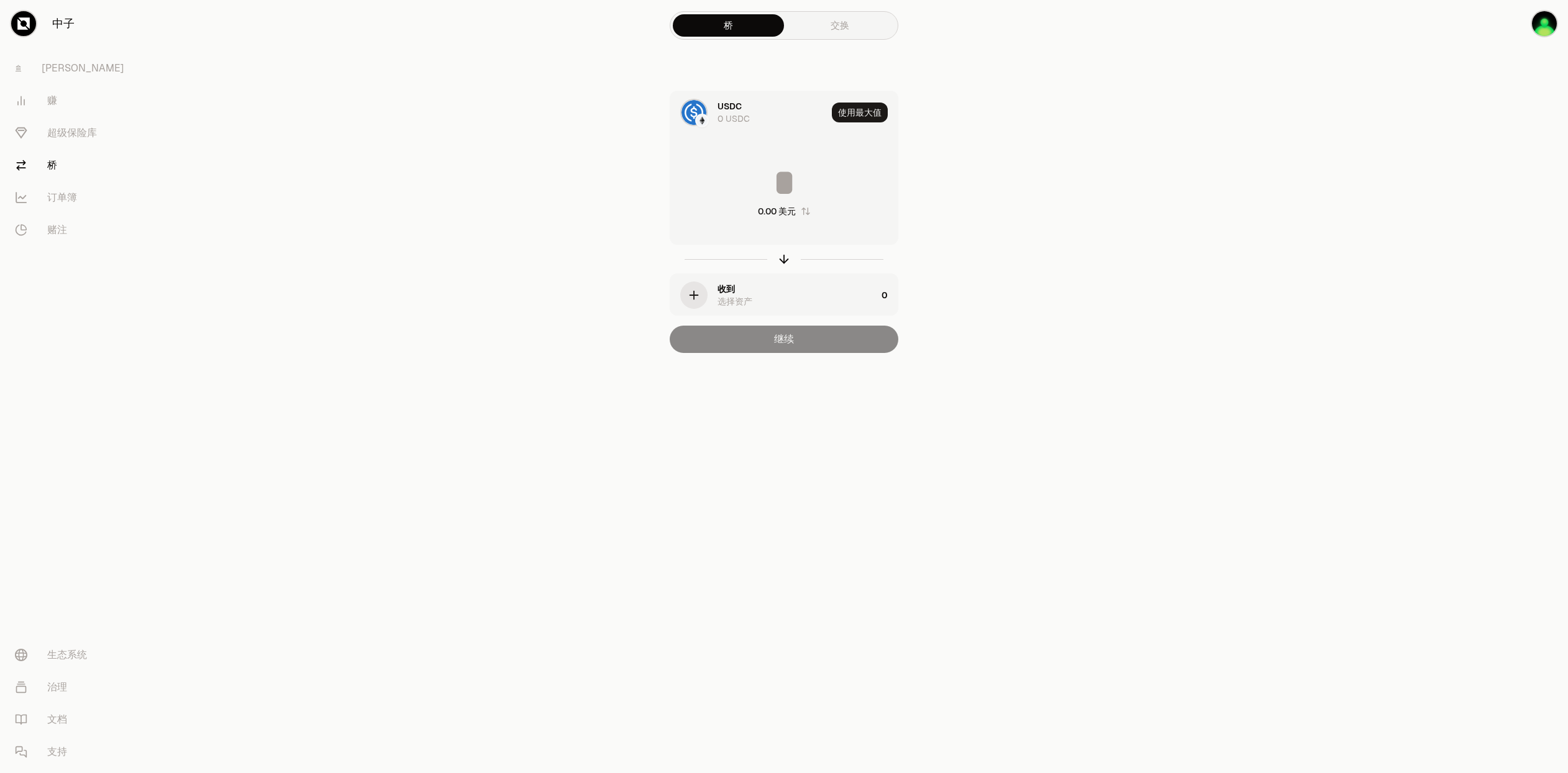
click at [721, 289] on font "收到" at bounding box center [726, 289] width 17 height 11
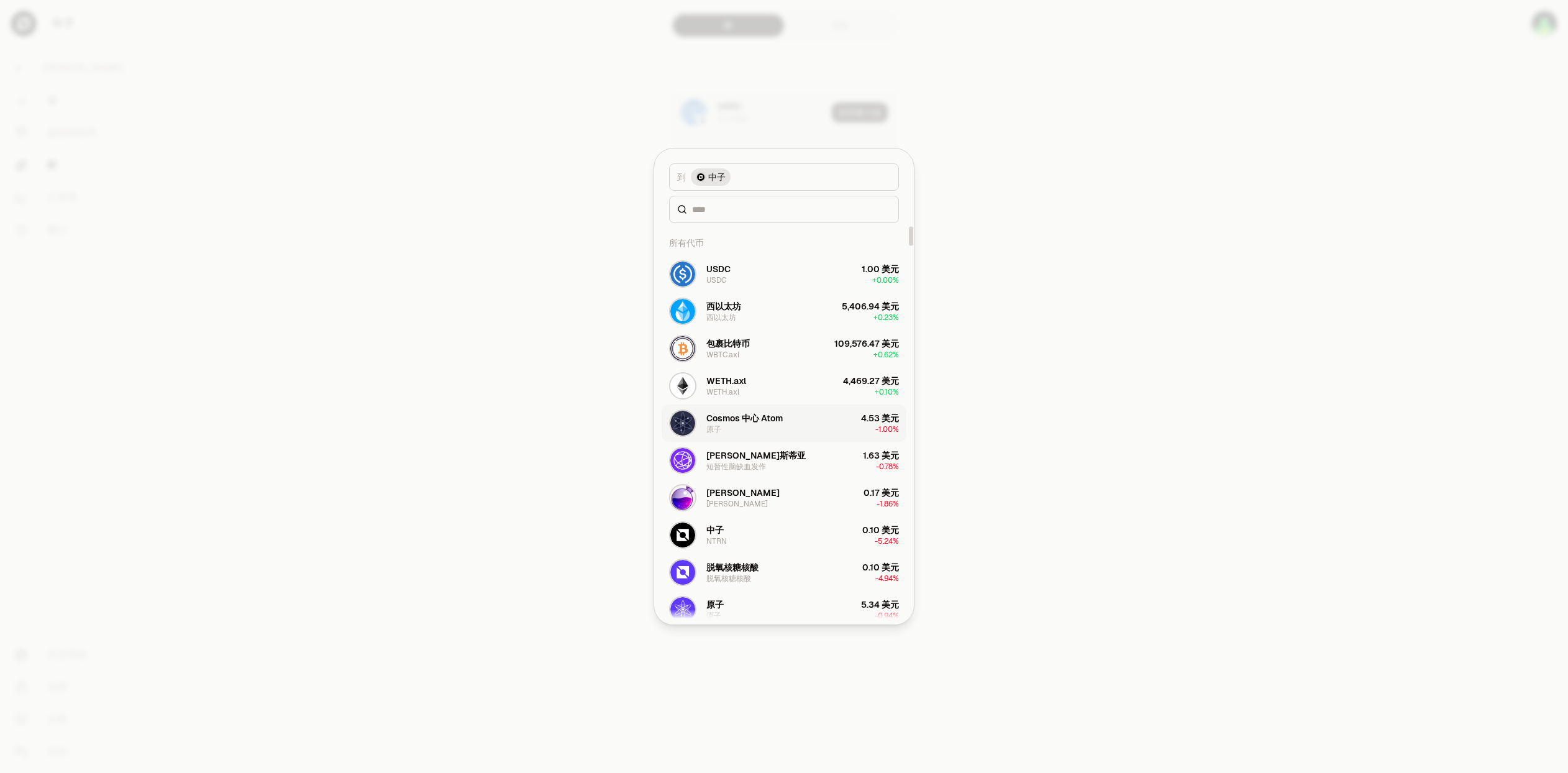
scroll to position [124, 0]
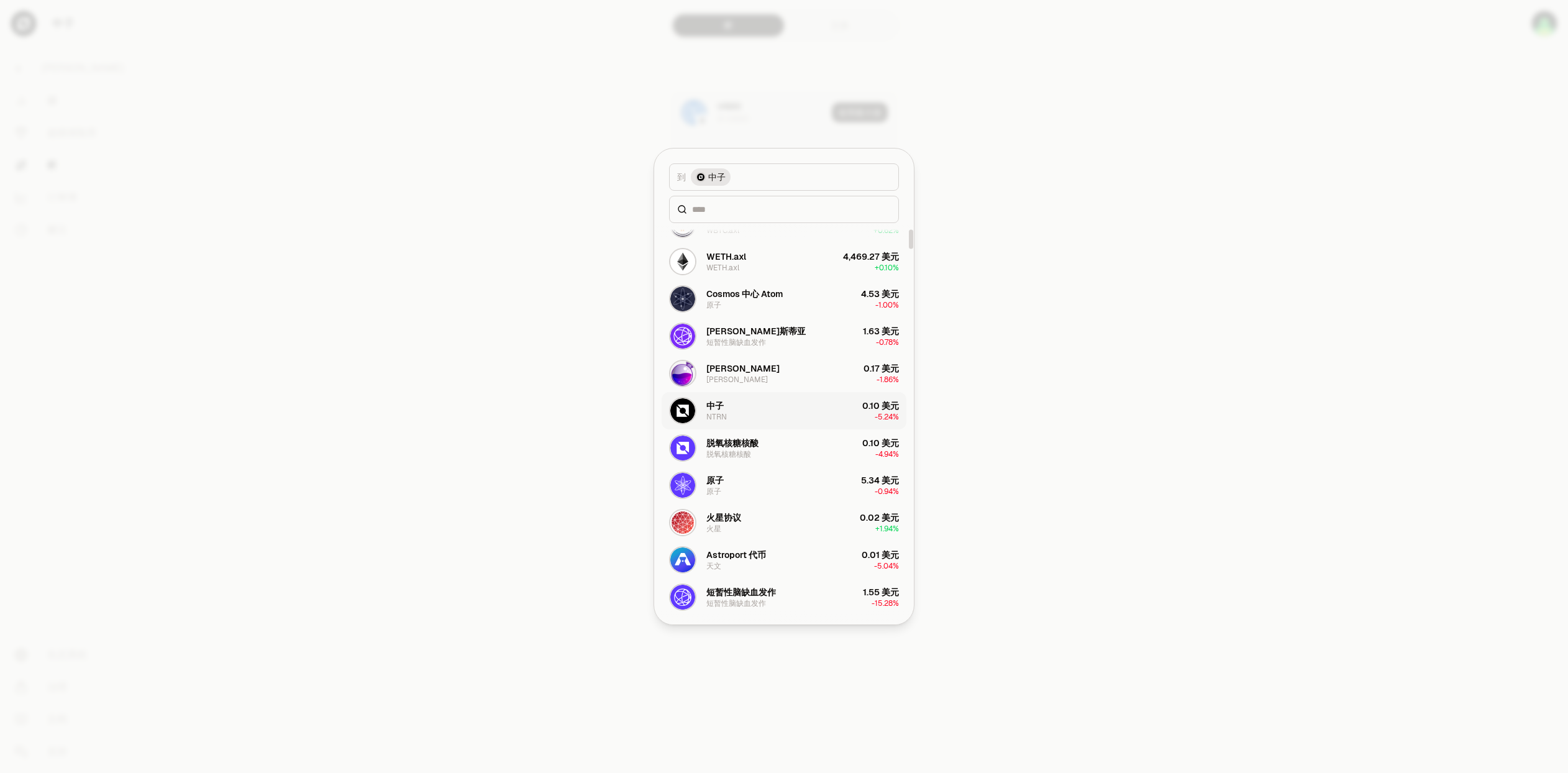
click at [760, 409] on button "中子 NTRN 0.10 美元 -5.24%" at bounding box center [784, 410] width 245 height 37
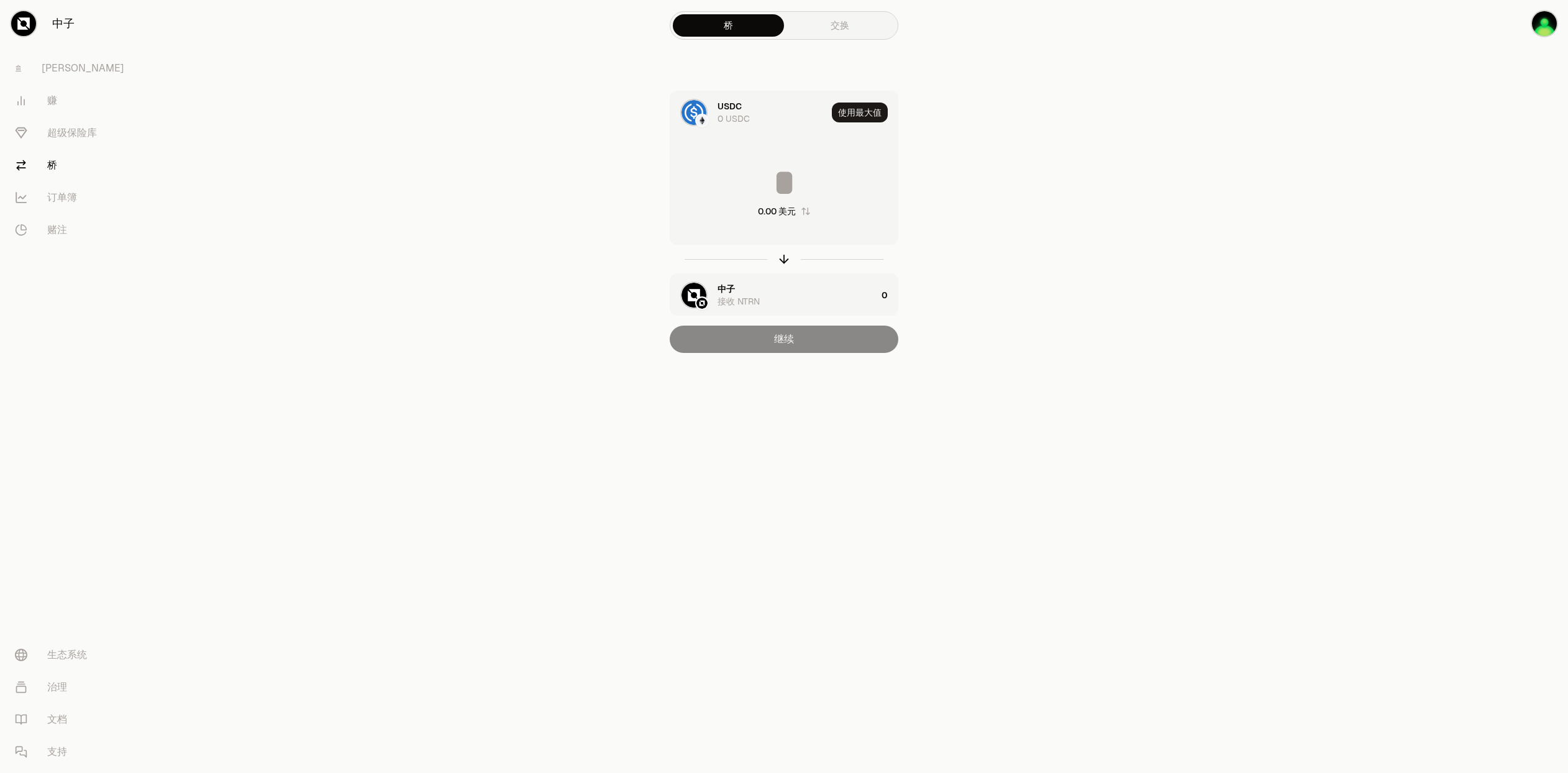
click at [851, 22] on link "交换" at bounding box center [839, 25] width 111 height 22
click at [732, 21] on font "桥" at bounding box center [728, 25] width 9 height 12
click at [1283, 183] on main "桥 交换 USDC 0 USDC 使用最大值 0.00 美元 收到 选择资产 0 继续" at bounding box center [854, 201] width 1429 height 402
click at [1536, 32] on img "button" at bounding box center [1544, 24] width 25 height 25
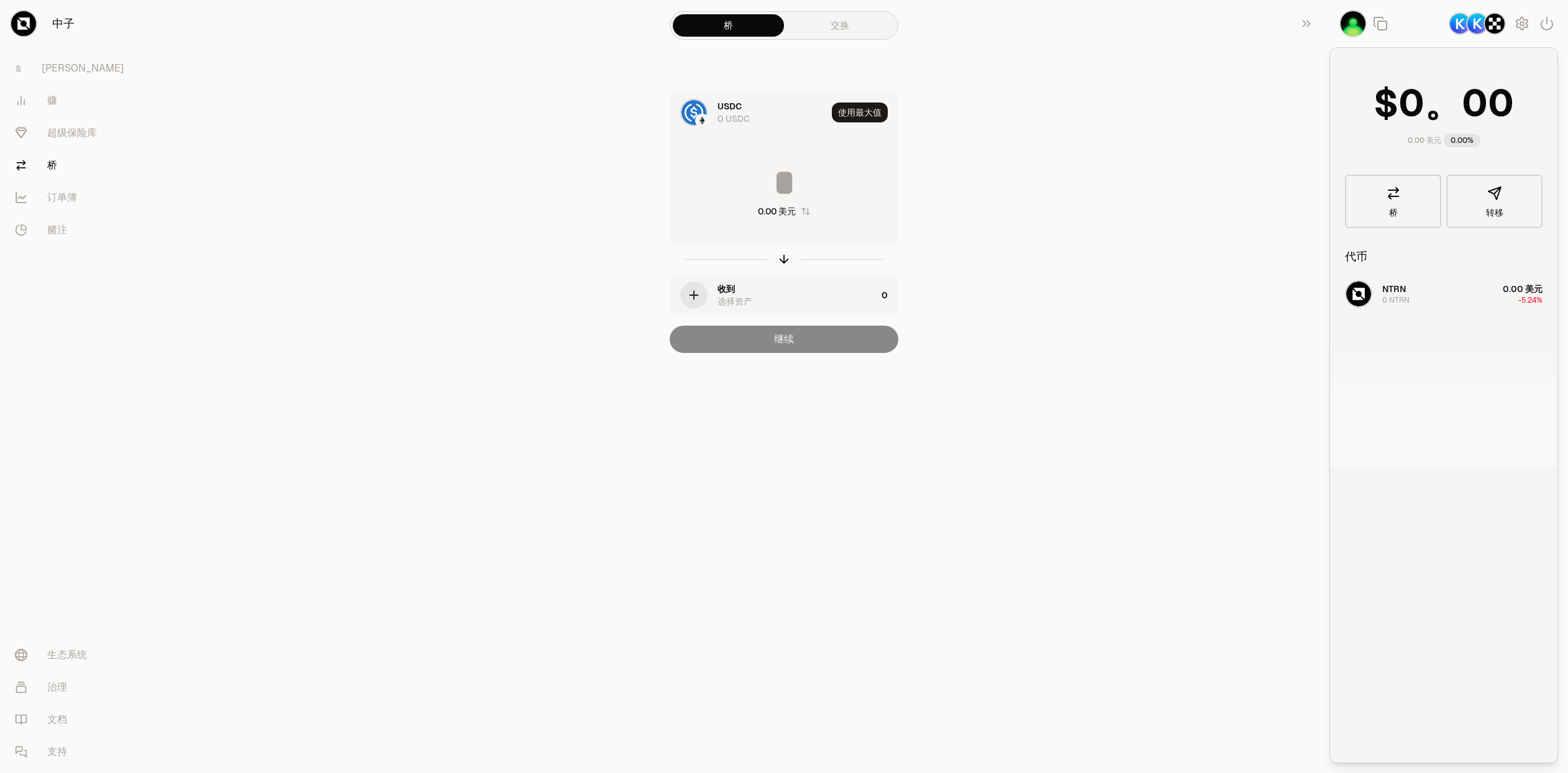
click at [1419, 290] on div "NTRN 0 NTRN 0.00 美元 -5.24%" at bounding box center [1444, 371] width 228 height 192
click at [1380, 289] on div "NTRN 0 NTRN 0.00 美元 -5.24%" at bounding box center [1444, 371] width 228 height 192
drag, startPoint x: 1094, startPoint y: 174, endPoint x: 1319, endPoint y: 27, distance: 268.8
click at [1092, 174] on main "桥 交换 USDC 0 USDC 使用最大值 0.00 美元 收到 选择资产 0 继续" at bounding box center [854, 201] width 1429 height 402
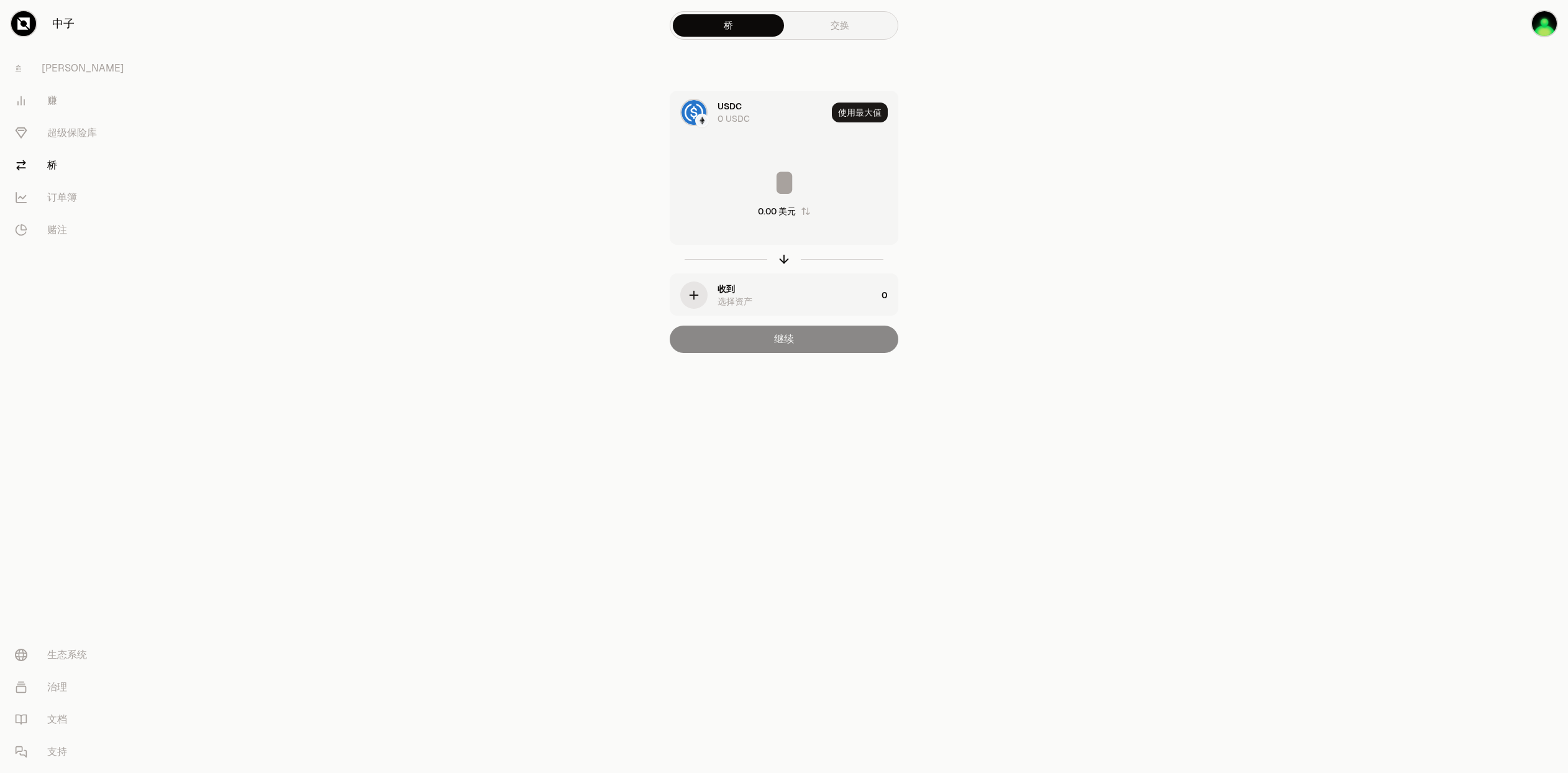
click at [1030, 270] on main "桥 交换 USDC 0 USDC 使用最大值 0.00 美元 收到 选择资产 0 继续" at bounding box center [854, 201] width 1429 height 402
click at [1541, 34] on img "button" at bounding box center [1544, 24] width 25 height 25
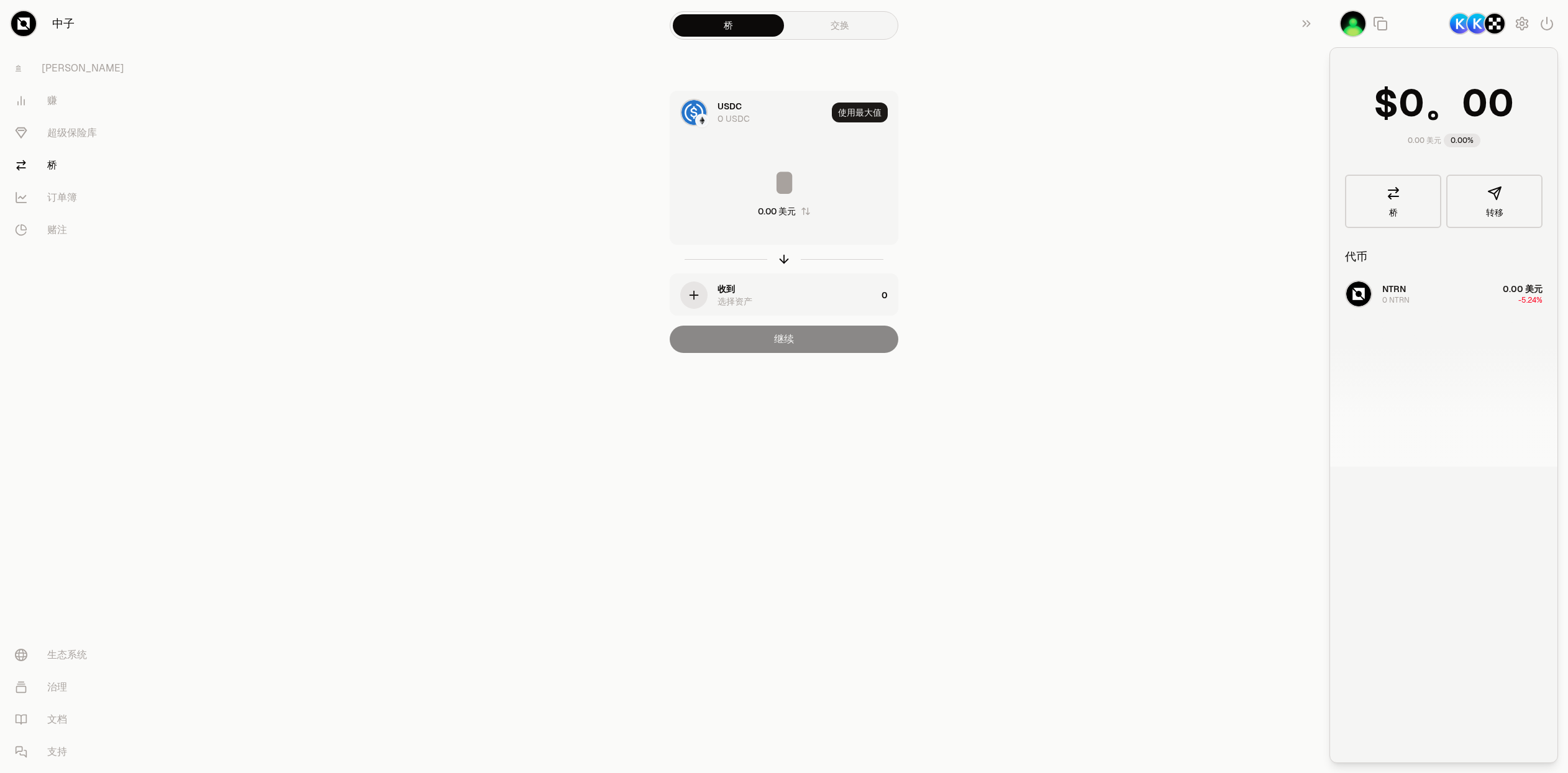
click at [1409, 293] on div "NTRN 0 NTRN 0.00 美元 -5.24%" at bounding box center [1444, 371] width 228 height 192
click at [699, 119] on img at bounding box center [702, 121] width 11 height 11
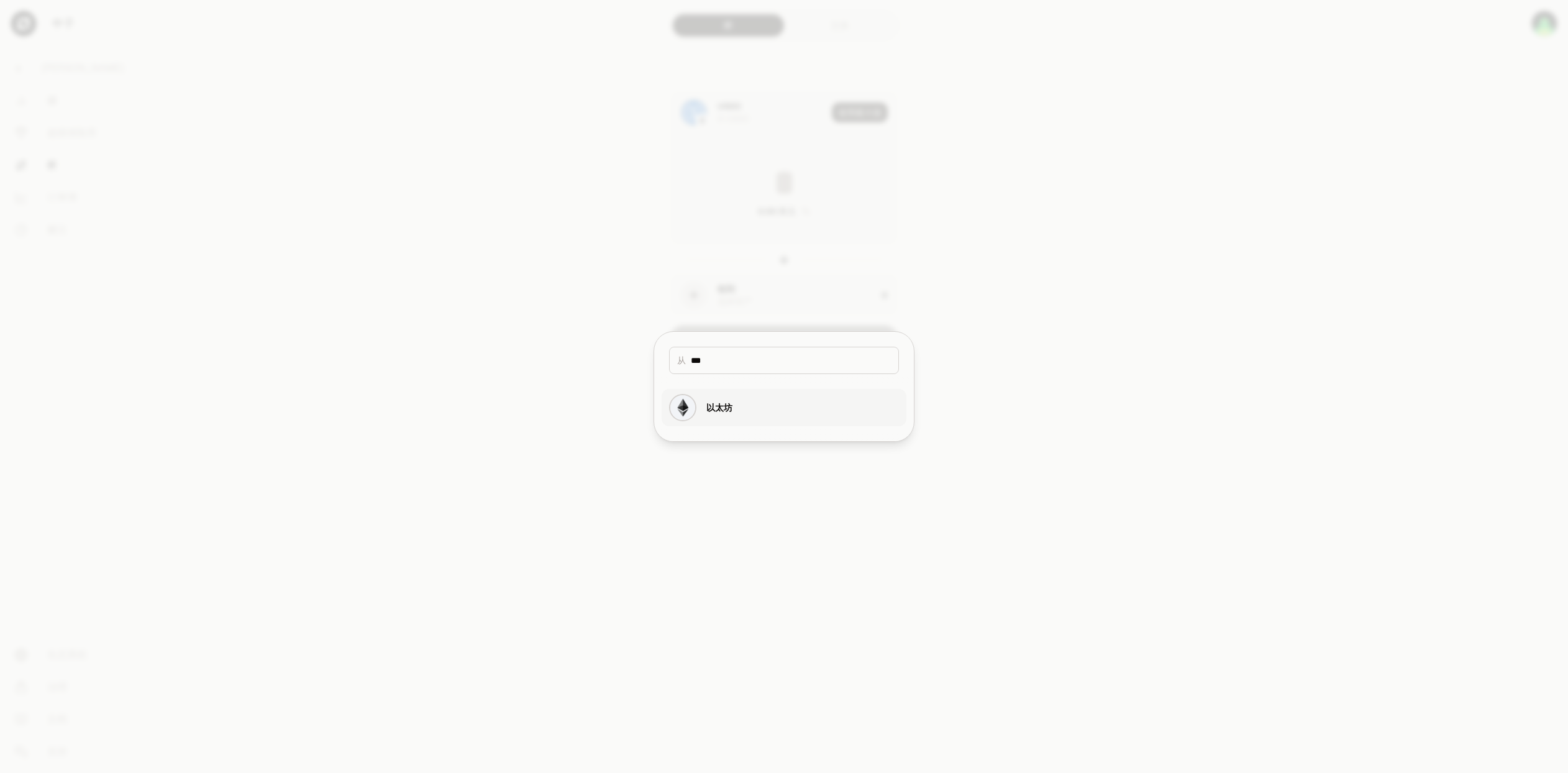
type input "***"
click at [744, 401] on button "以太坊" at bounding box center [784, 408] width 245 height 37
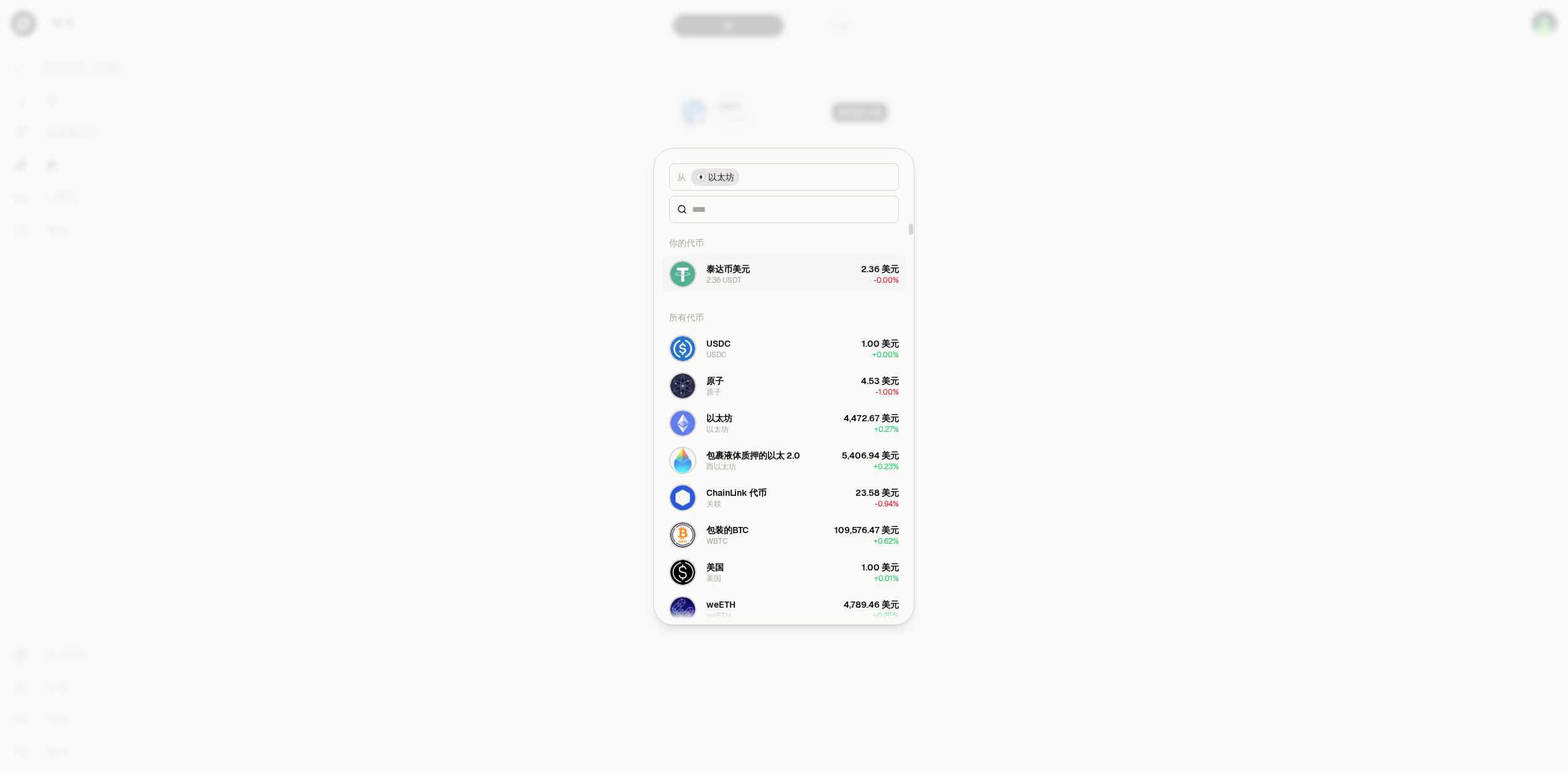
click at [771, 277] on button "泰达币美元 2.36 USDT 2.36 美元 -0.00%" at bounding box center [784, 274] width 245 height 37
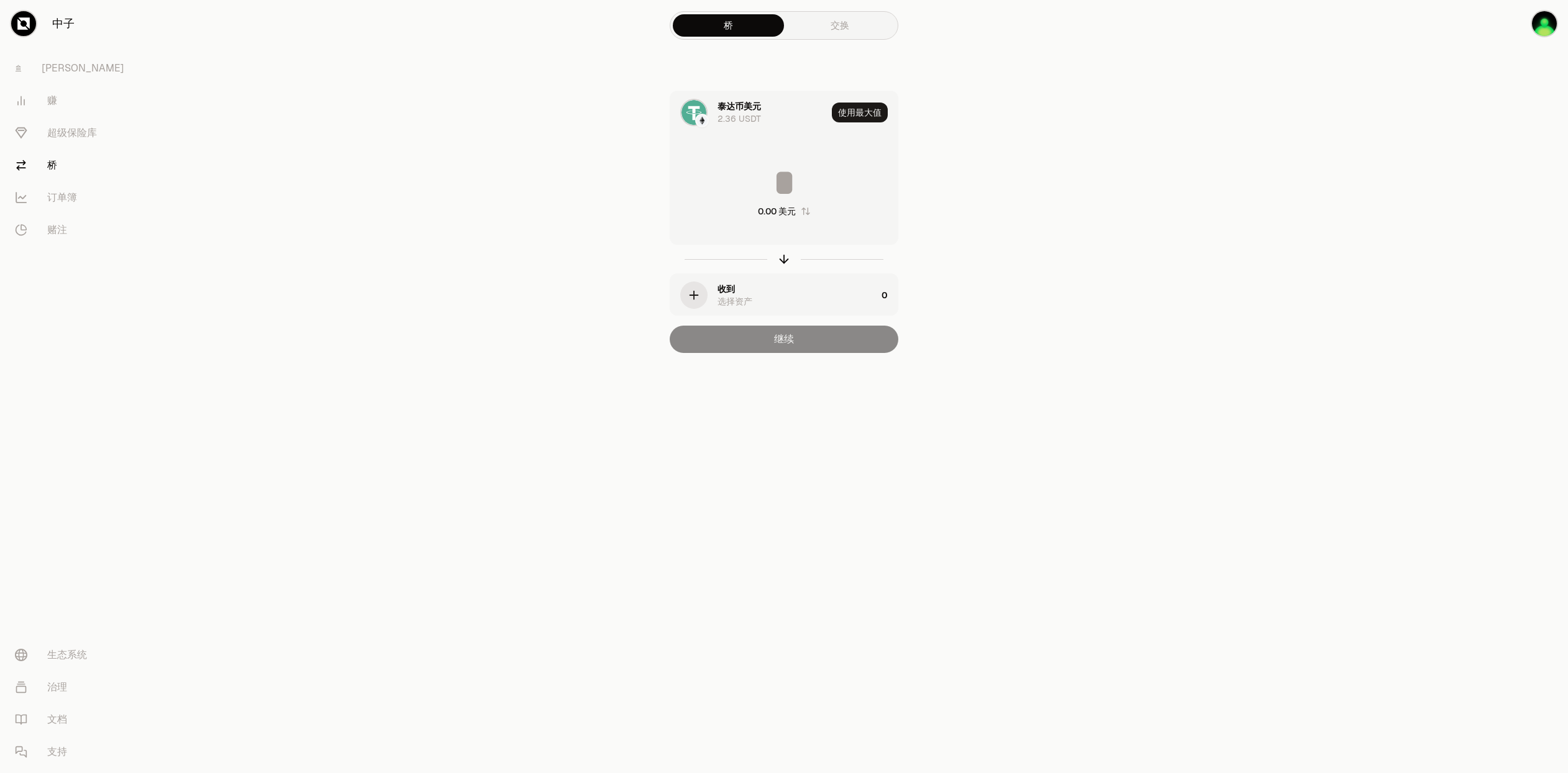
click at [689, 285] on div "button" at bounding box center [694, 295] width 27 height 27
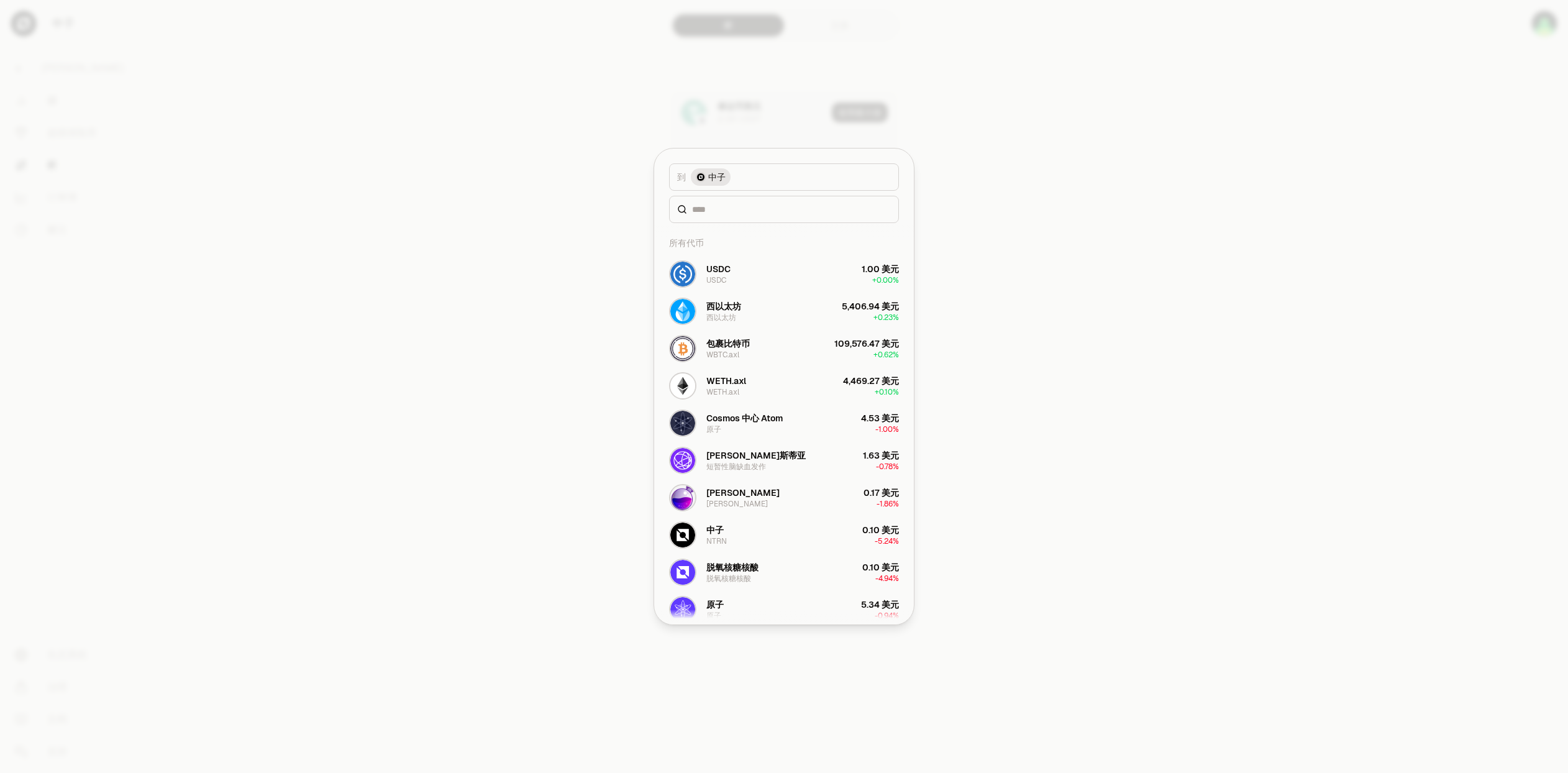
click at [711, 181] on font "中子" at bounding box center [717, 177] width 17 height 11
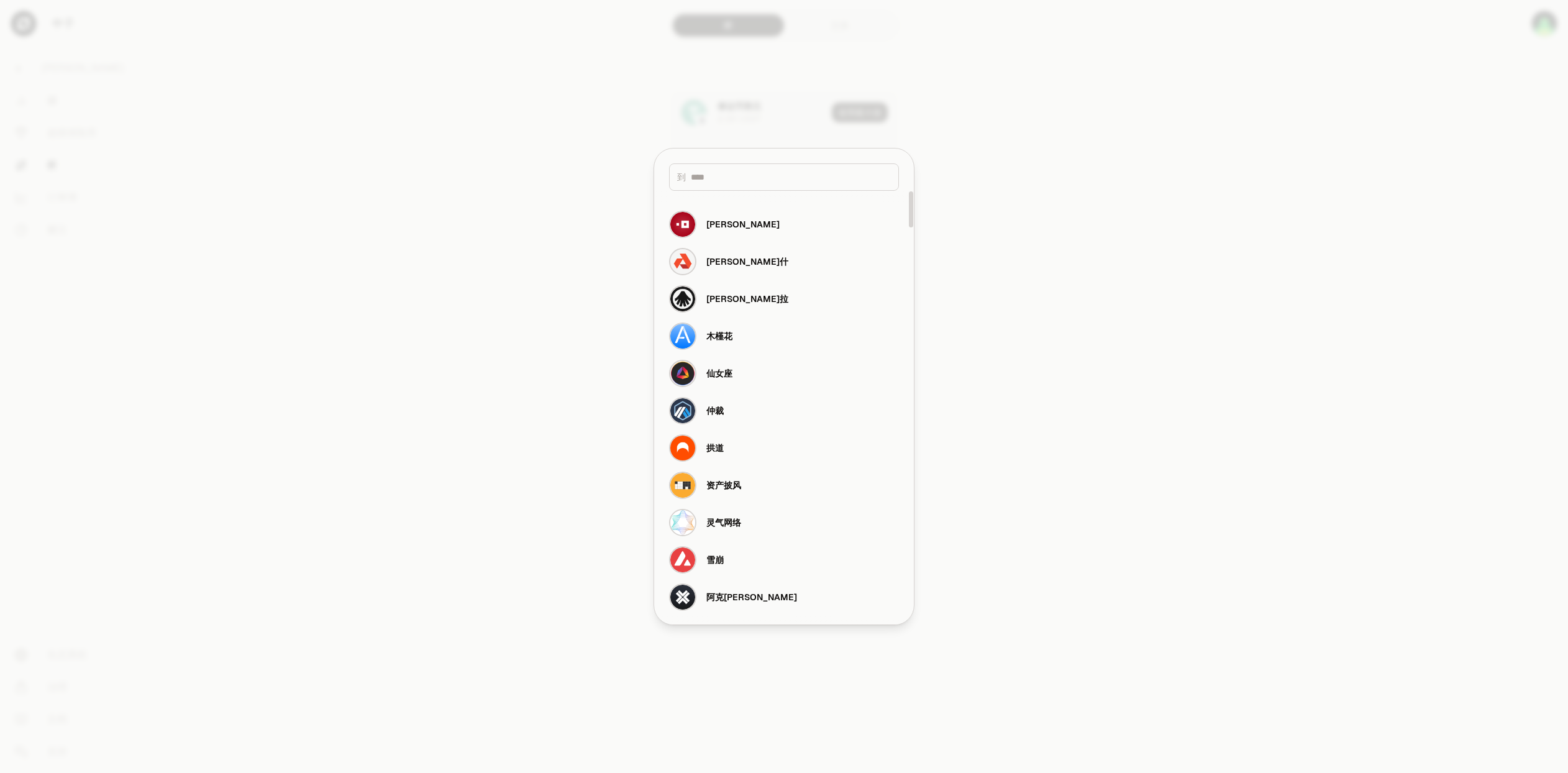
click at [596, 192] on div at bounding box center [784, 386] width 1568 height 773
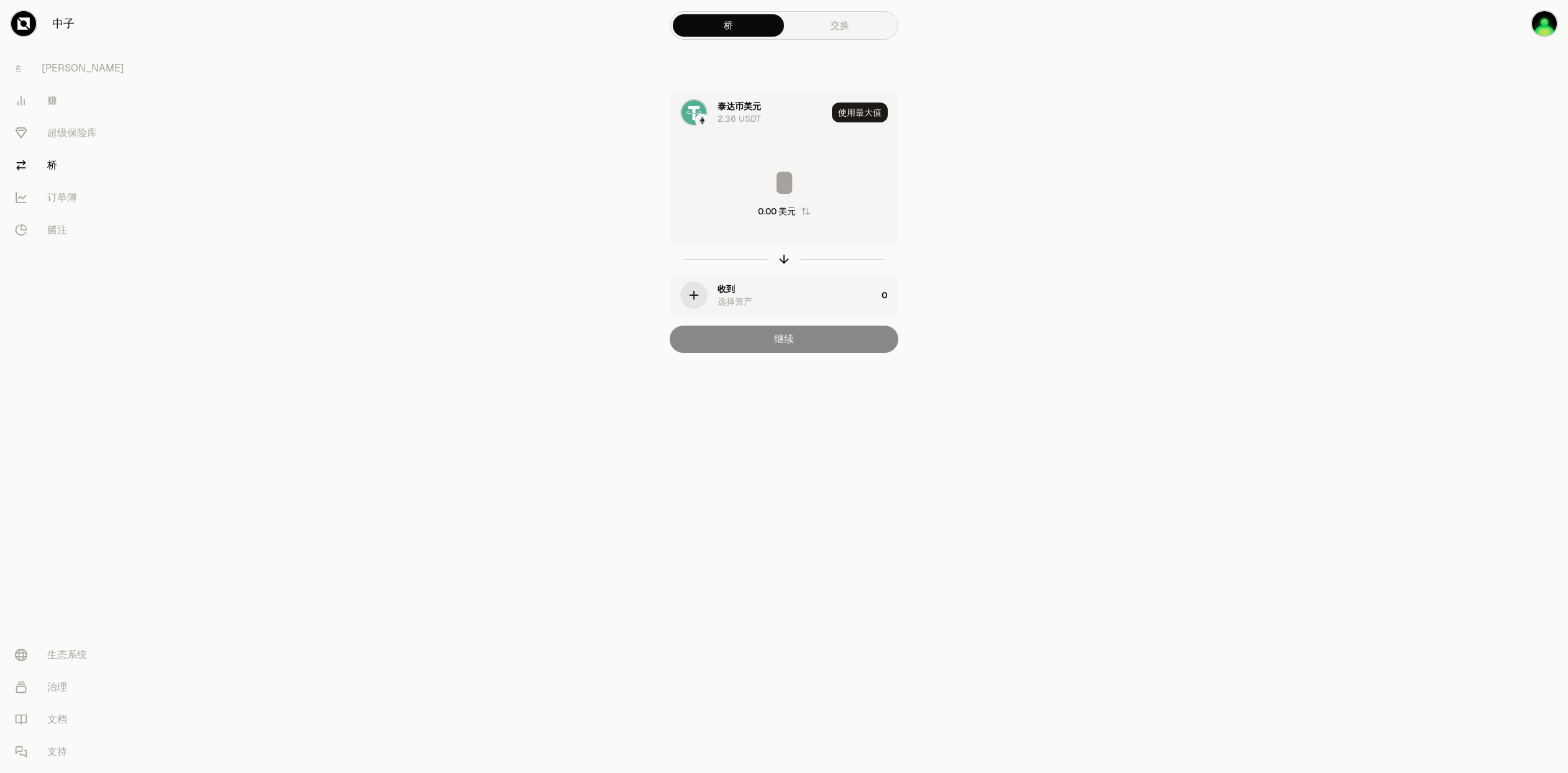
click at [726, 297] on font "选择资产" at bounding box center [735, 302] width 35 height 11
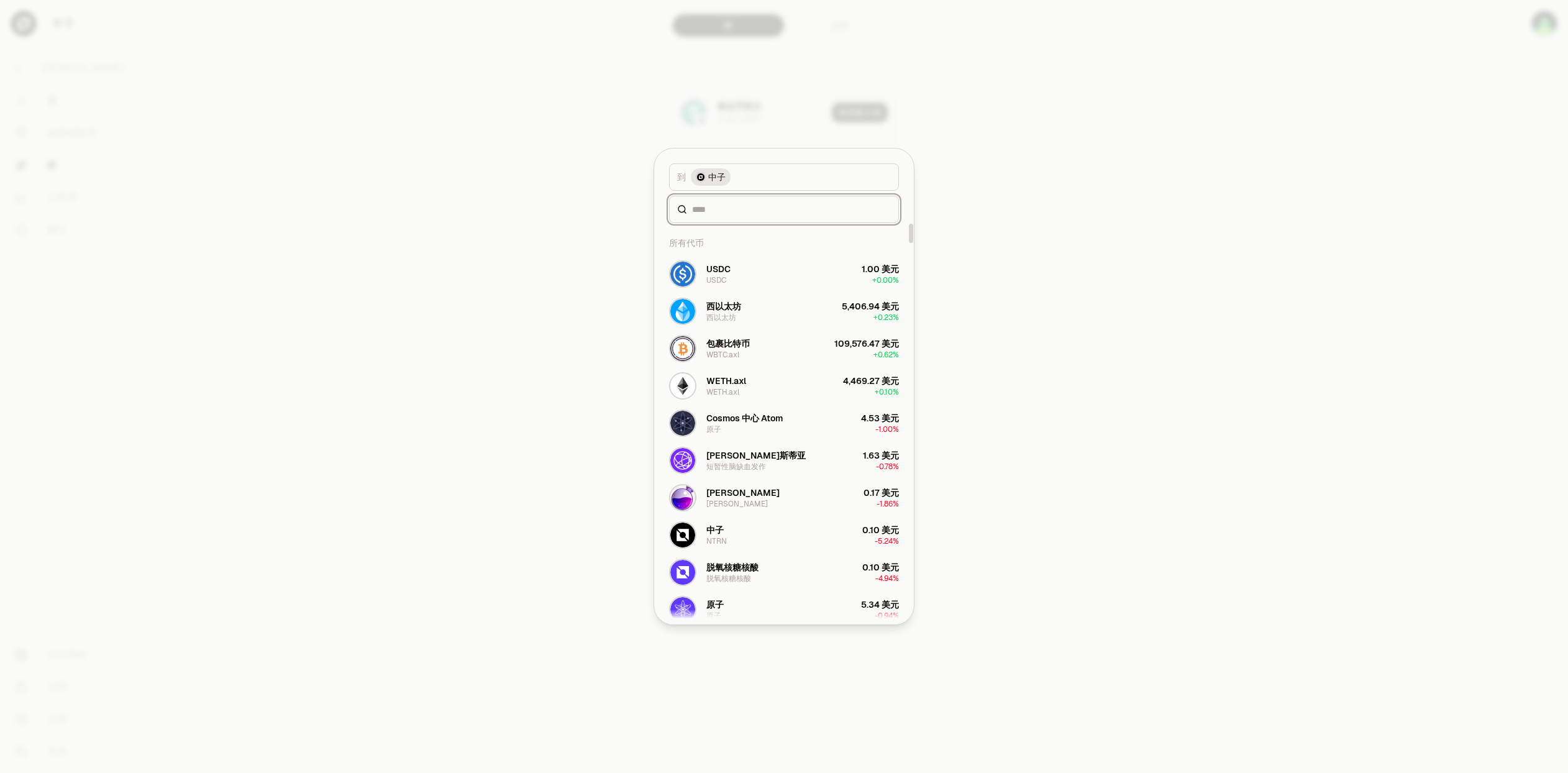
click at [717, 213] on input at bounding box center [791, 210] width 199 height 12
click at [744, 536] on button "中子 NTRN 0.10 美元 -5.24%" at bounding box center [784, 535] width 245 height 37
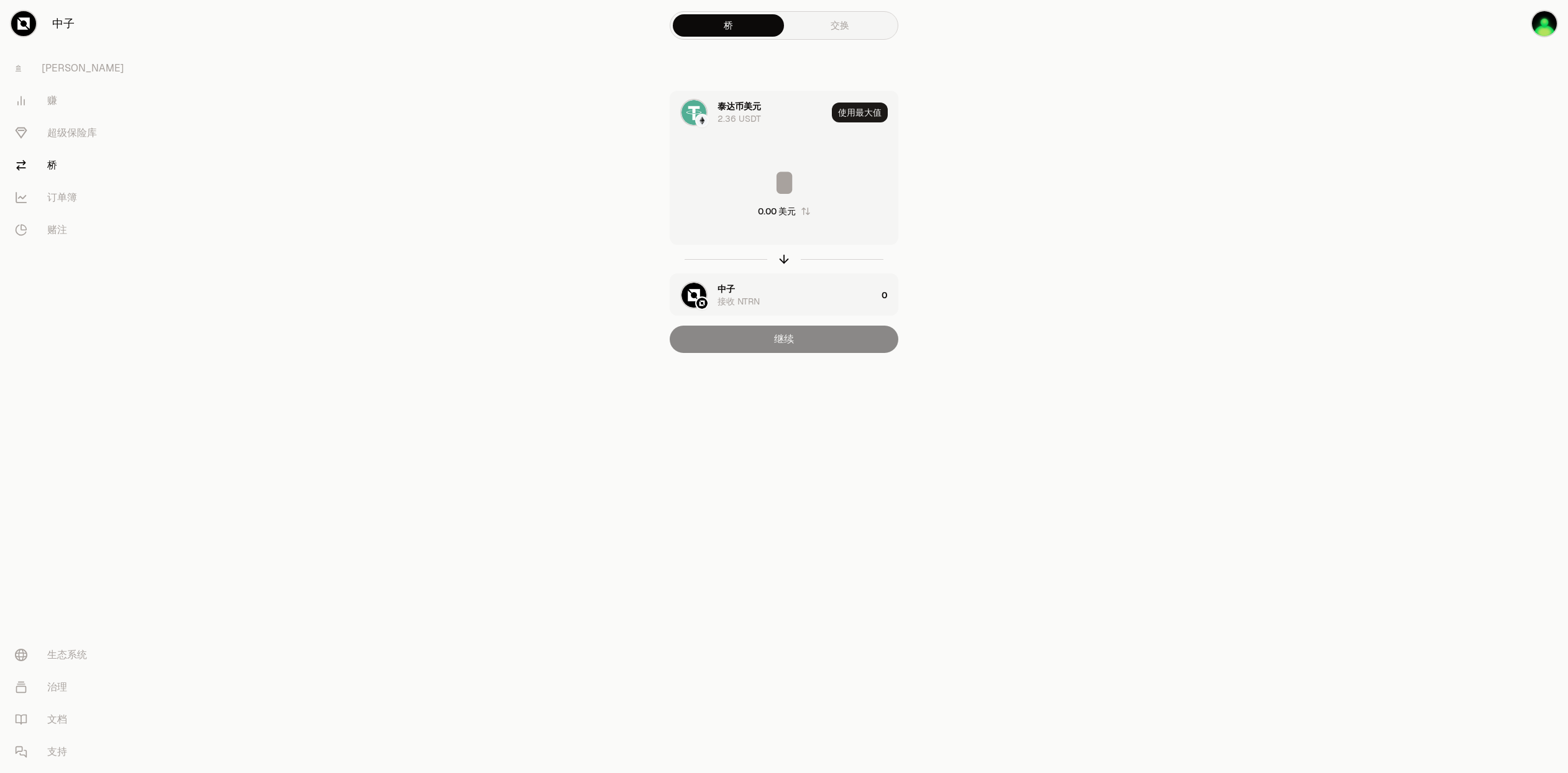
click at [786, 176] on input at bounding box center [784, 183] width 228 height 37
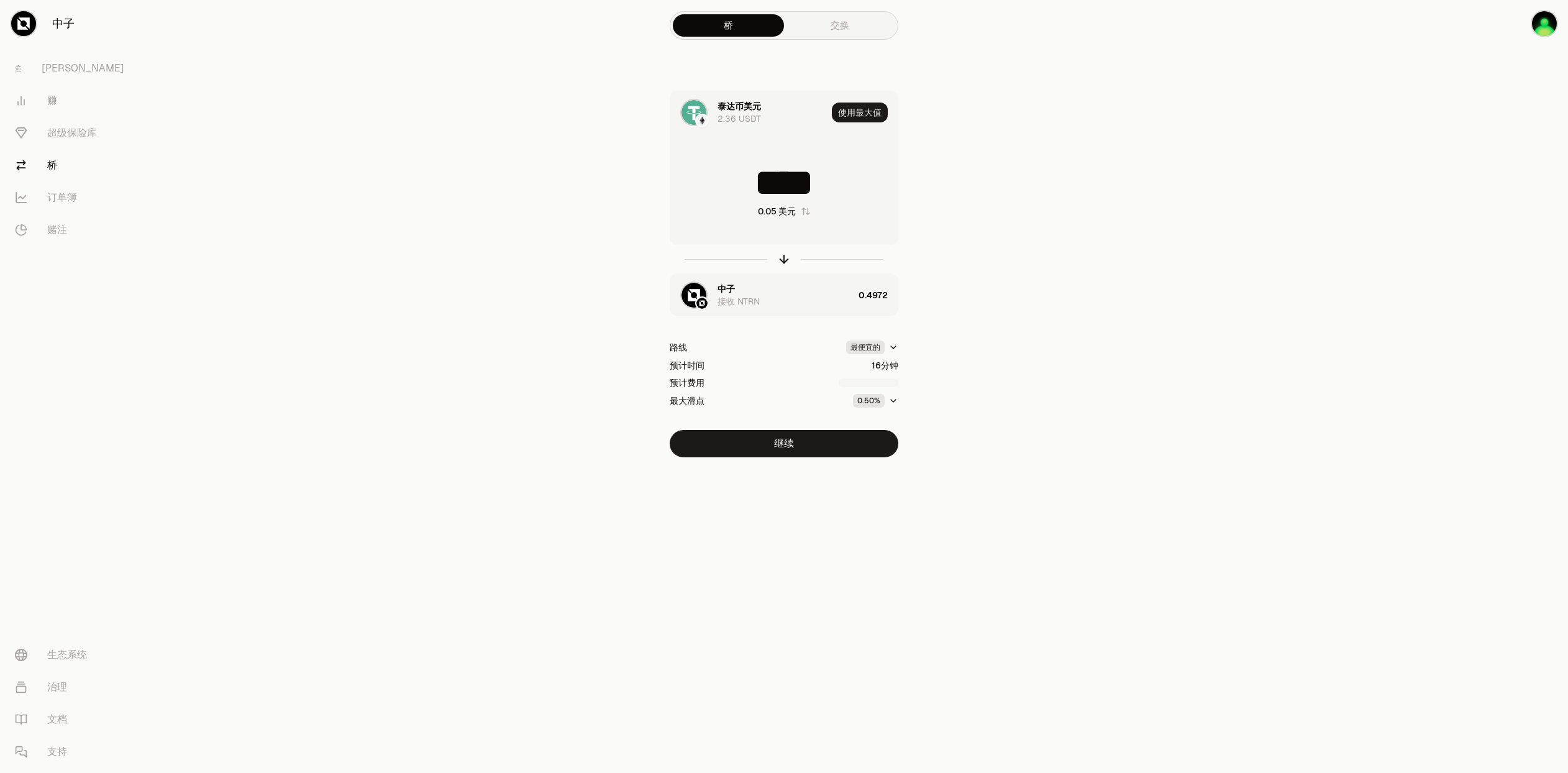
click at [890, 400] on icon "button" at bounding box center [893, 400] width 10 height 10
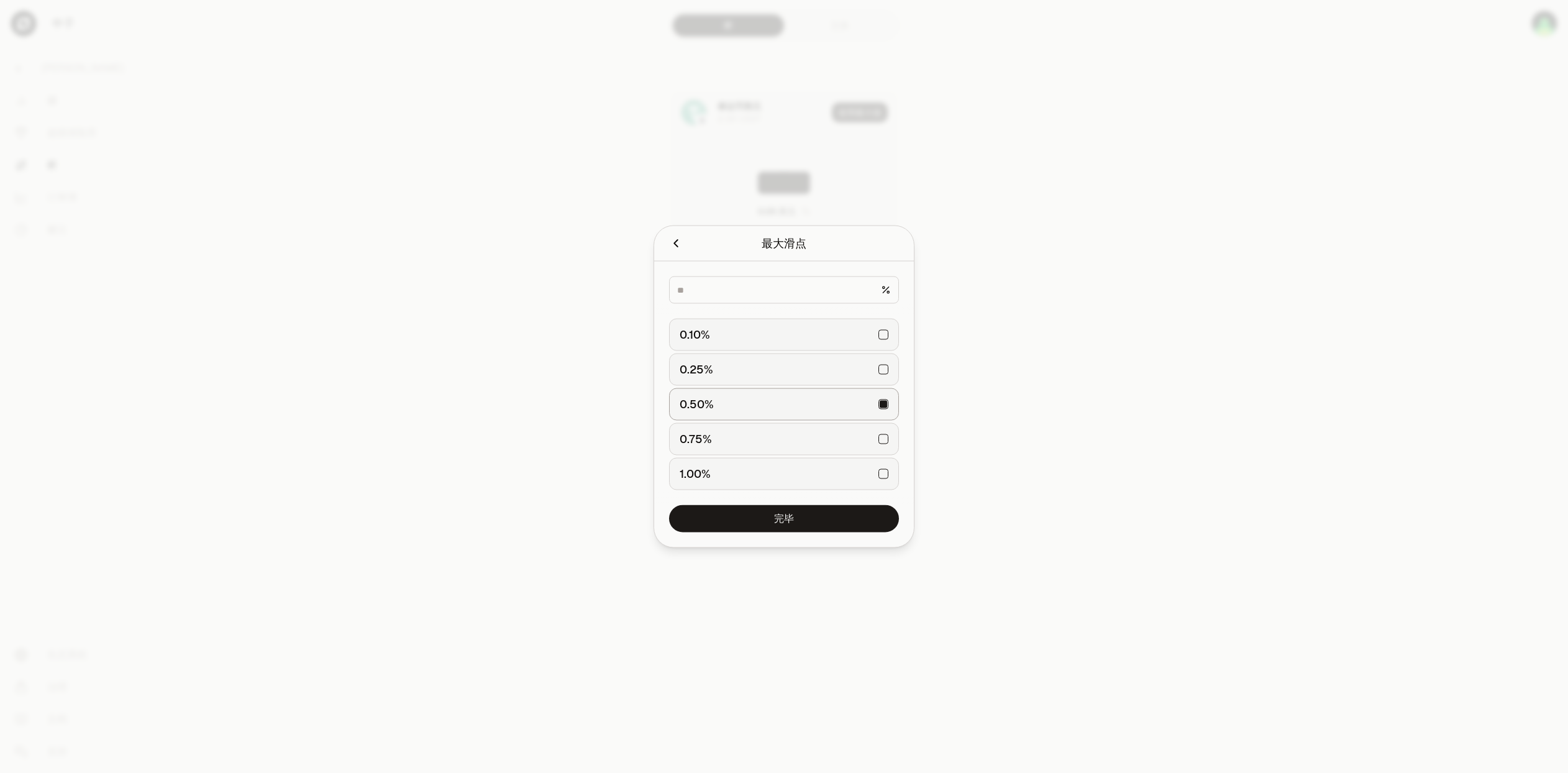
click at [1032, 349] on div at bounding box center [784, 386] width 1568 height 773
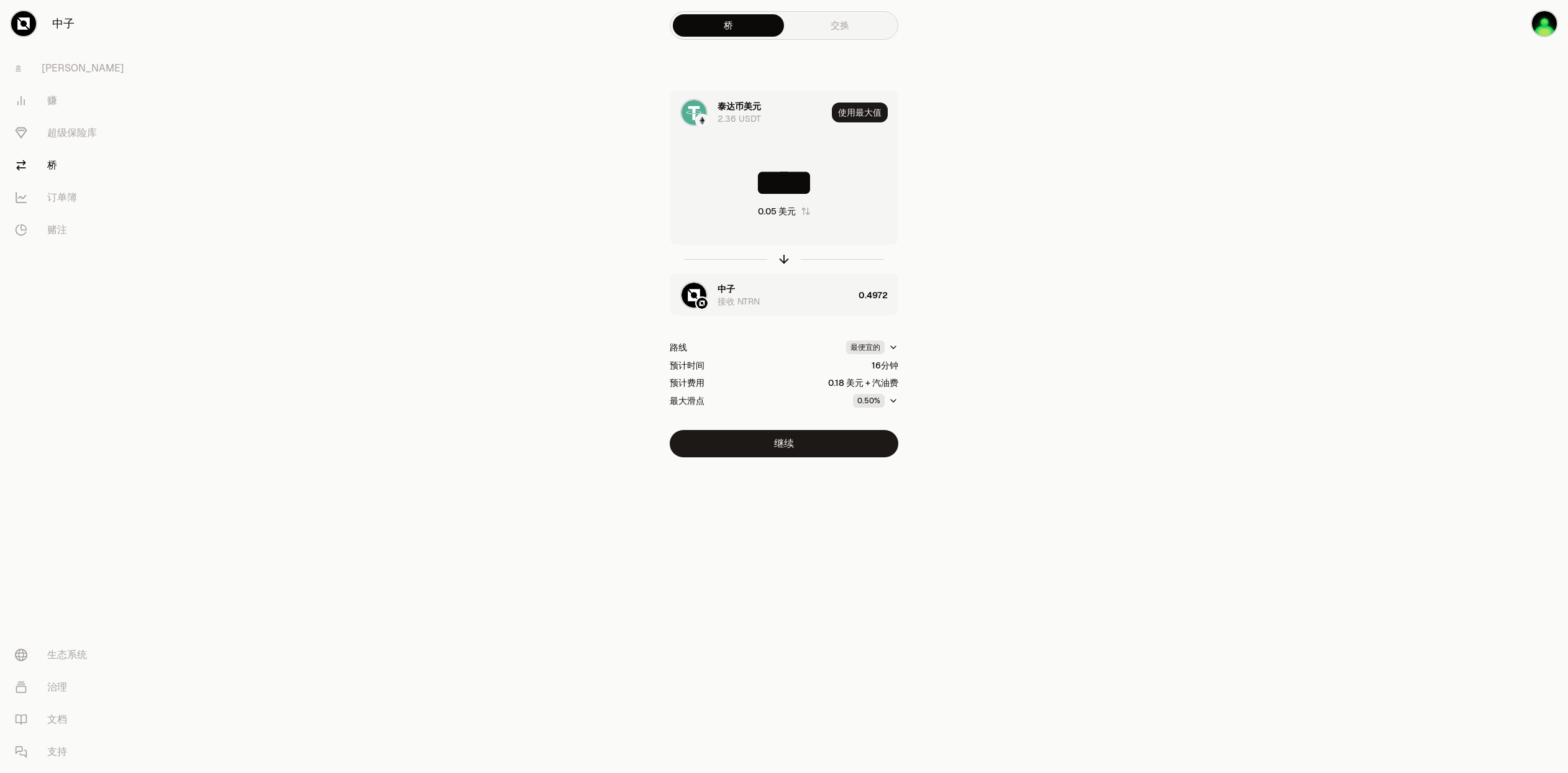
click at [804, 185] on input "****" at bounding box center [784, 183] width 228 height 37
drag, startPoint x: 820, startPoint y: 185, endPoint x: 716, endPoint y: 179, distance: 104.2
click at [716, 179] on input "****" at bounding box center [784, 183] width 228 height 37
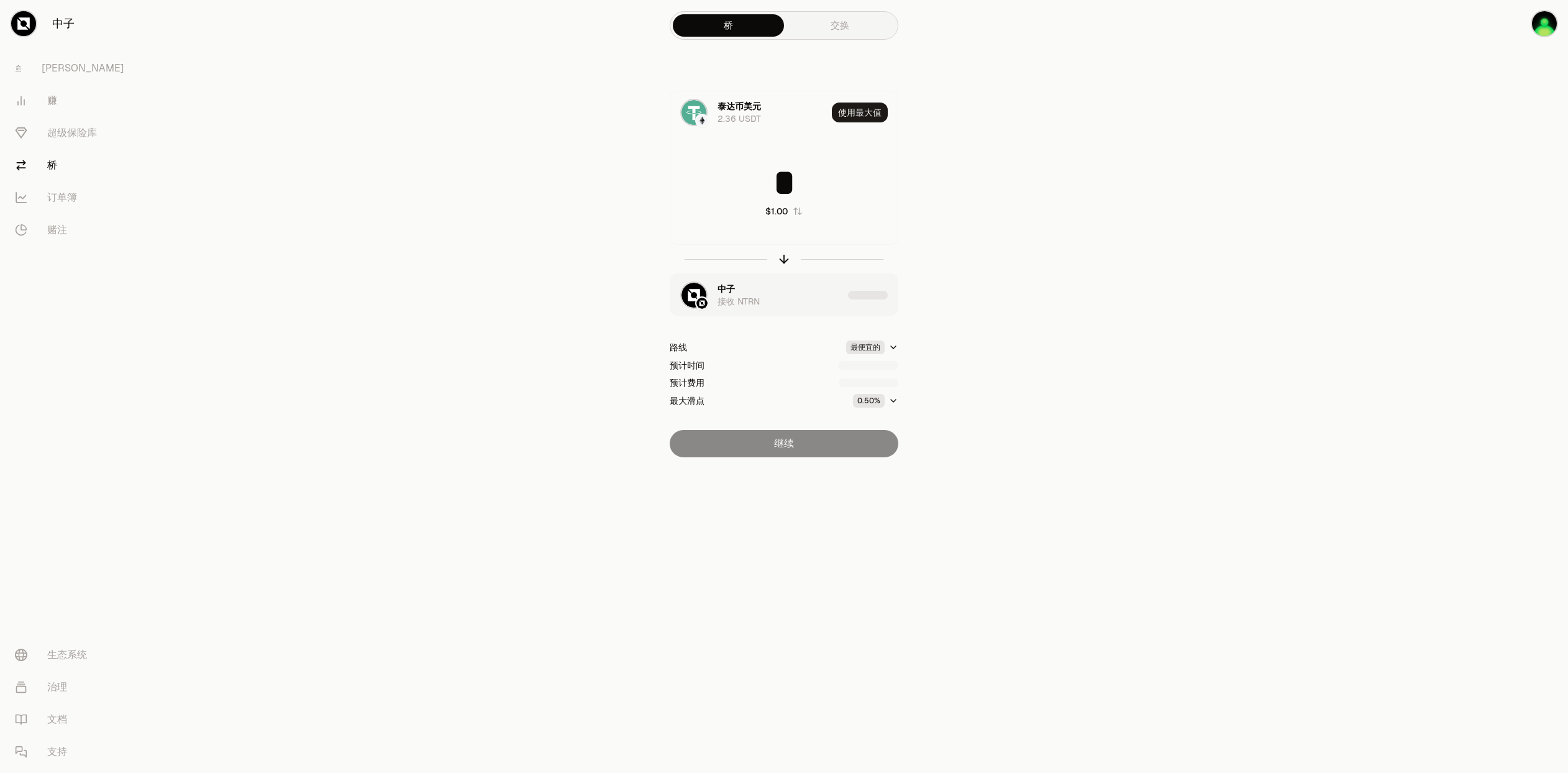
type input "*"
click at [1012, 270] on section "桥 交换 泰达币美元 2.36 USDT 使用最大值 * $1.00 中子 接收 NTRN 路线 最便宜的 预计时间 预计费用 最大滑点 0.50% 继续" at bounding box center [784, 253] width 477 height 507
click at [809, 445] on button "继续" at bounding box center [784, 443] width 229 height 27
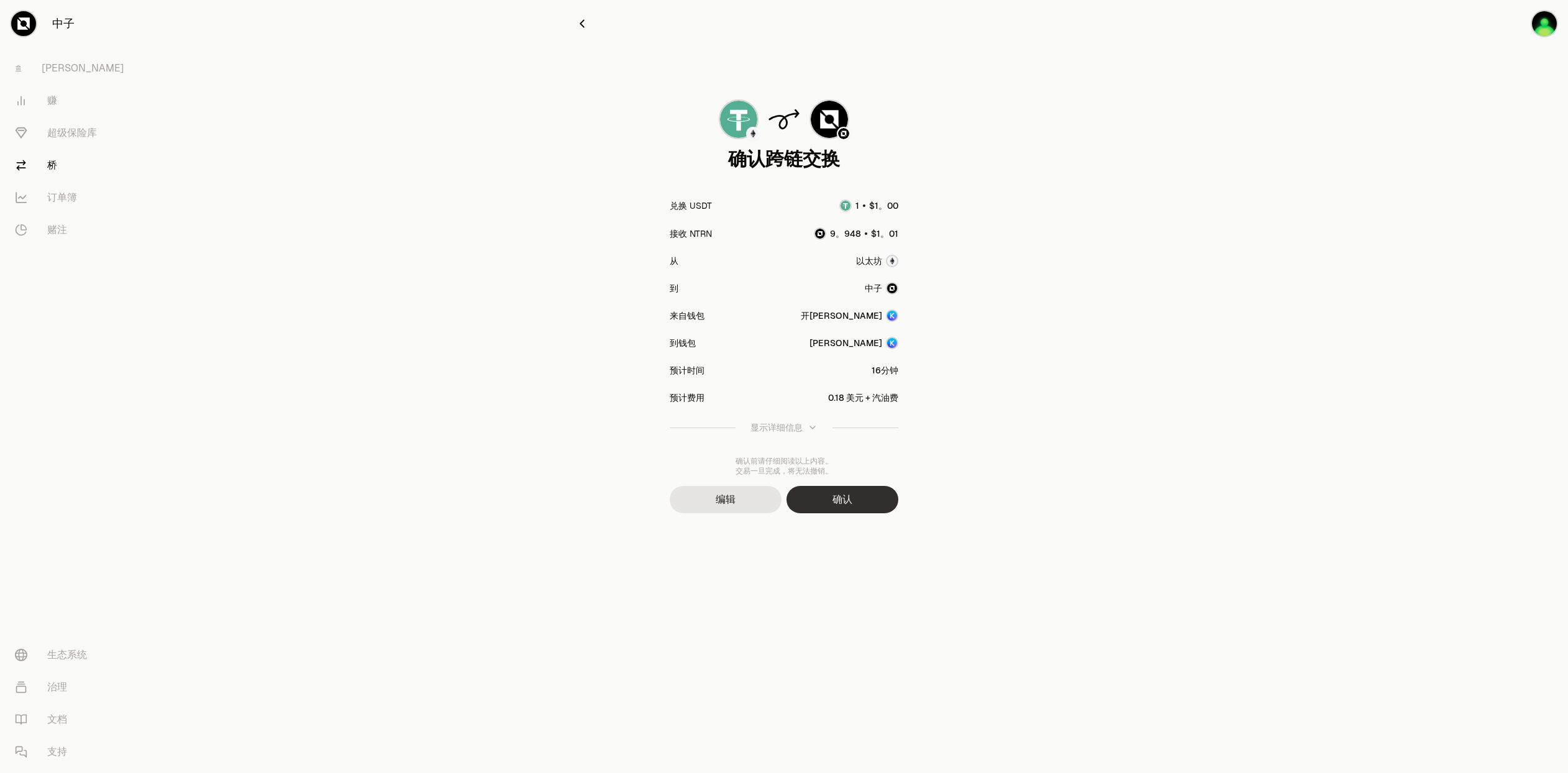
click at [836, 496] on font "确认" at bounding box center [842, 499] width 20 height 13
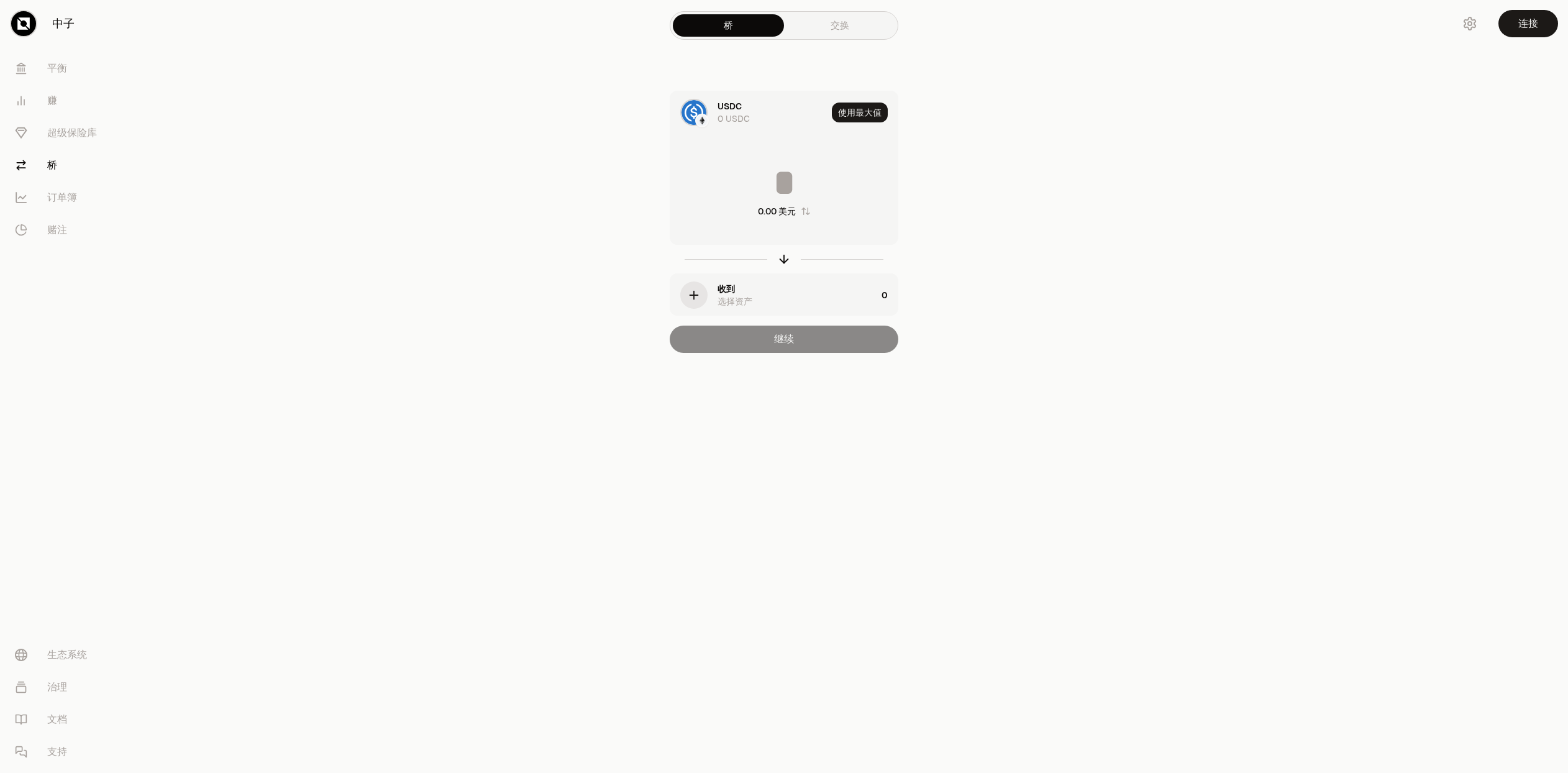
click at [694, 116] on img at bounding box center [694, 113] width 25 height 25
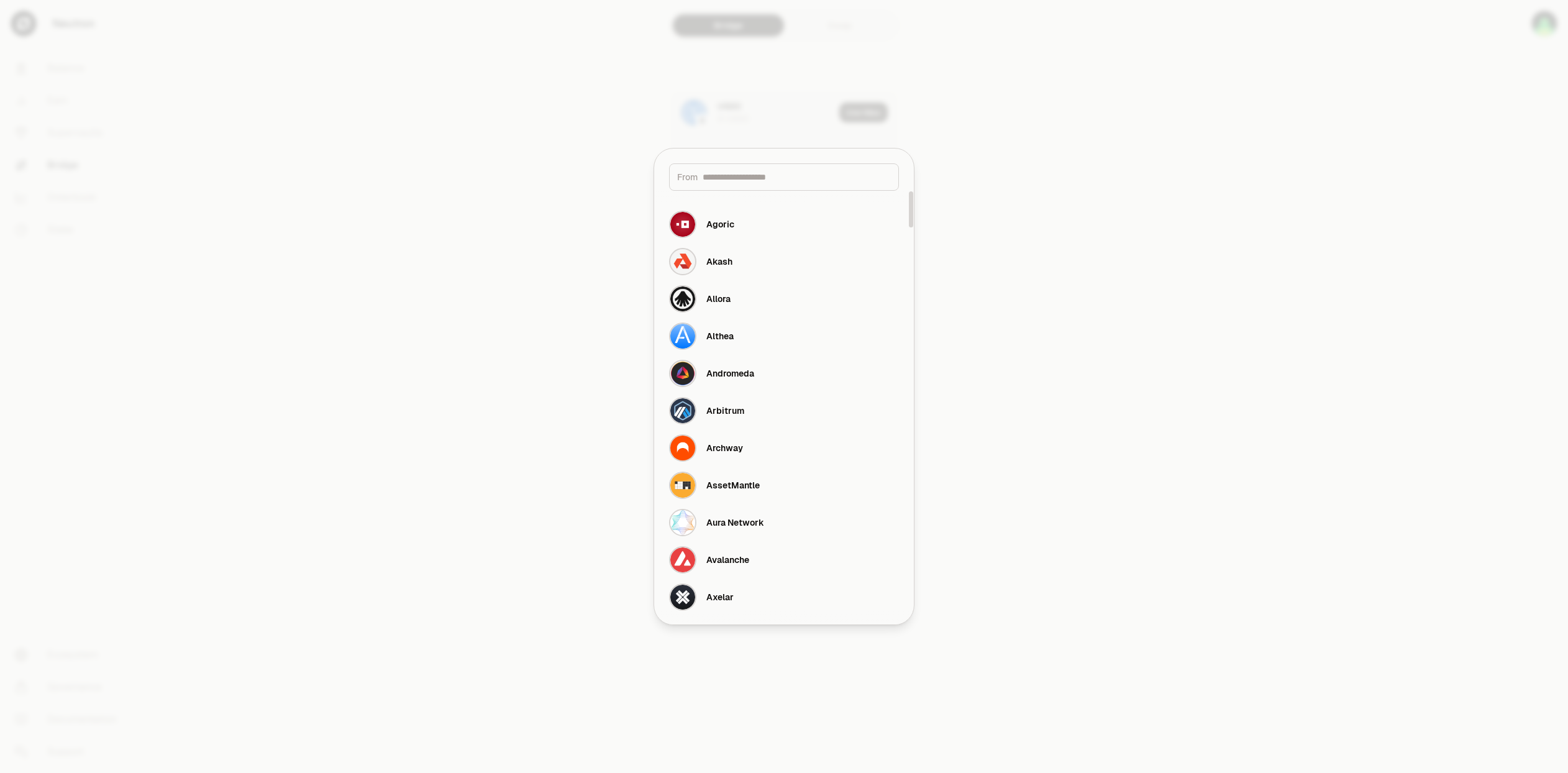
click at [1082, 315] on div at bounding box center [784, 386] width 1568 height 773
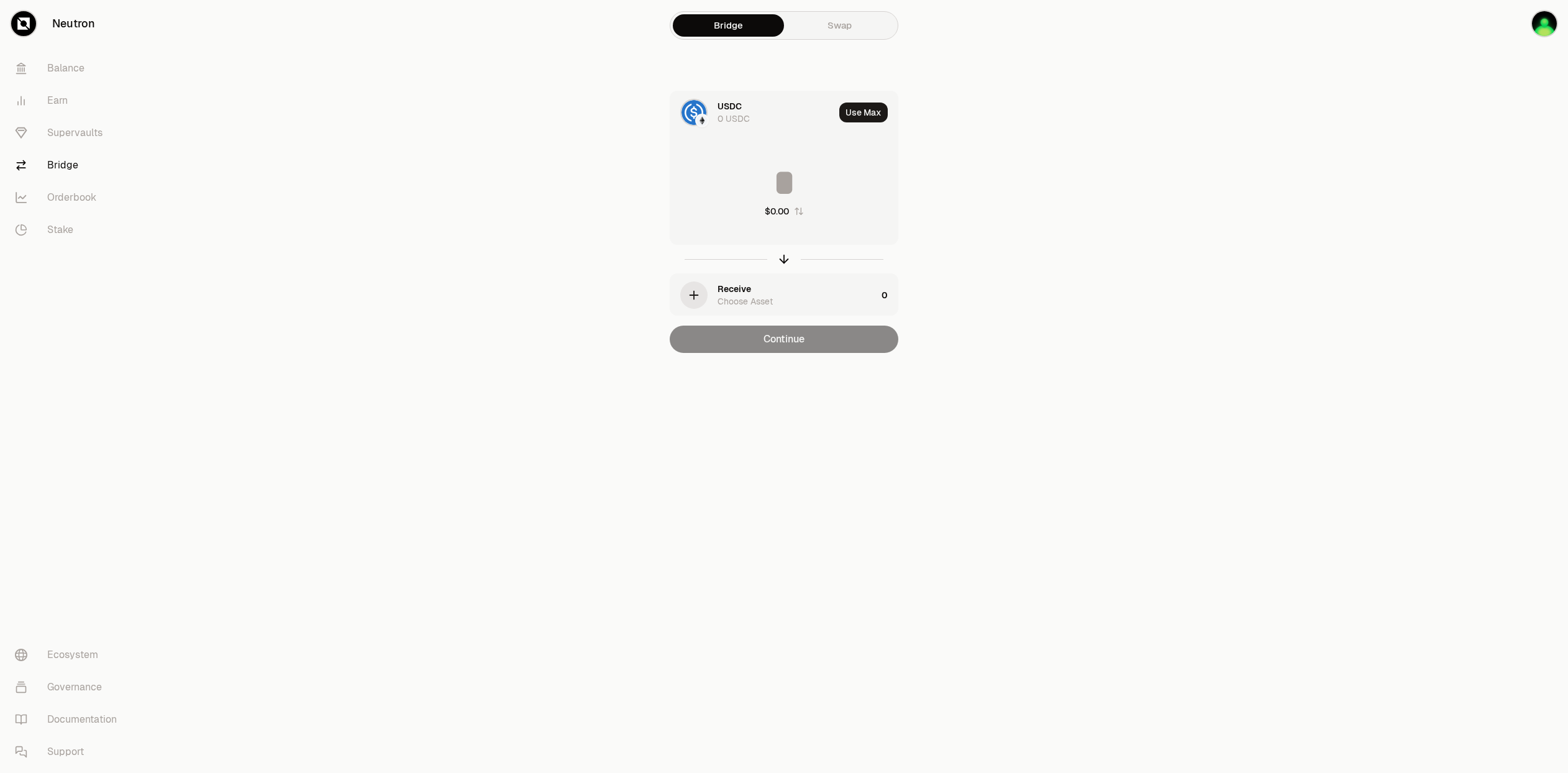
click at [744, 114] on div "0 USDC" at bounding box center [734, 119] width 32 height 12
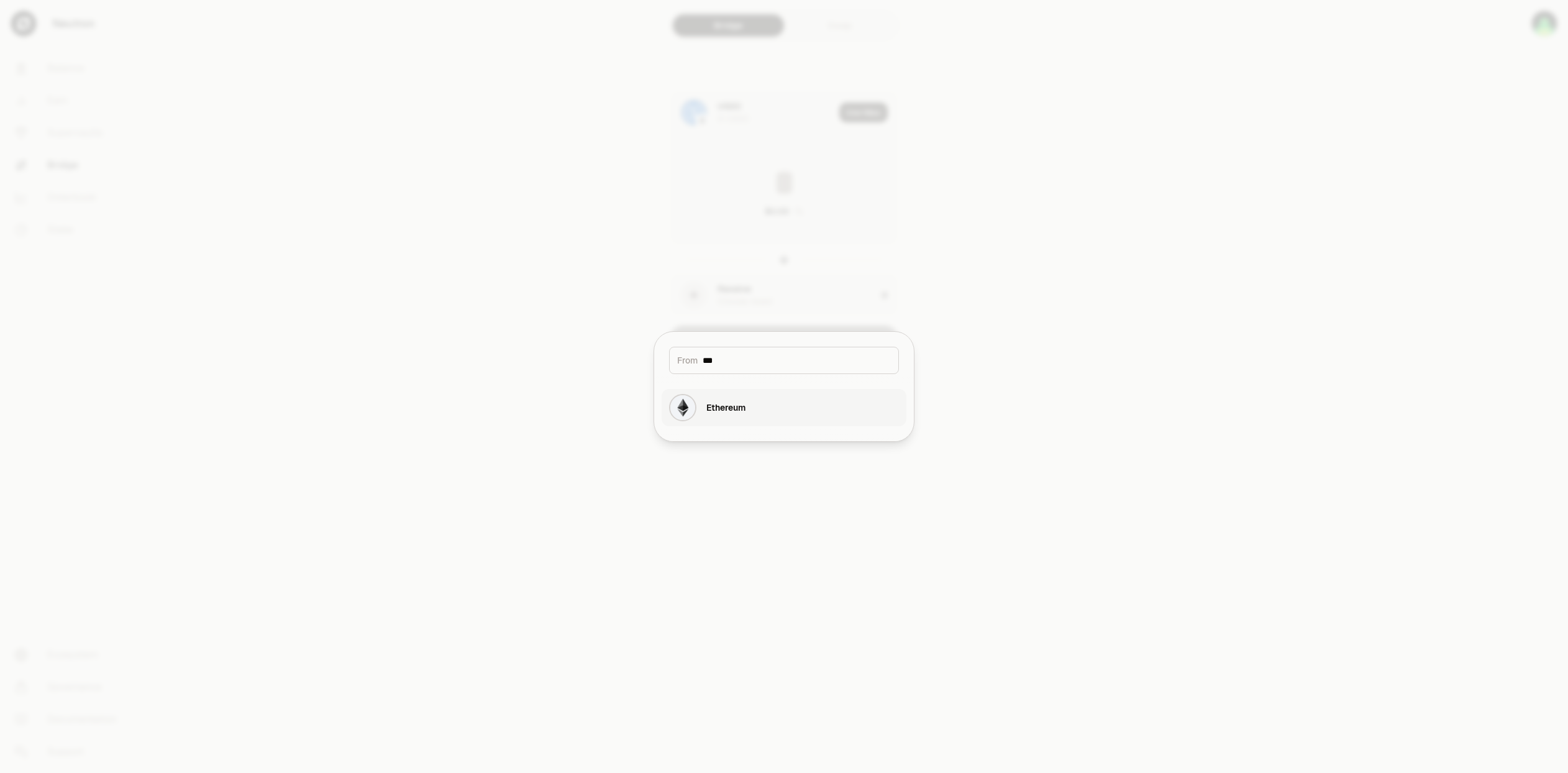
type input "***"
click at [749, 410] on button "Ethereum" at bounding box center [784, 408] width 245 height 37
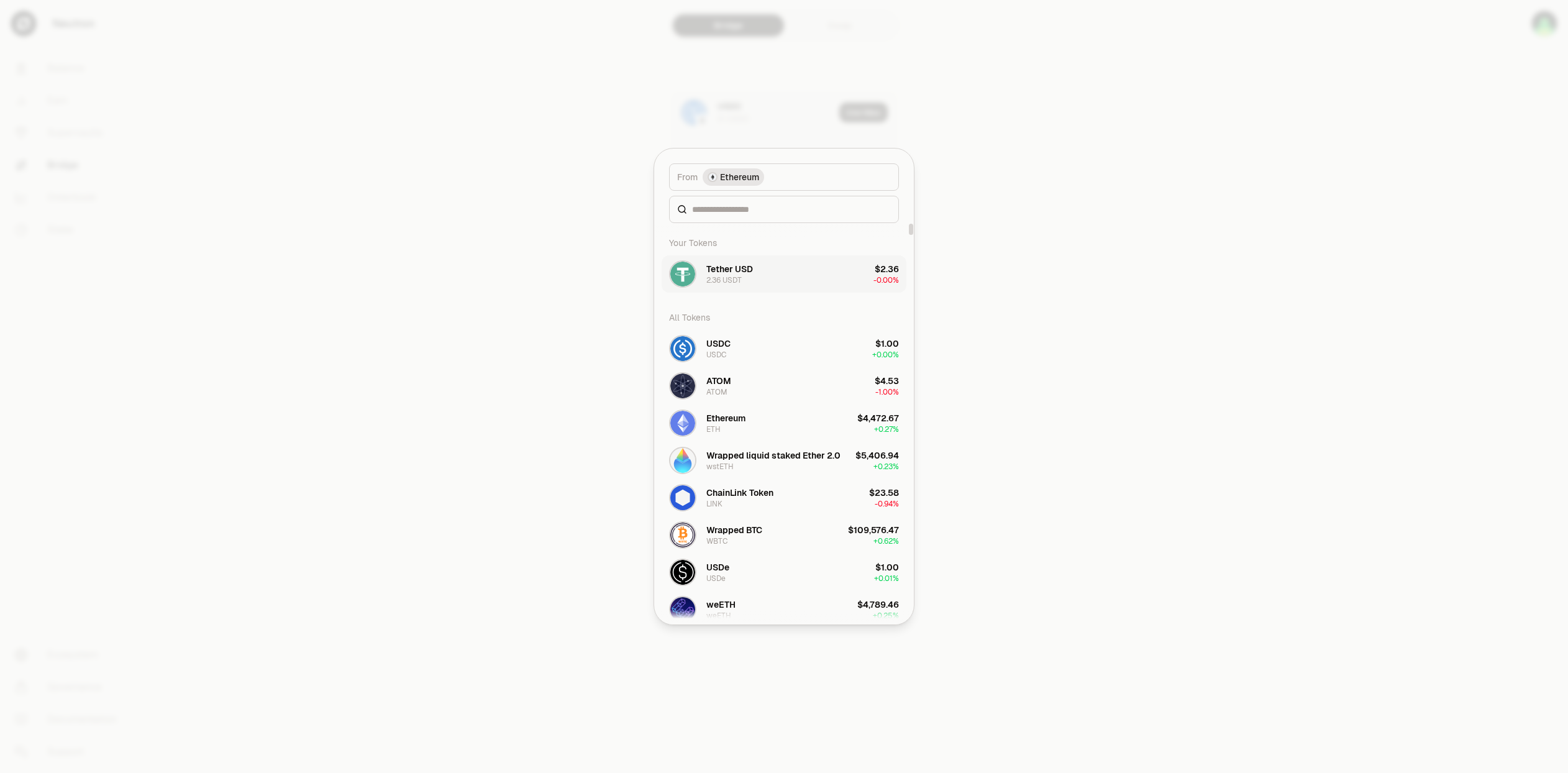
click at [787, 276] on button "Tether USD 2.36 USDT $2.36 -0.00%" at bounding box center [784, 274] width 245 height 37
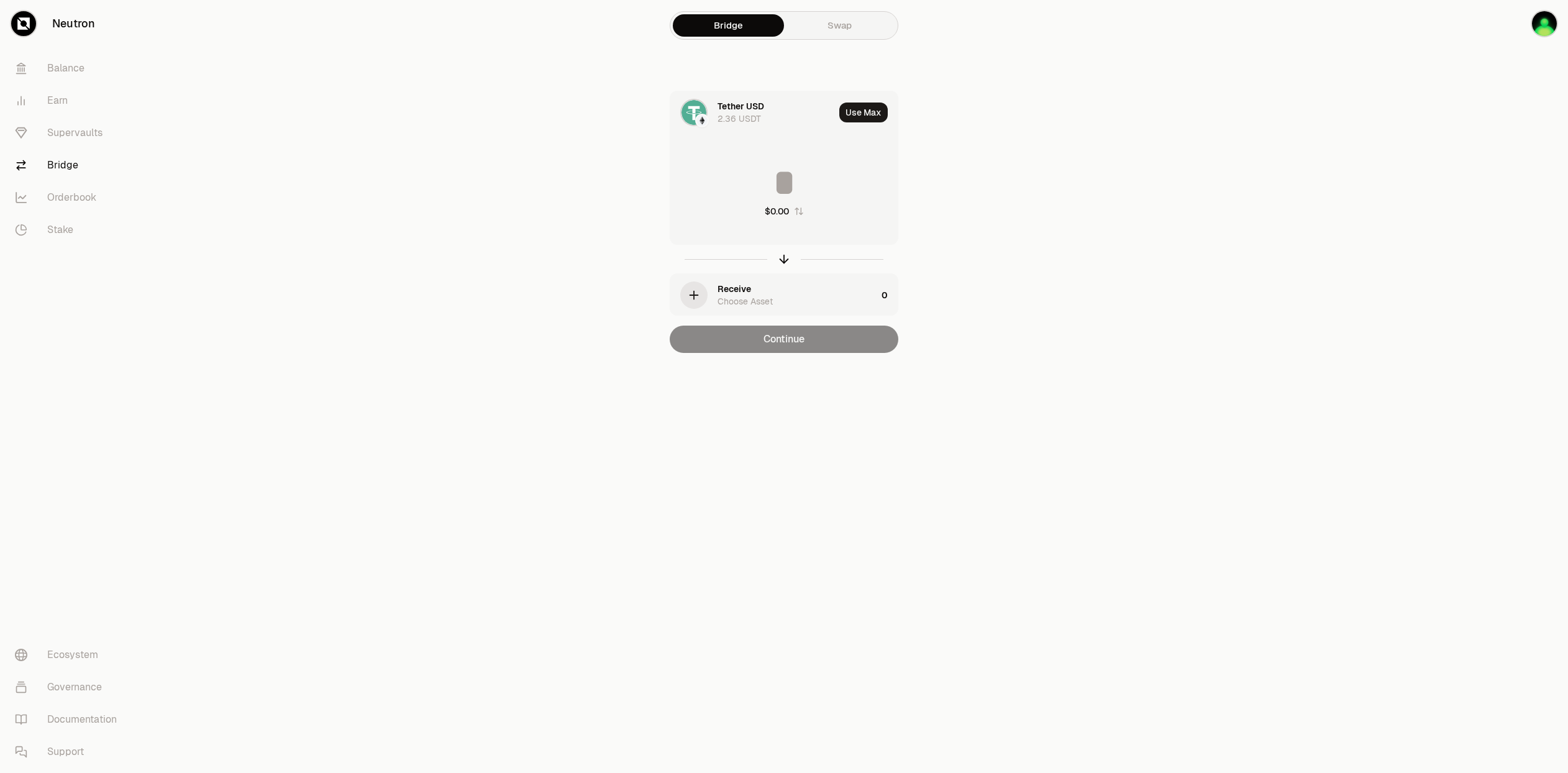
click at [750, 294] on div "Receive" at bounding box center [734, 289] width 34 height 12
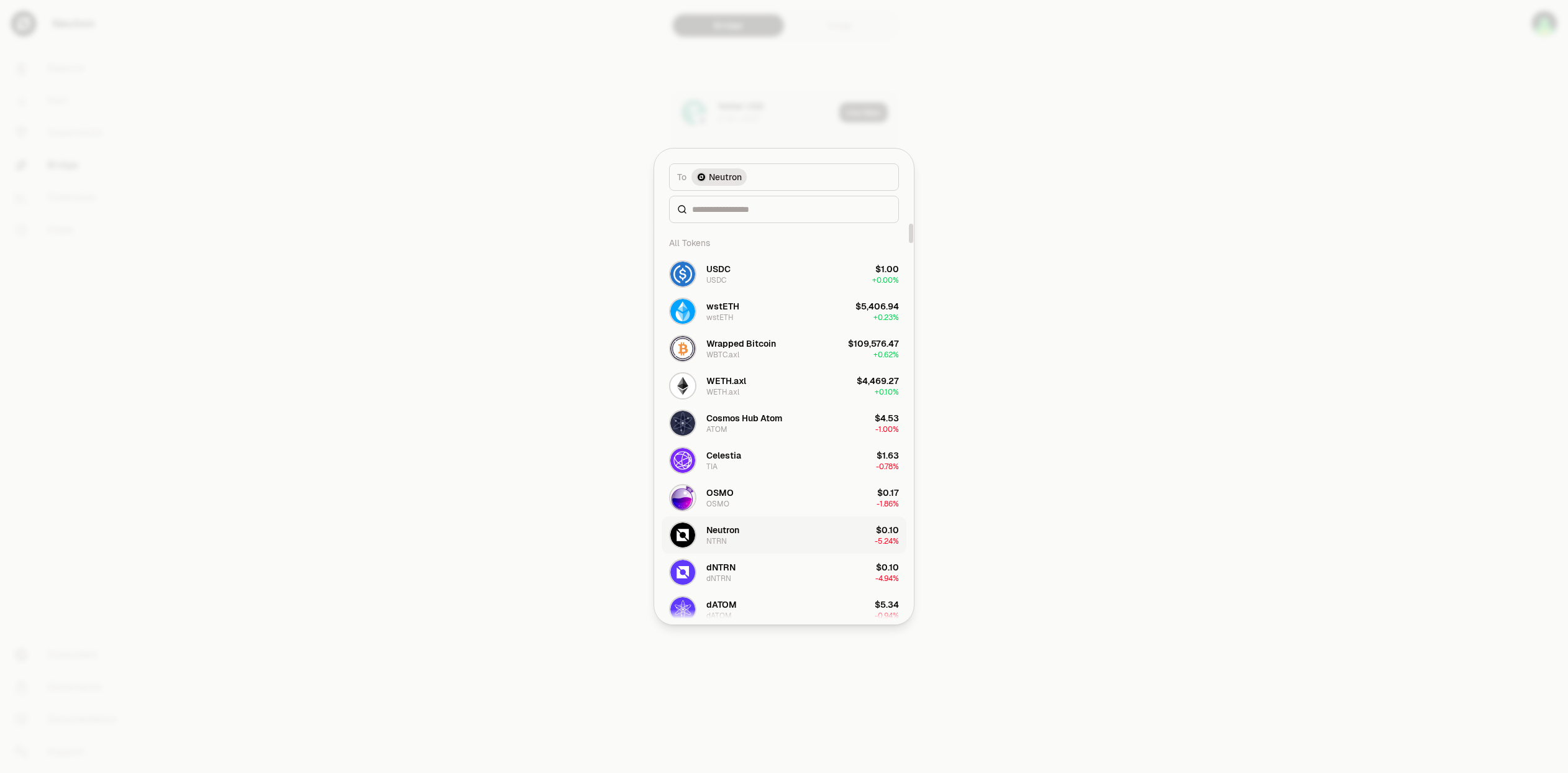
click at [757, 529] on button "Neutron NTRN $0.10 -5.24%" at bounding box center [784, 535] width 245 height 37
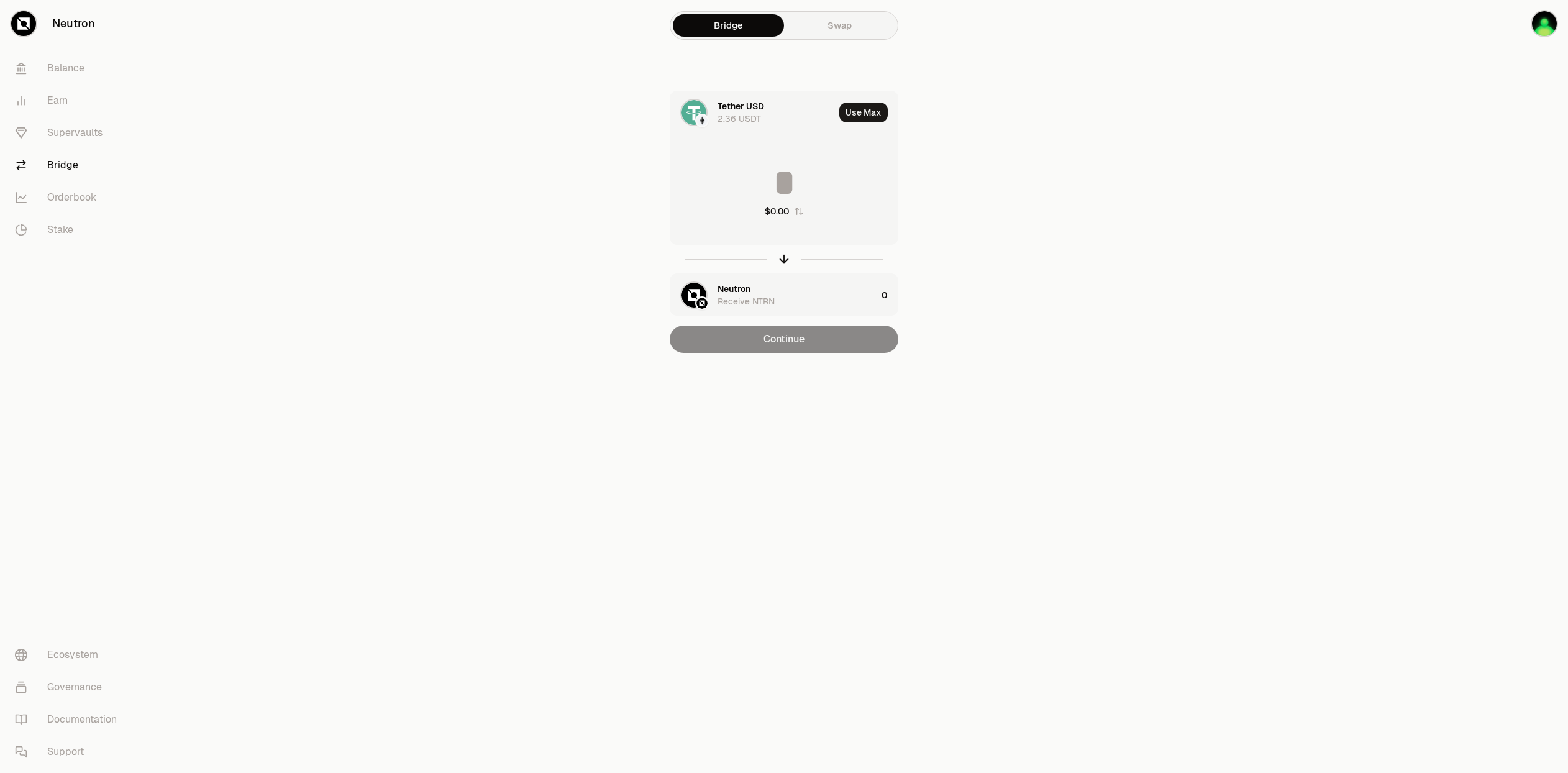
click at [762, 299] on div "Receive NTRN" at bounding box center [746, 302] width 57 height 12
click at [754, 193] on div "Receive NTRN" at bounding box center [746, 190] width 57 height 12
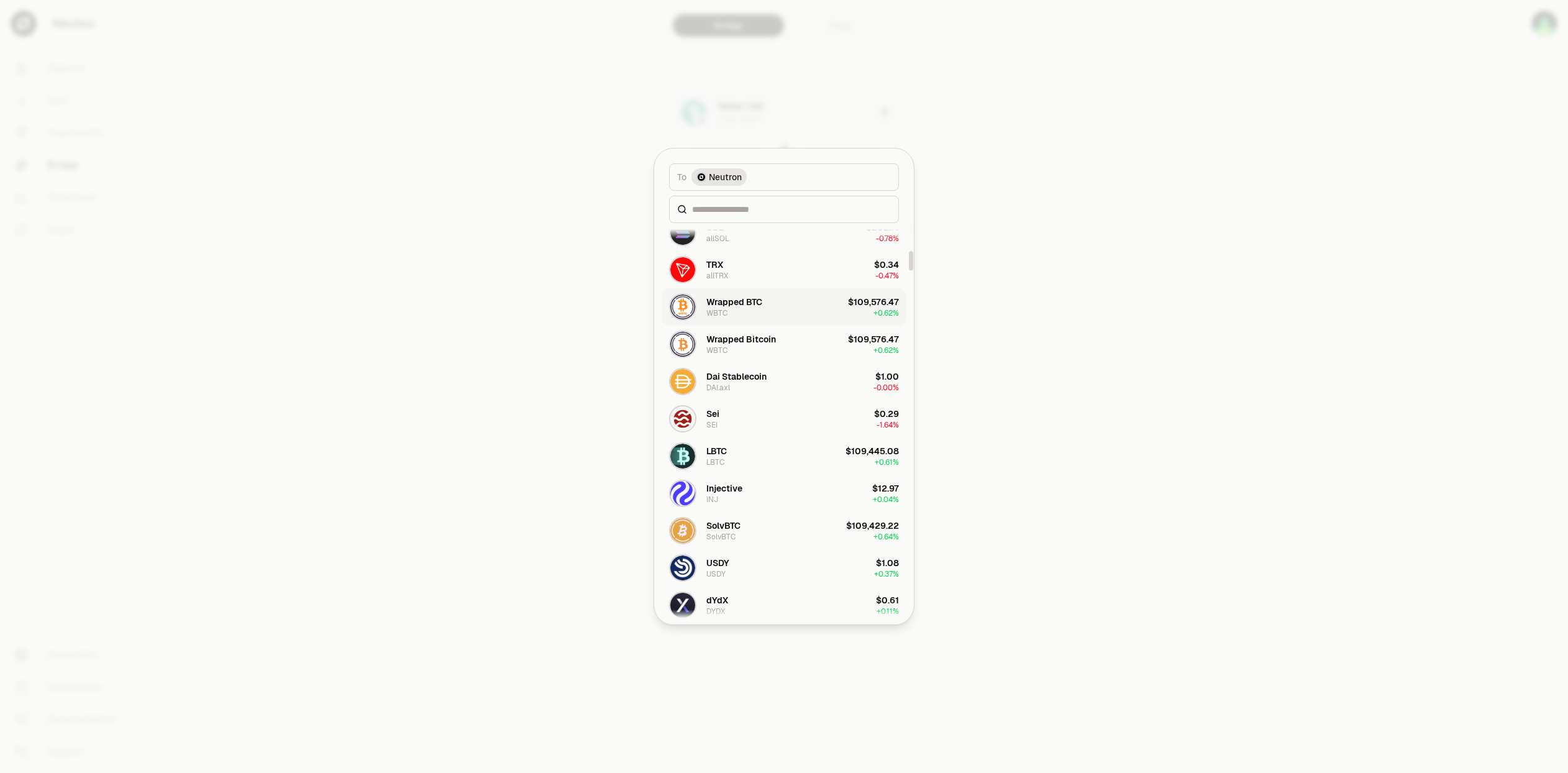
scroll to position [683, 0]
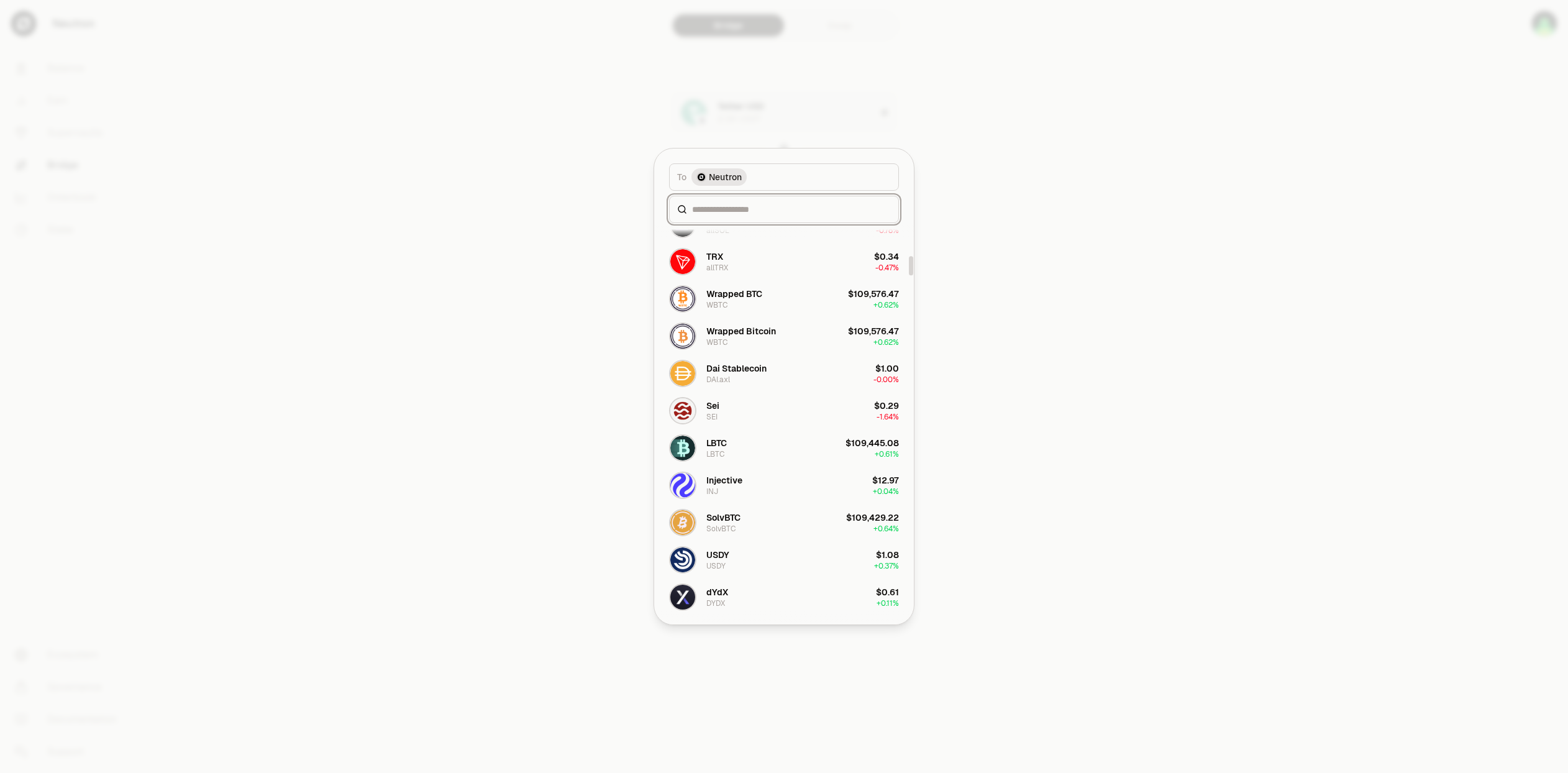
click at [744, 206] on input at bounding box center [791, 210] width 199 height 12
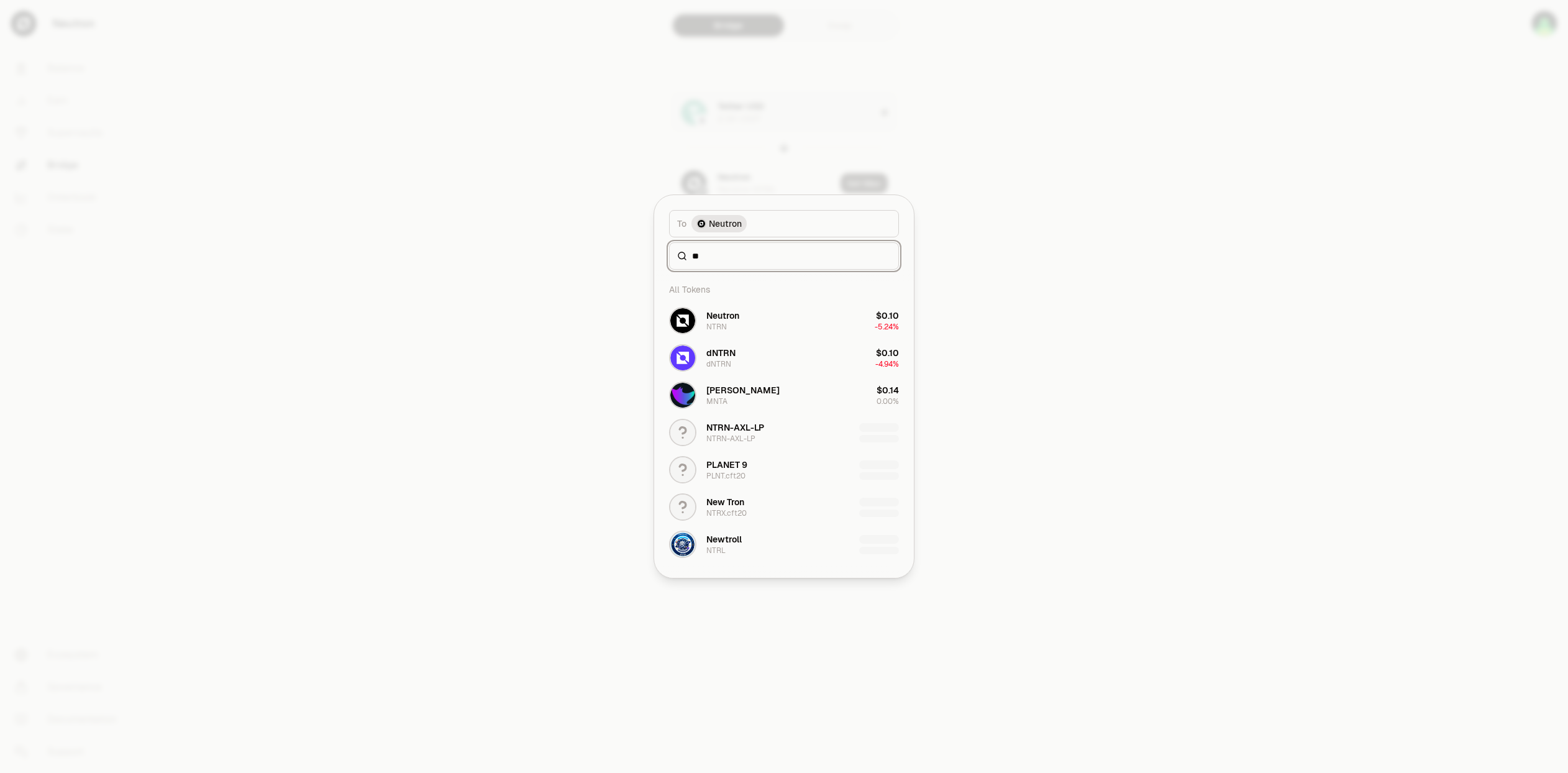
scroll to position [0, 0]
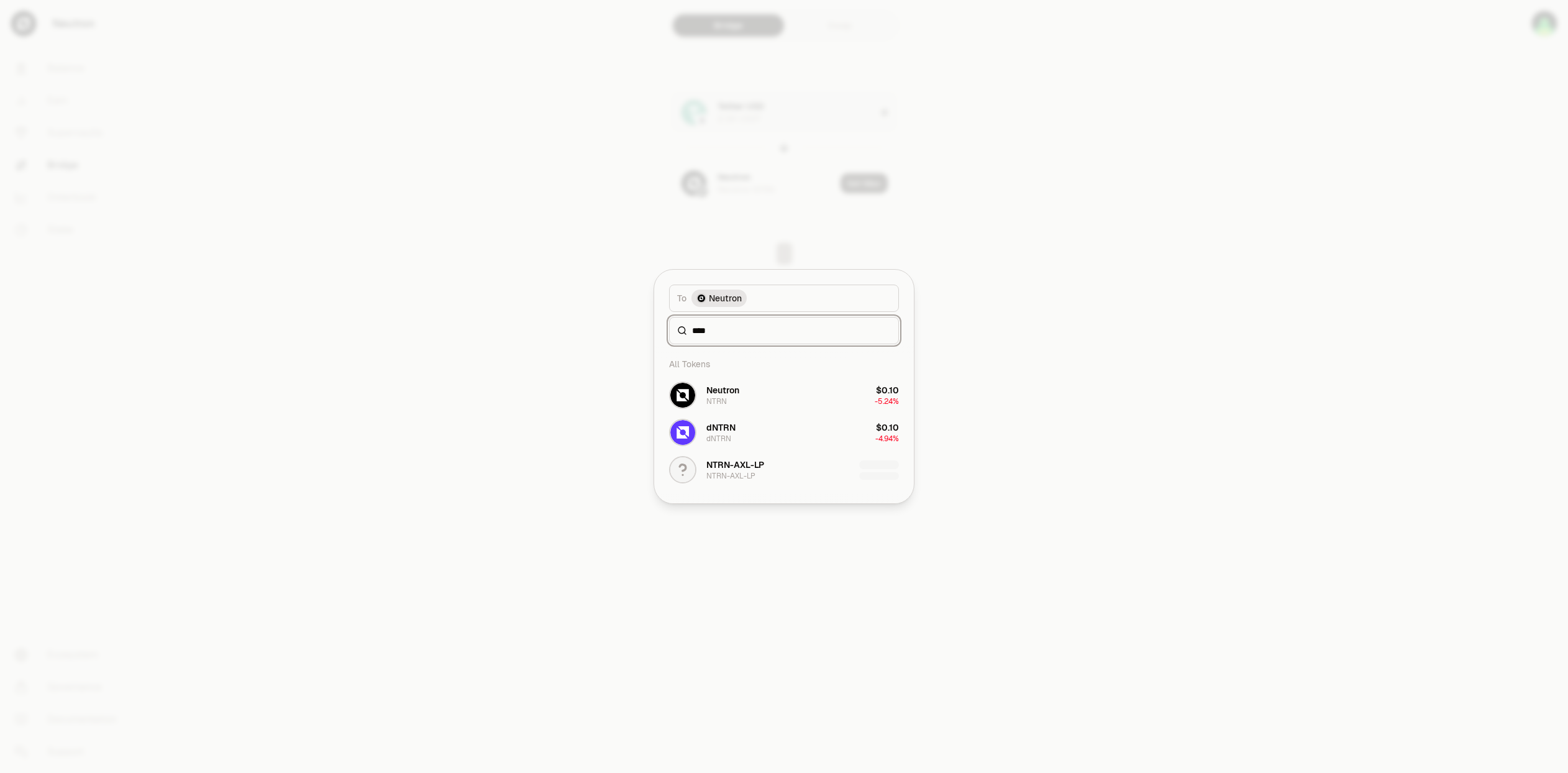
type input "****"
click at [1079, 397] on div at bounding box center [784, 386] width 1568 height 773
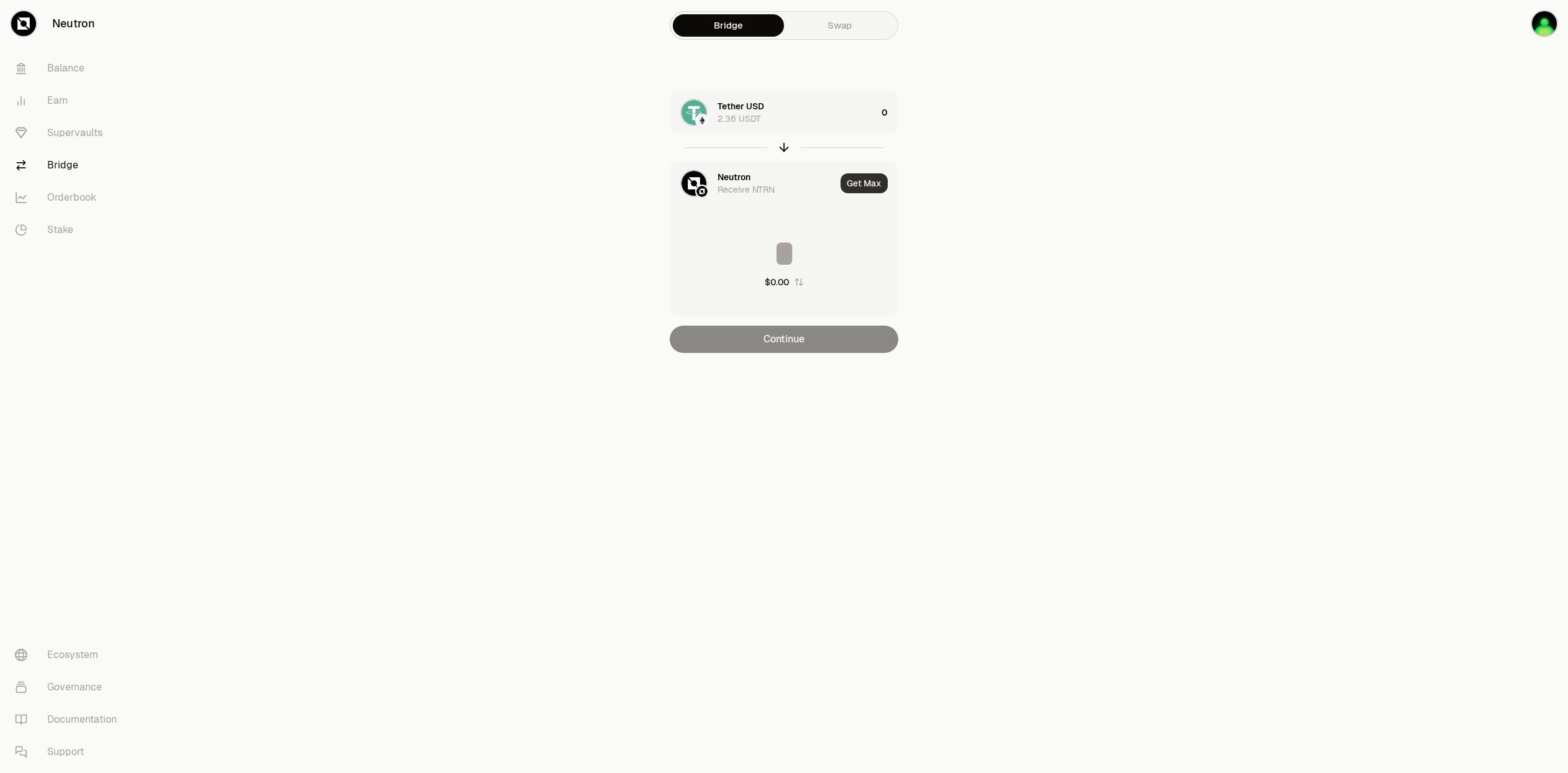
click at [864, 188] on button "Get Max" at bounding box center [864, 183] width 47 height 20
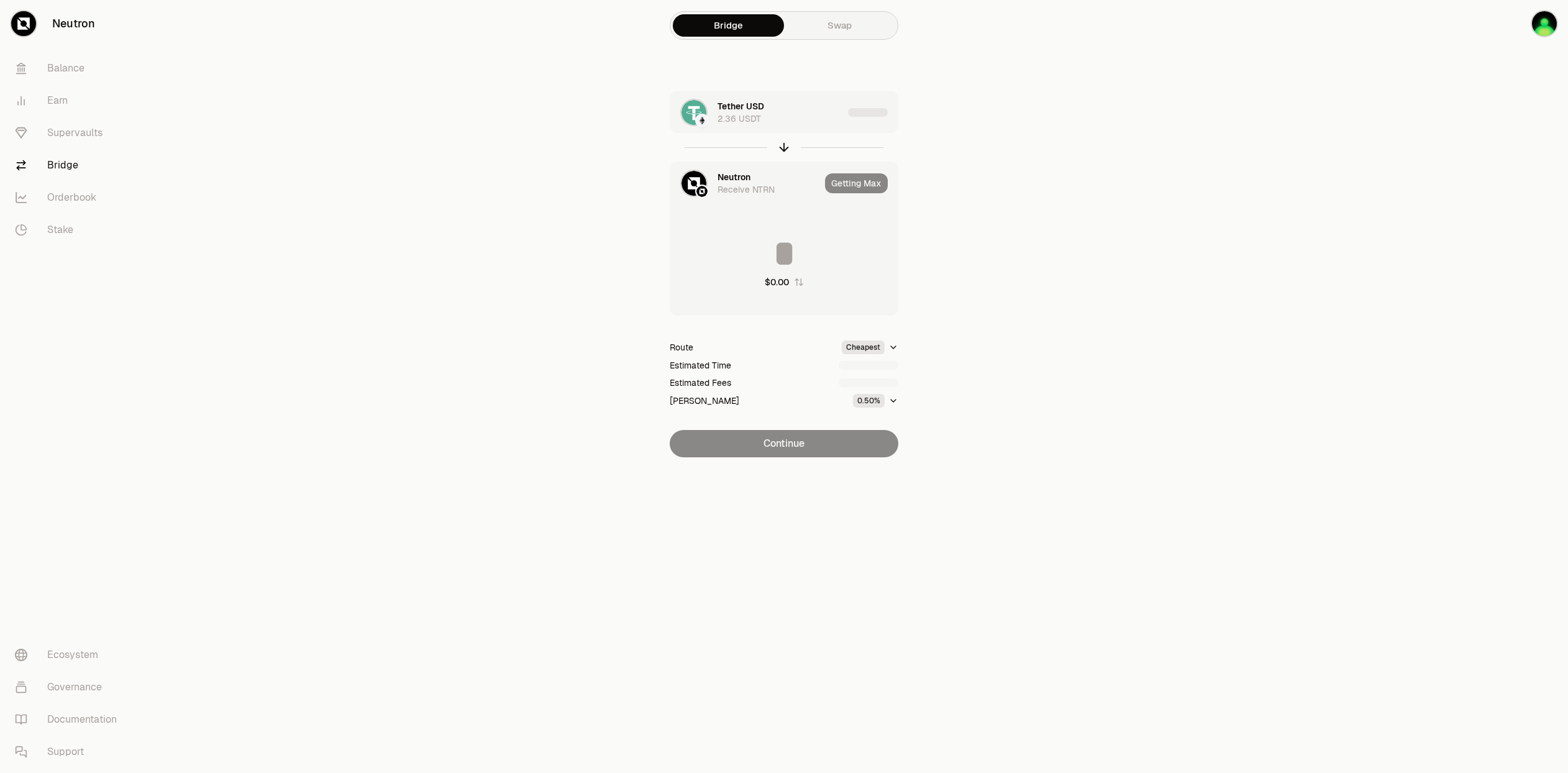
type input "*********"
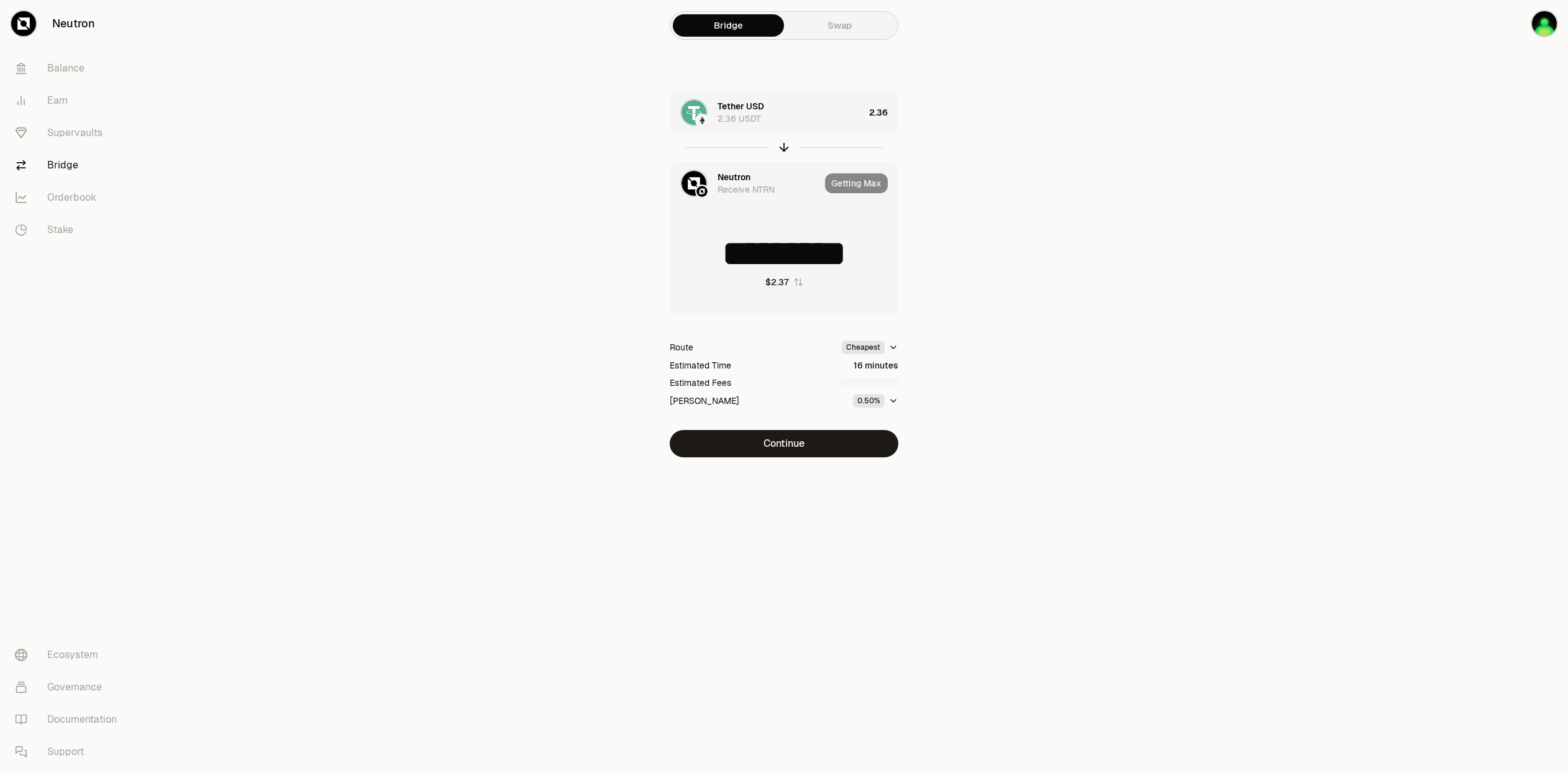
click at [747, 122] on div "2.36 USDT" at bounding box center [739, 119] width 44 height 12
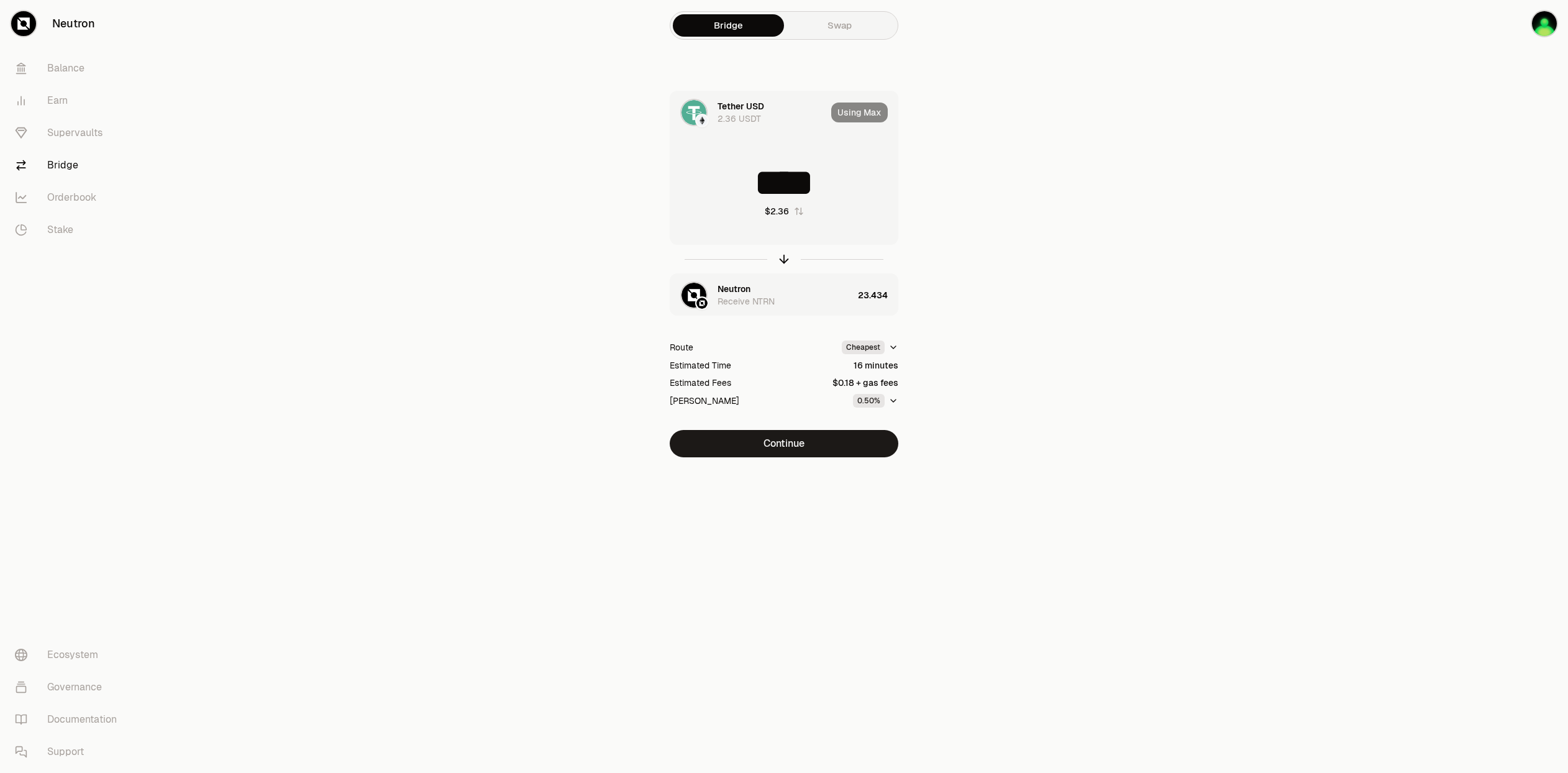
drag, startPoint x: 817, startPoint y: 180, endPoint x: 675, endPoint y: 177, distance: 142.0
click at [675, 177] on input "****" at bounding box center [784, 183] width 228 height 37
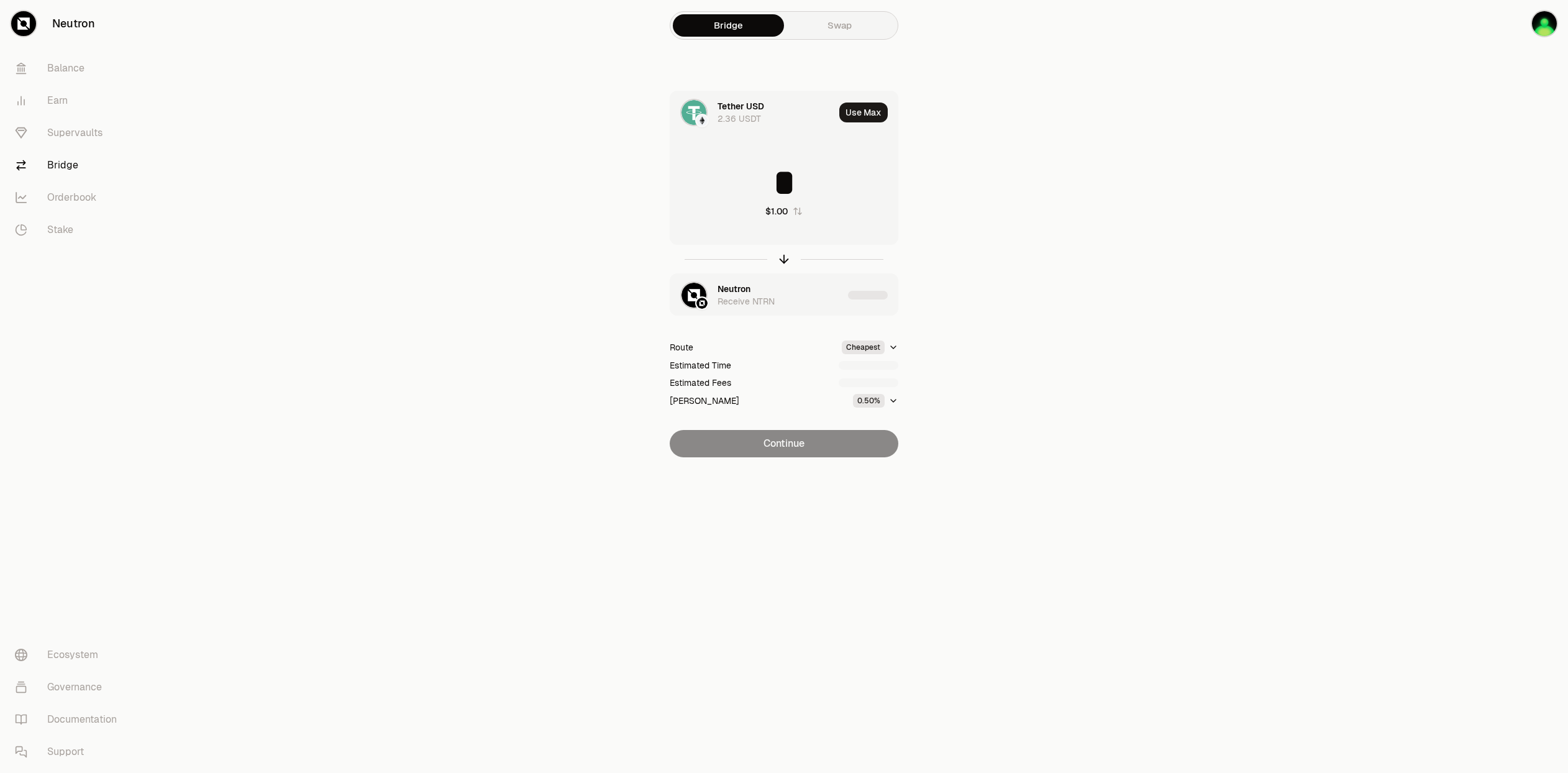
drag, startPoint x: 786, startPoint y: 178, endPoint x: 762, endPoint y: 177, distance: 24.0
click at [762, 177] on input "*" at bounding box center [784, 183] width 228 height 37
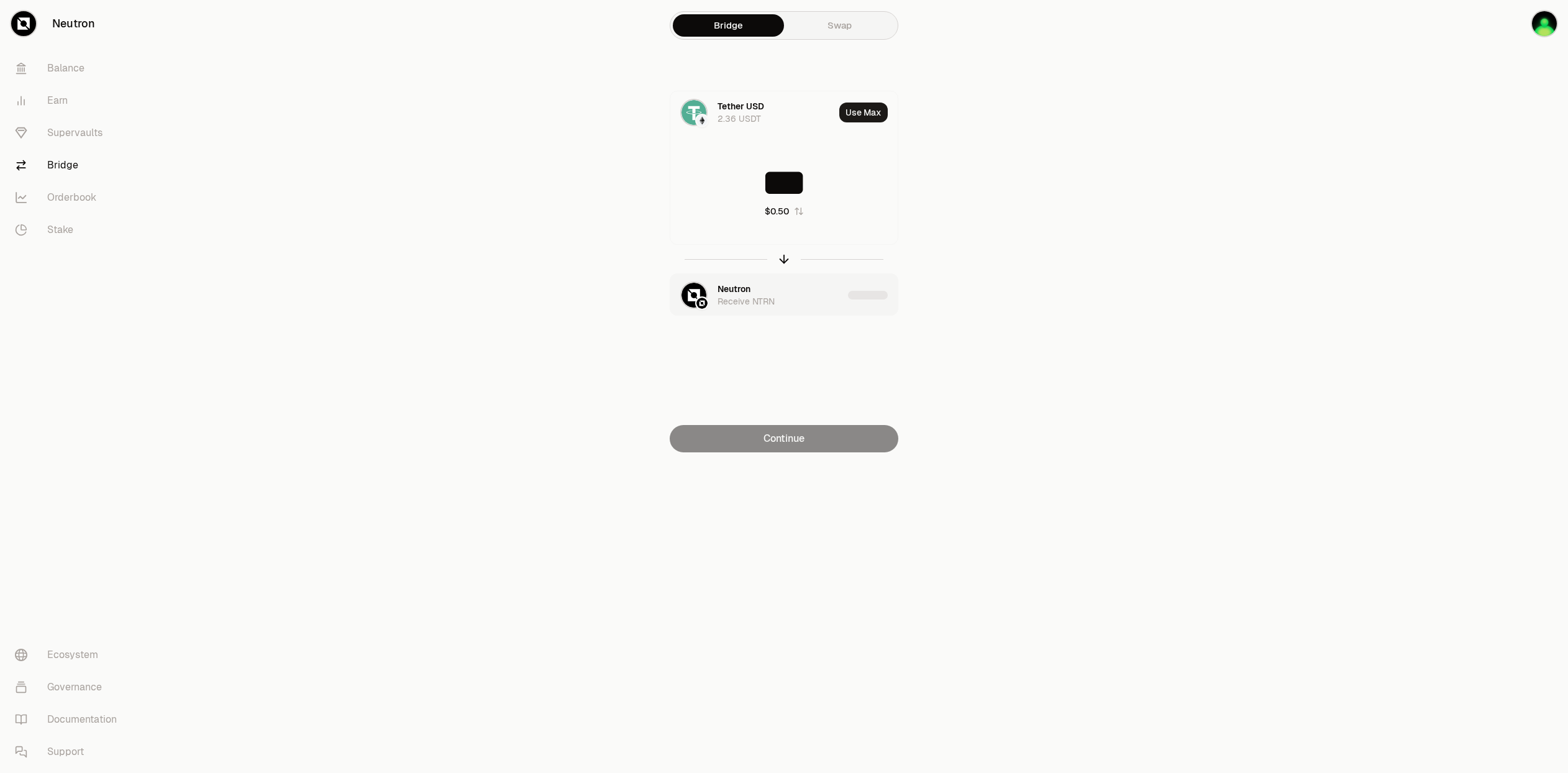
type input "***"
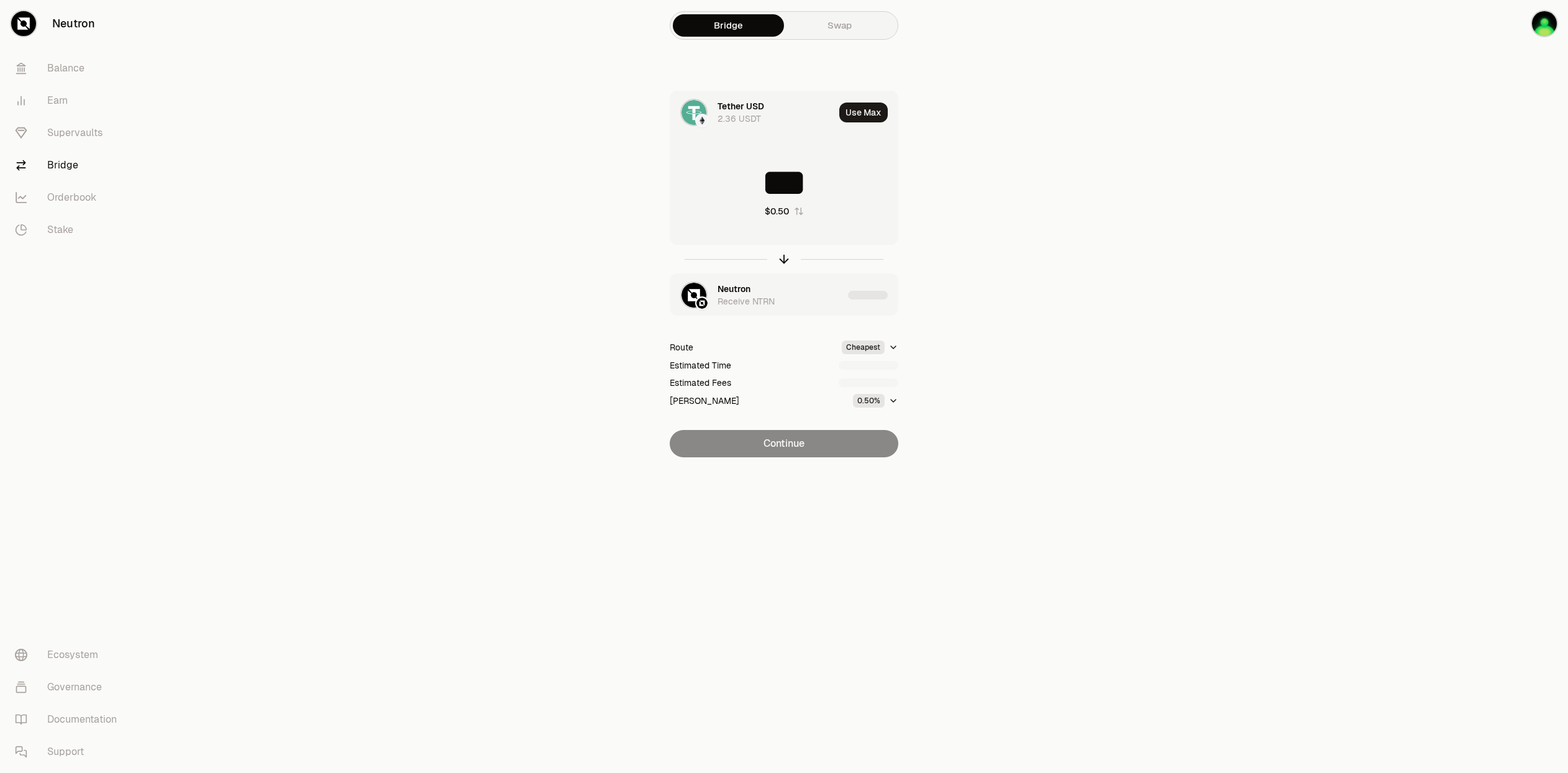
click at [1072, 256] on main "Bridge Swap Tether USD 2.36 USDT Use Max *** $0.50 Neutron Receive NTRN Route C…" at bounding box center [854, 253] width 1429 height 507
click at [800, 442] on button "Continue" at bounding box center [784, 443] width 229 height 27
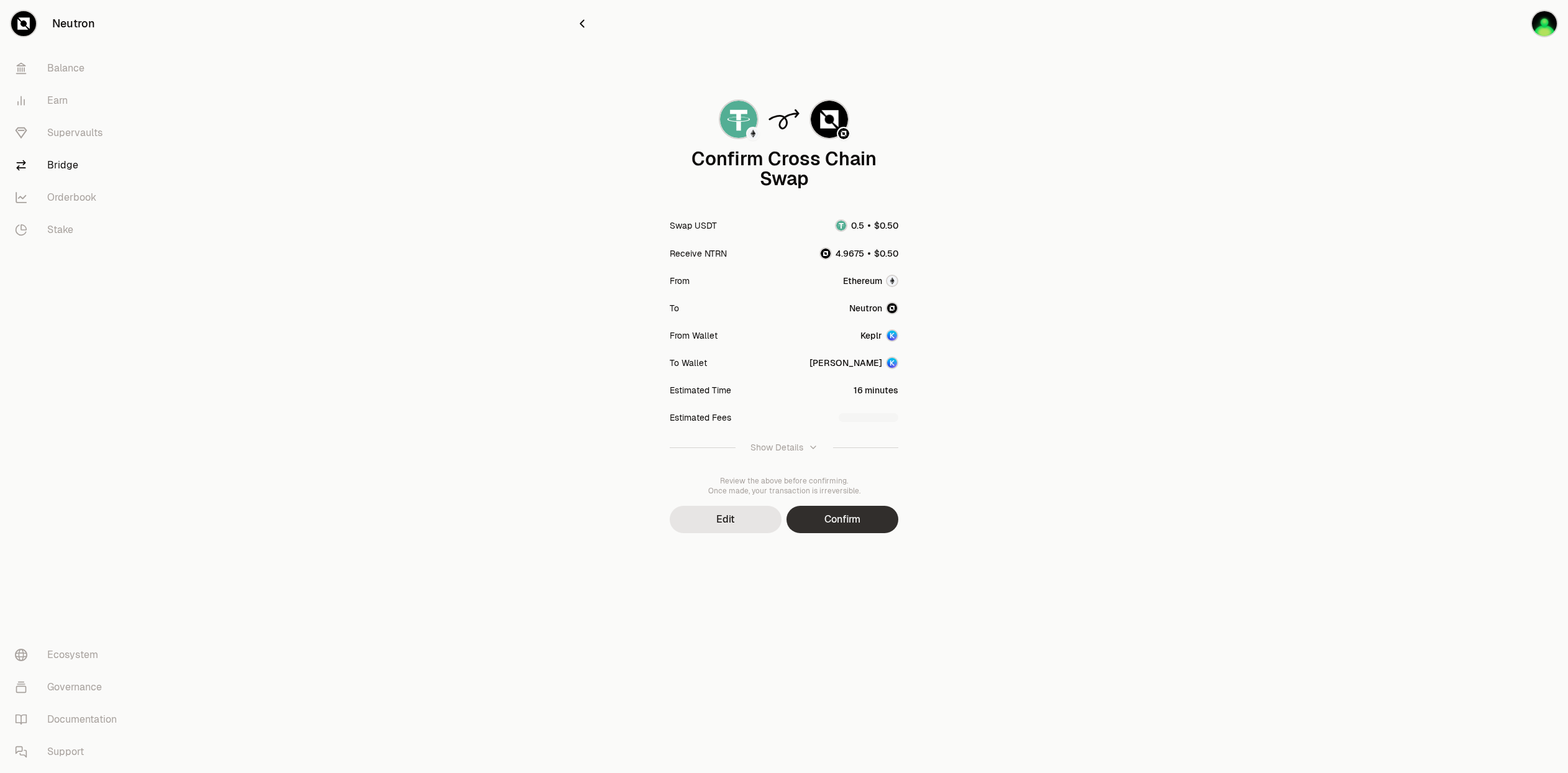
click at [837, 519] on button "Confirm" at bounding box center [842, 519] width 112 height 27
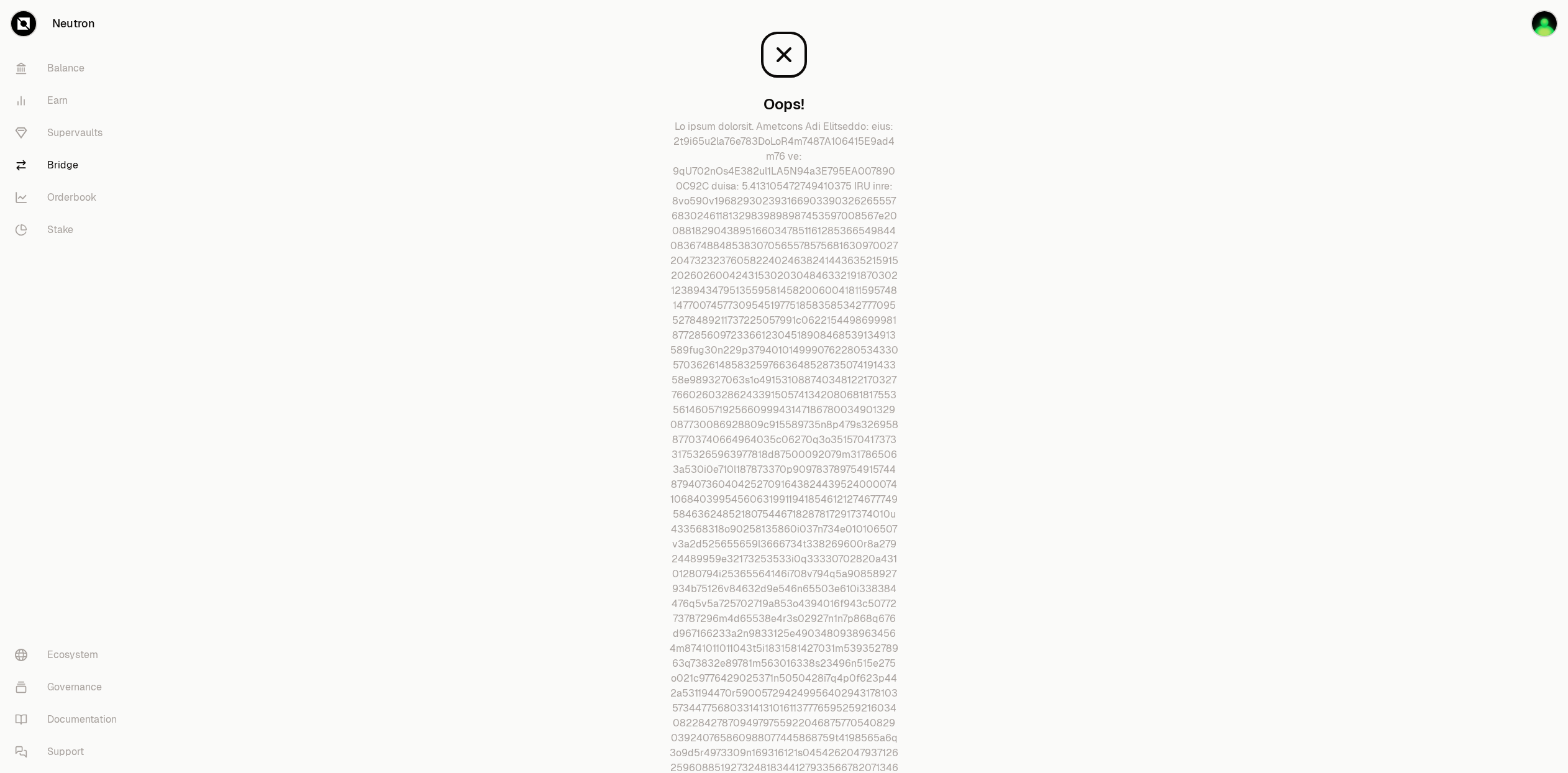
click at [67, 71] on link "Balance" at bounding box center [70, 68] width 129 height 32
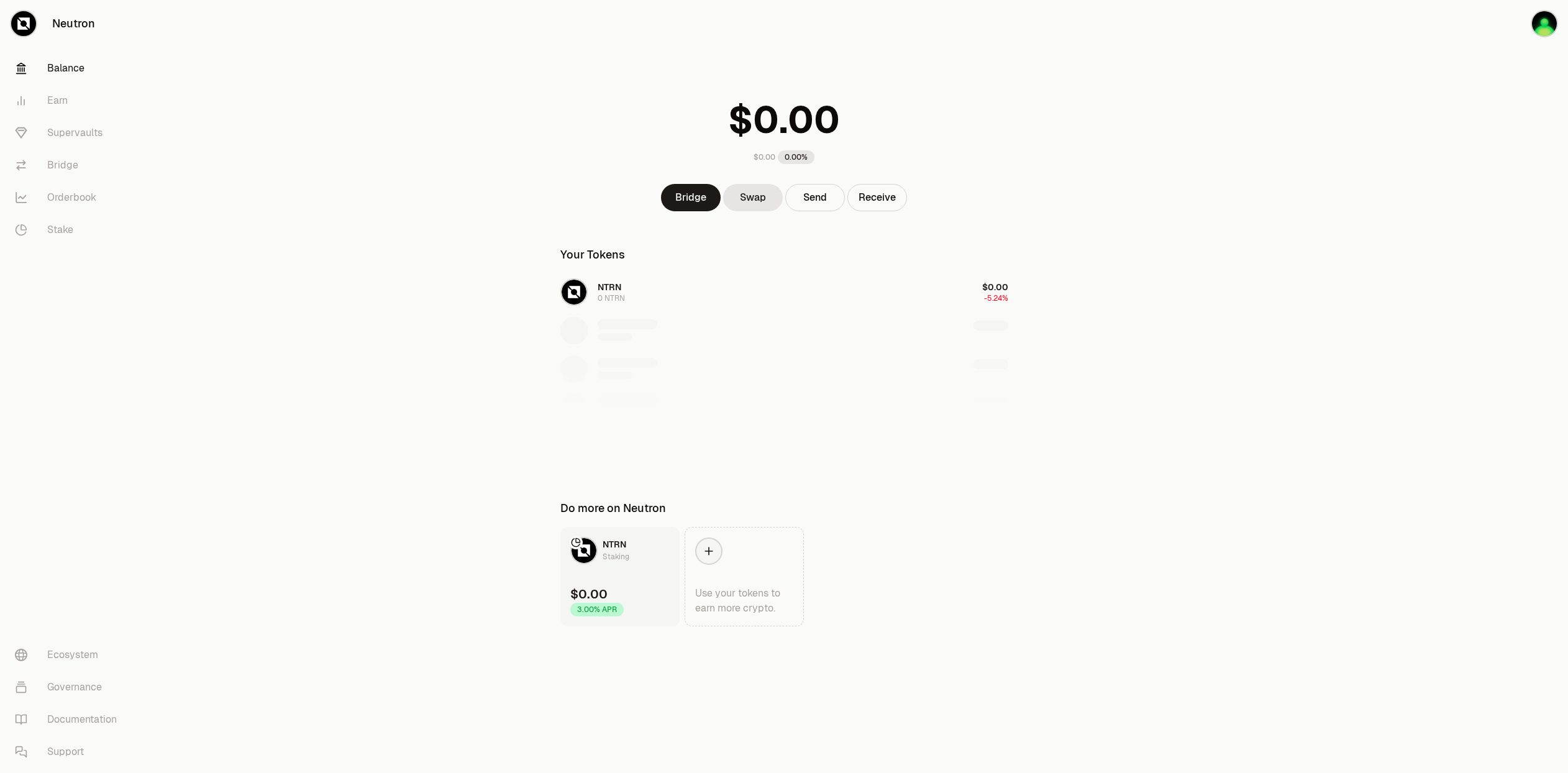
click at [677, 294] on div "NTRN 0 NTRN $0.00 -5.24%" at bounding box center [784, 369] width 477 height 192
click at [614, 302] on div "NTRN 0 NTRN $0.00 -5.24%" at bounding box center [784, 369] width 477 height 192
click at [614, 550] on div "Staking" at bounding box center [616, 557] width 27 height 12
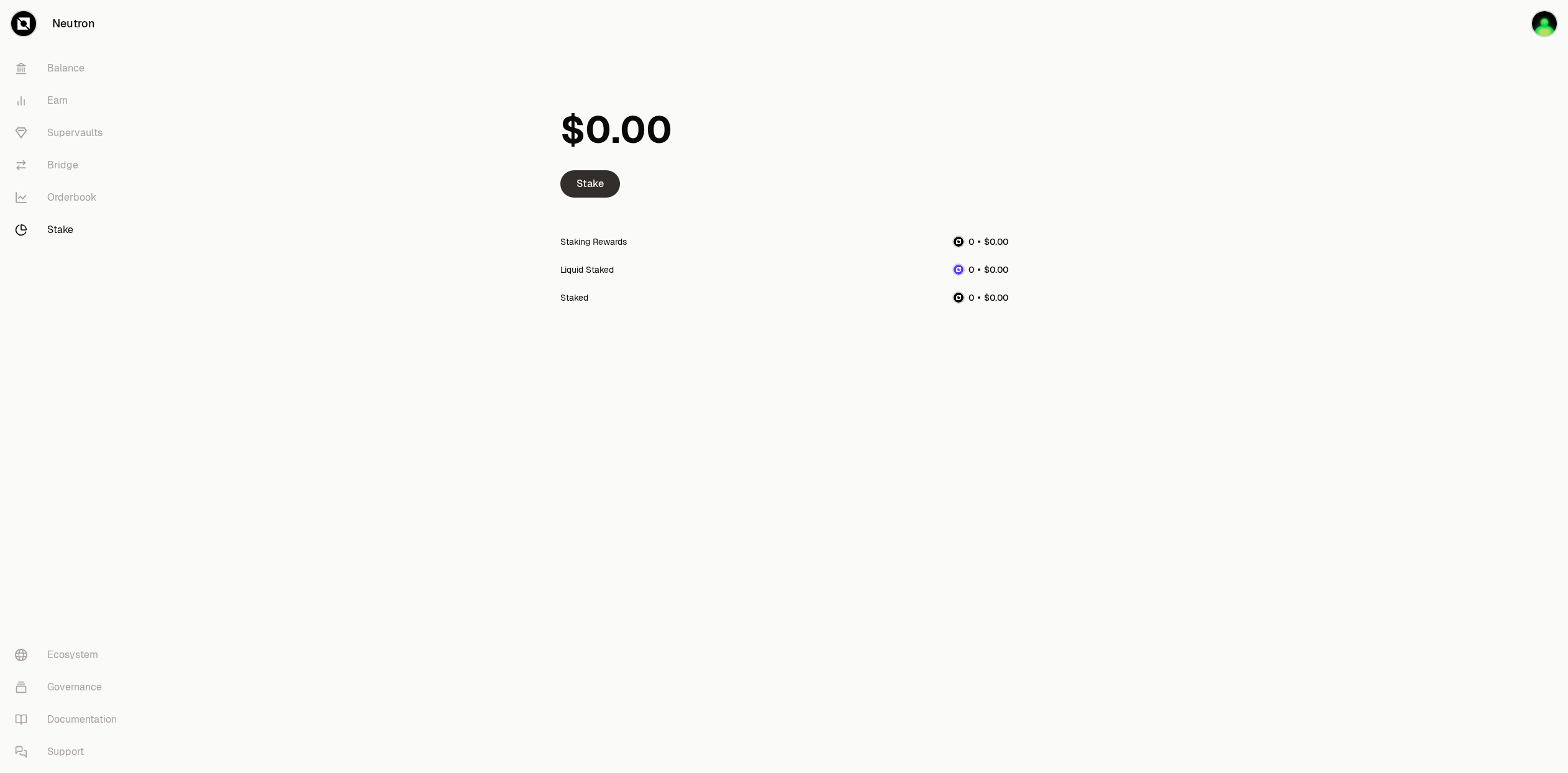
click at [607, 183] on link "Stake" at bounding box center [590, 184] width 60 height 27
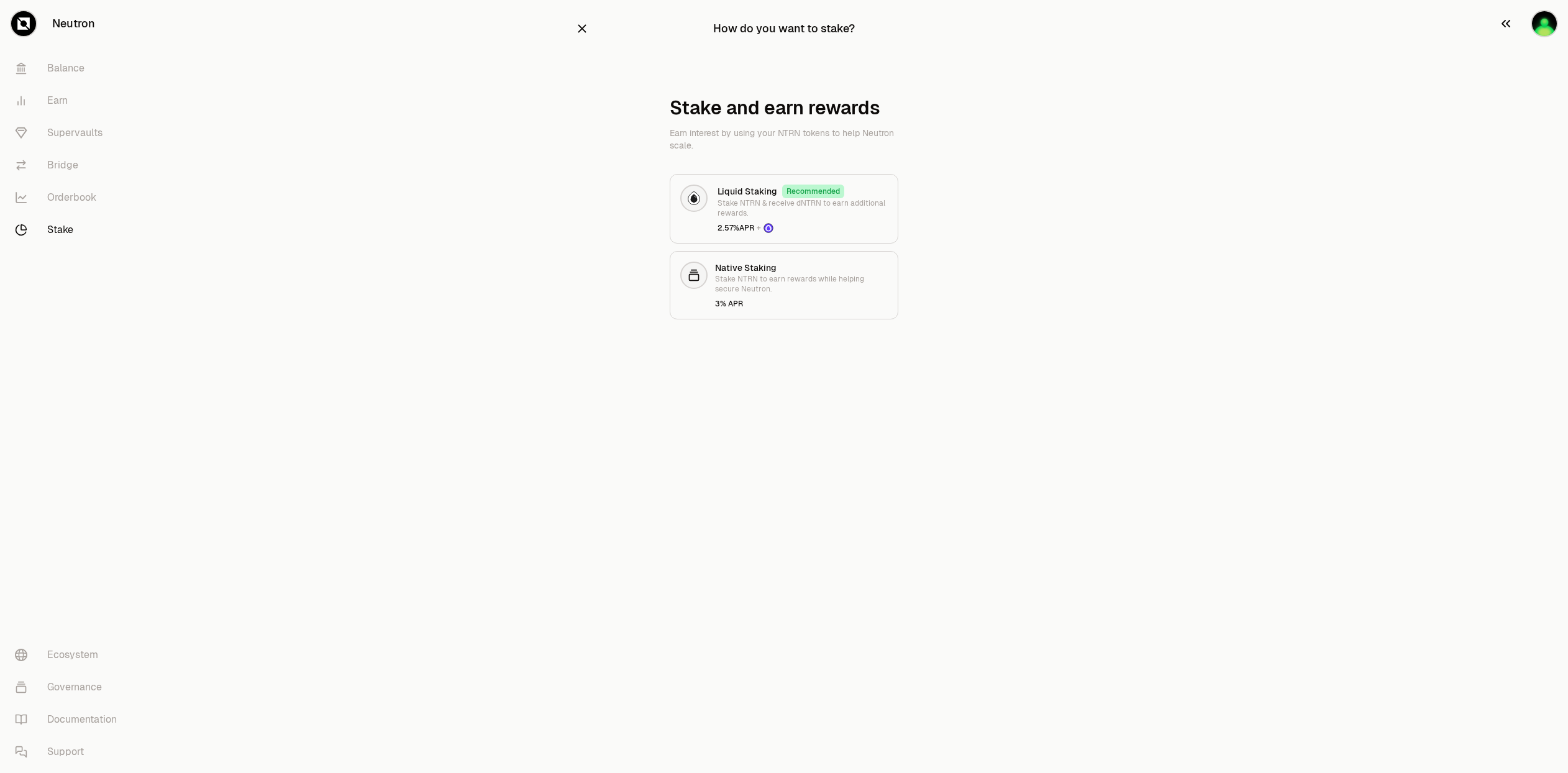
click at [1546, 32] on img "button" at bounding box center [1544, 24] width 25 height 25
